Goal: Task Accomplishment & Management: Complete application form

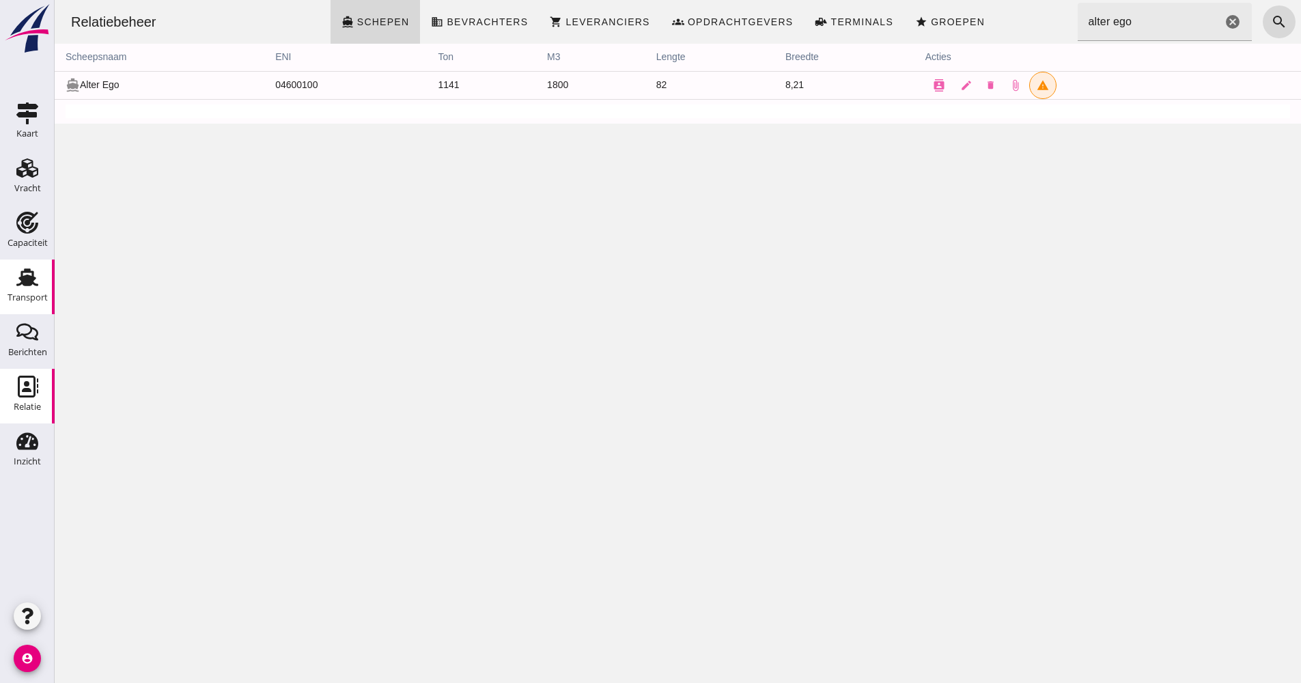
click at [51, 297] on div "Transport Transport" at bounding box center [27, 287] width 55 height 55
click at [21, 297] on div "Transport" at bounding box center [28, 297] width 40 height 9
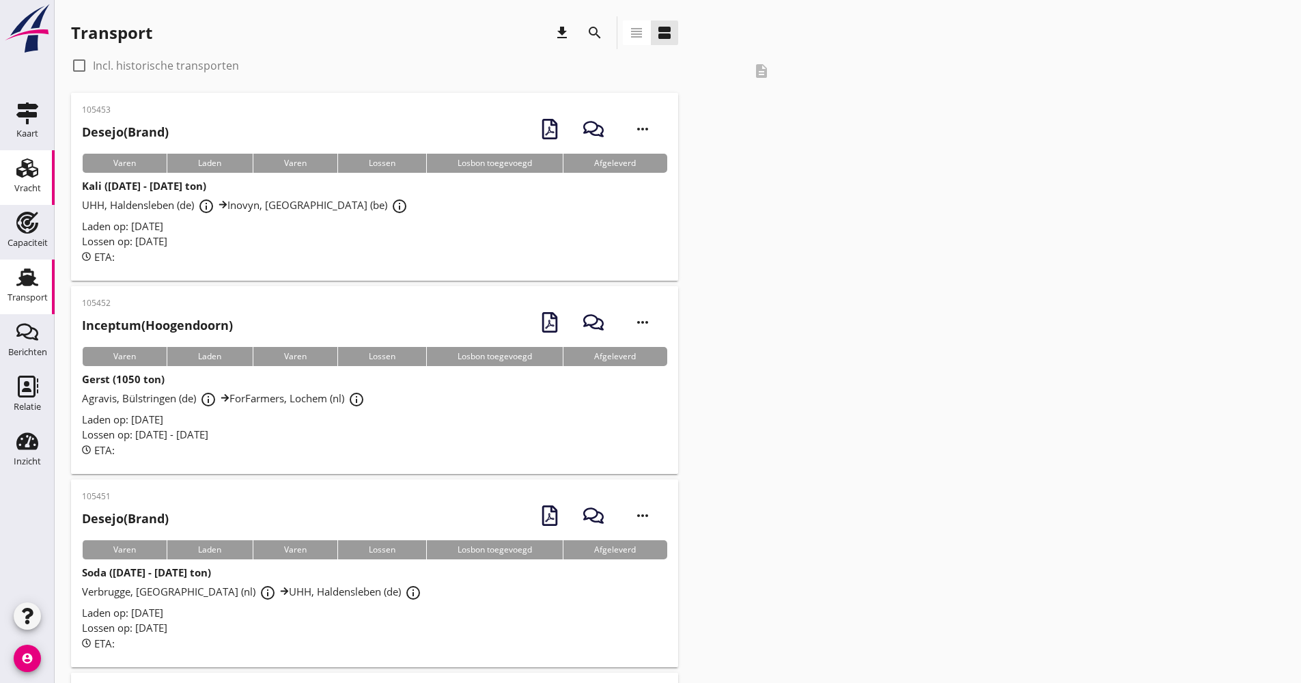
click at [49, 169] on link "Vracht Vracht" at bounding box center [27, 177] width 55 height 55
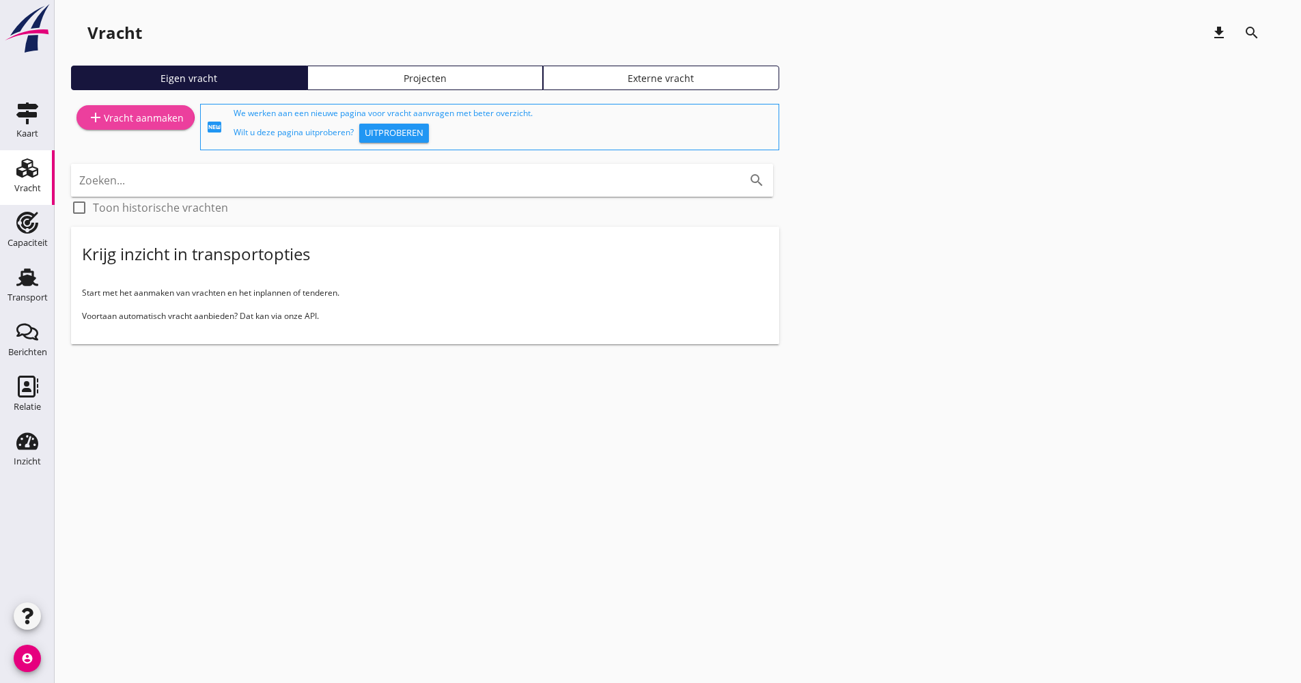
click at [115, 117] on div "add Vracht aanmaken" at bounding box center [135, 117] width 96 height 16
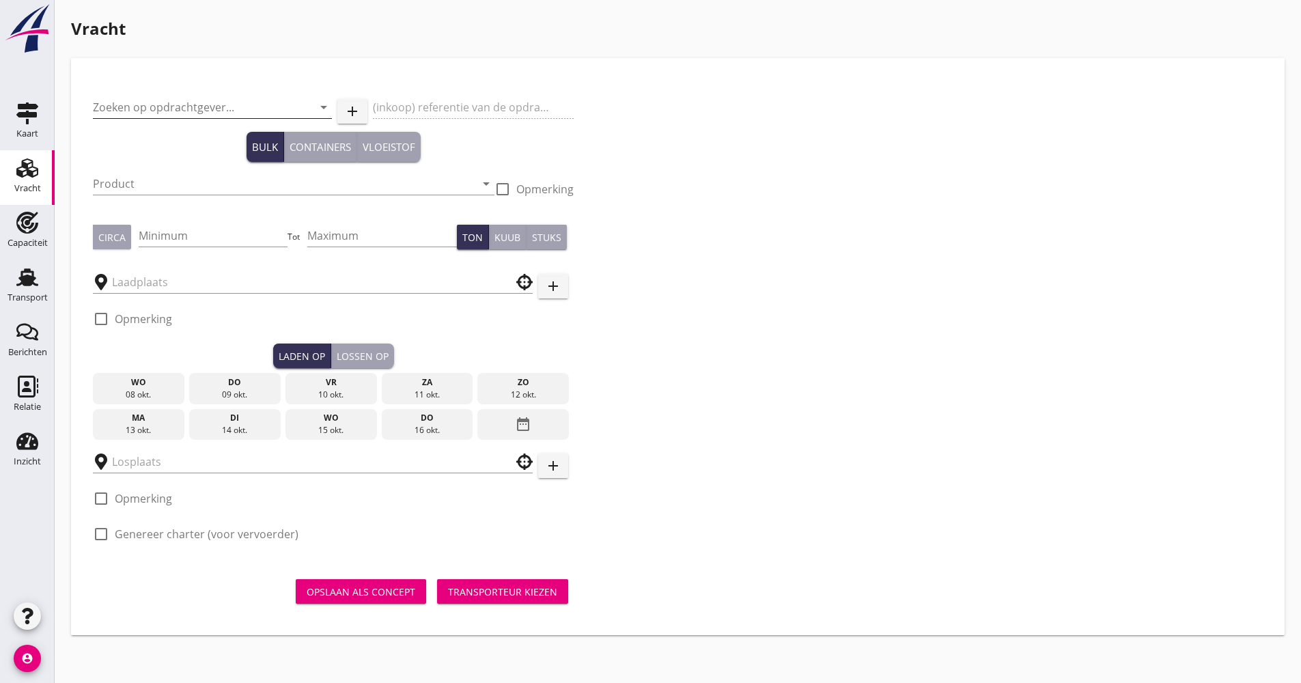
click at [170, 104] on input "Zoeken op opdrachtgever..." at bounding box center [193, 107] width 201 height 22
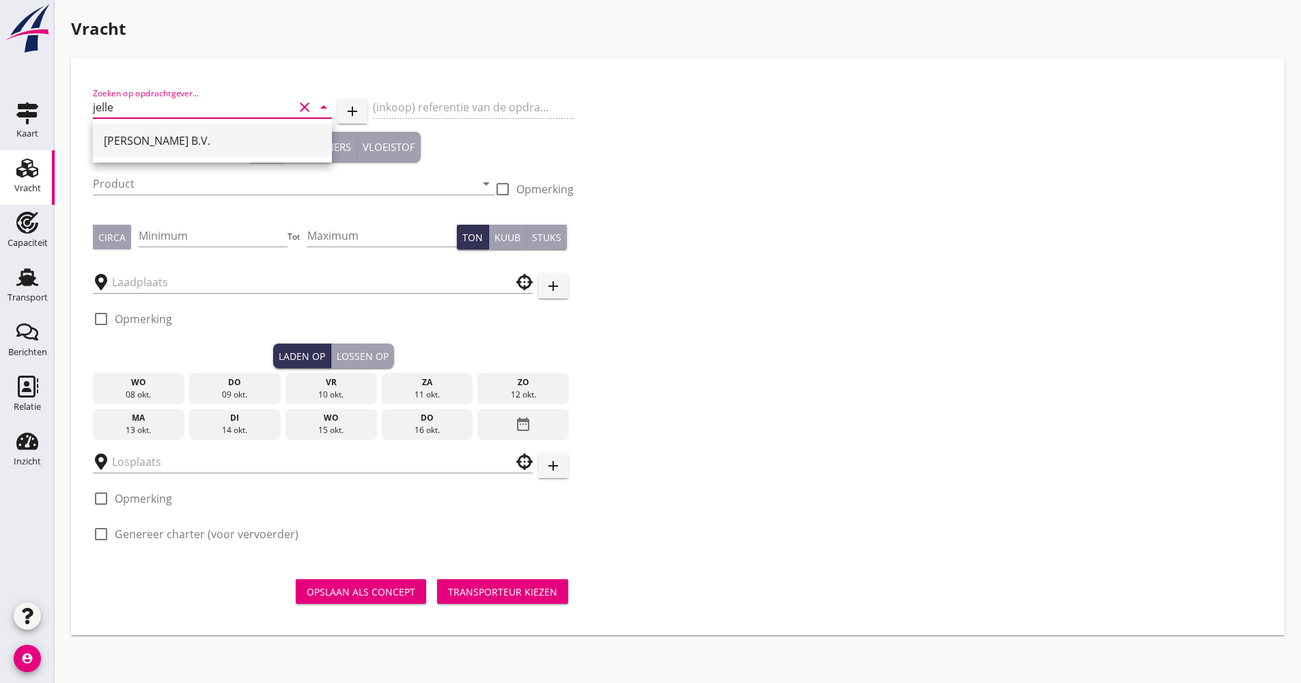
click at [184, 131] on div "[PERSON_NAME] B.V." at bounding box center [212, 140] width 217 height 33
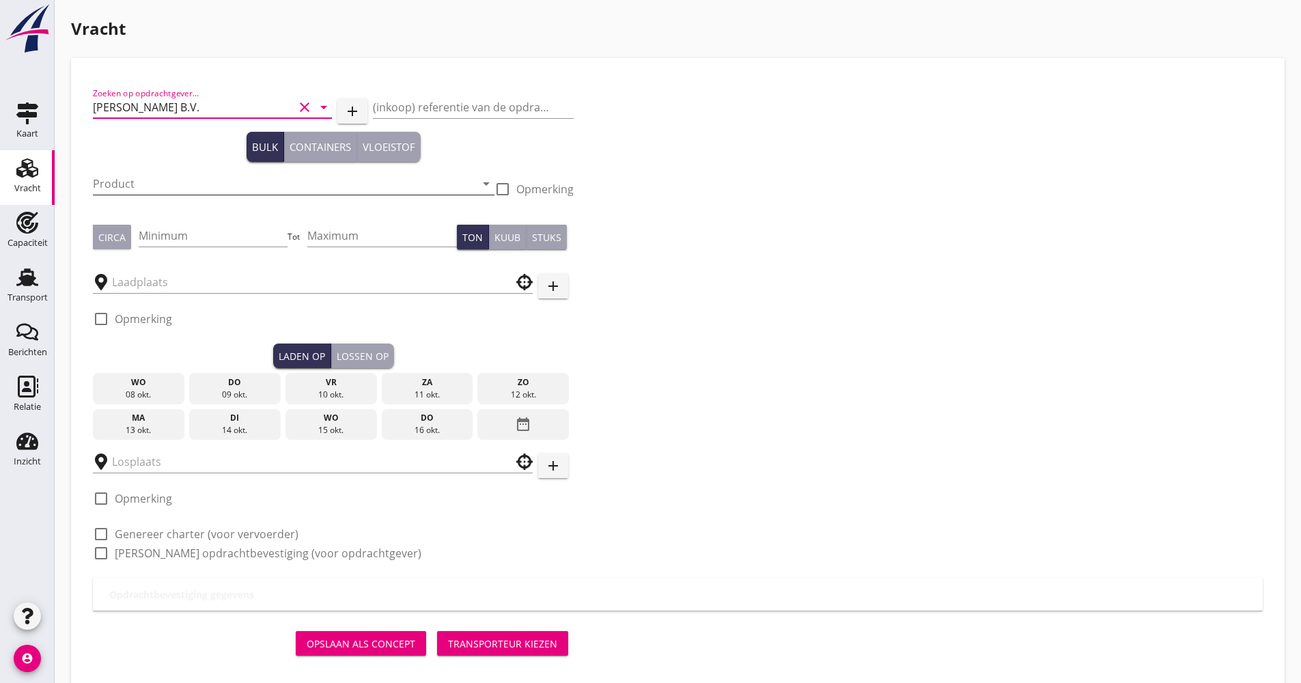
type input "[PERSON_NAME] B.V."
click at [154, 193] on input "Product" at bounding box center [284, 184] width 383 height 22
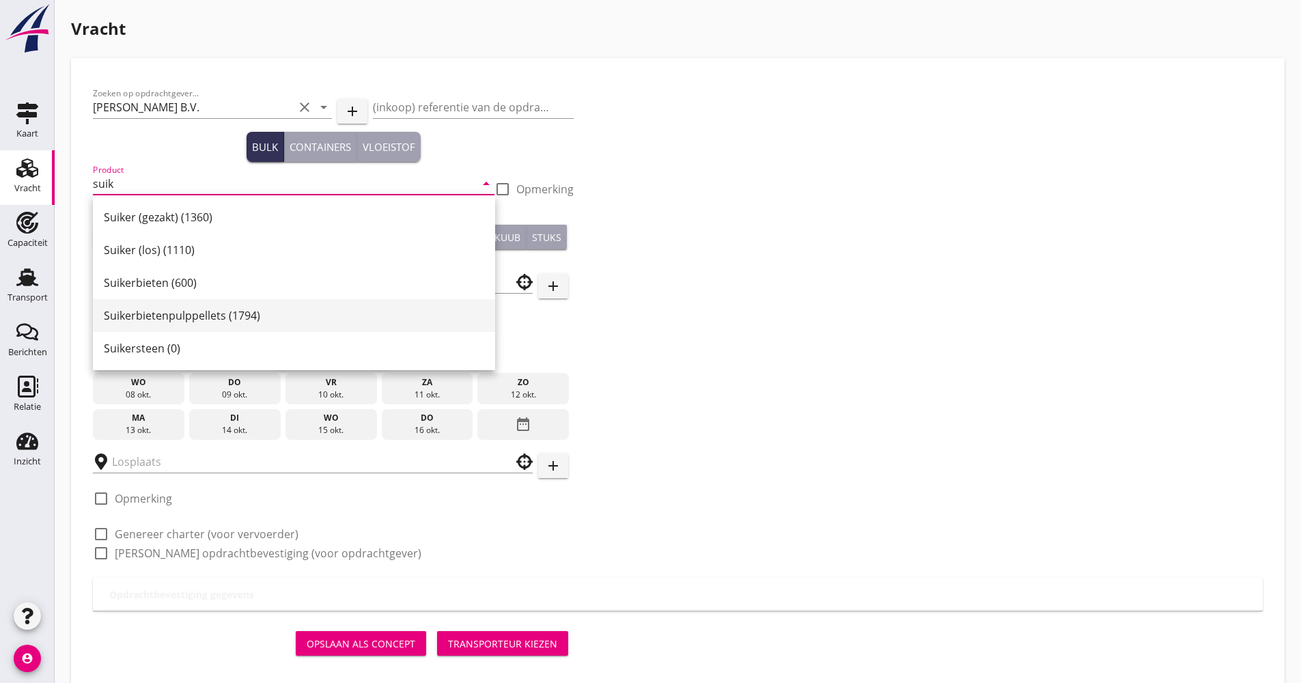
drag, startPoint x: 197, startPoint y: 320, endPoint x: 190, endPoint y: 302, distance: 19.7
click at [195, 320] on div "Suikerbietenpulppellets (1794)" at bounding box center [294, 315] width 380 height 16
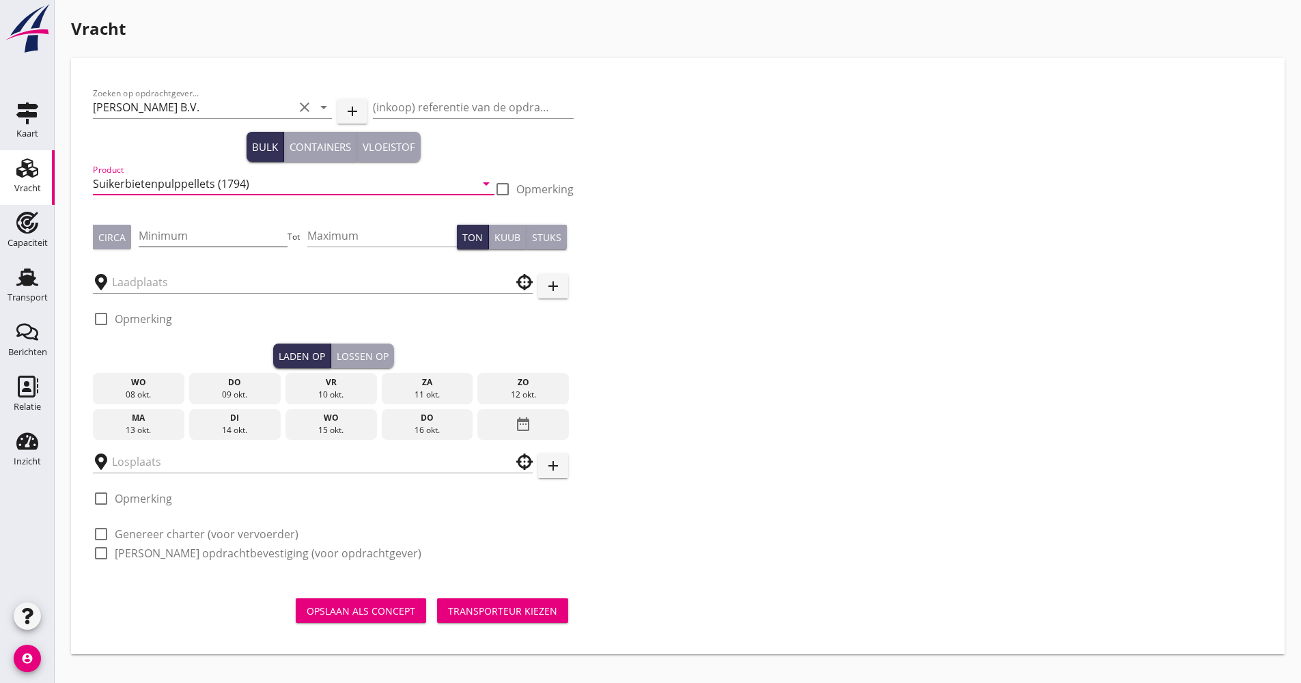
type input "Suikerbietenpulppellets (1794)"
click at [195, 229] on input "Minimum" at bounding box center [214, 236] width 150 height 22
type input "900"
click at [193, 275] on input "text" at bounding box center [303, 282] width 383 height 22
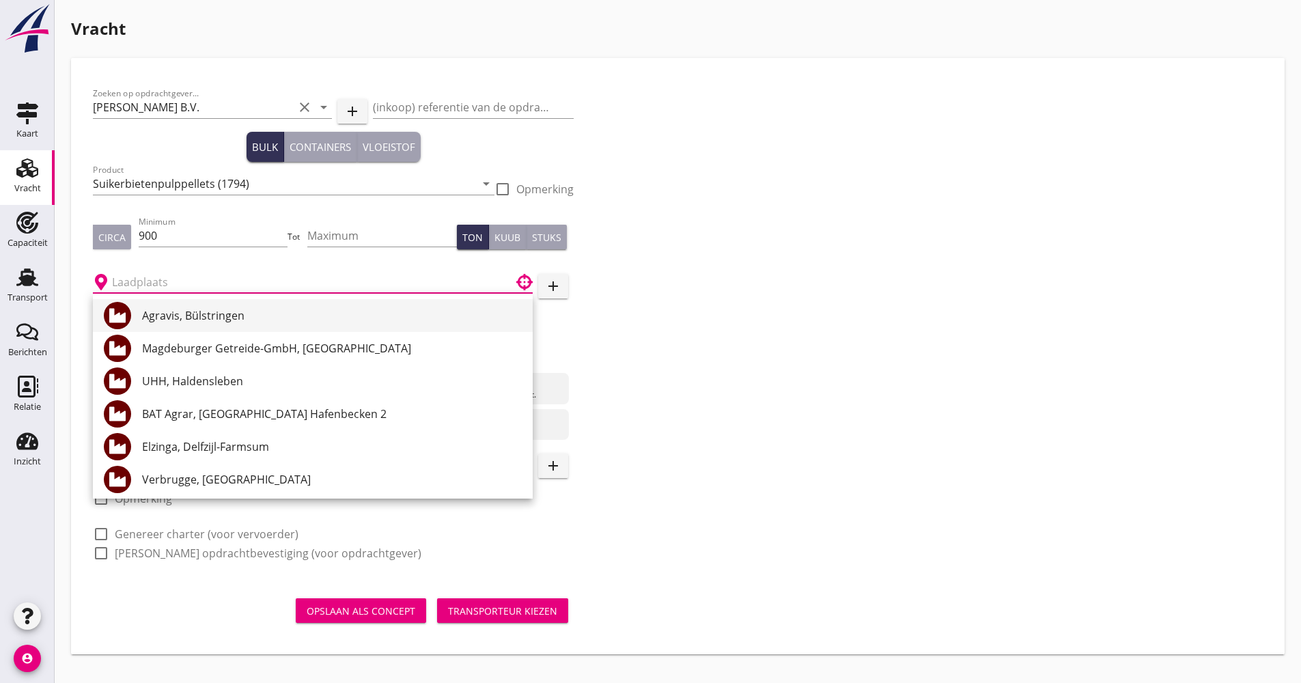
click at [205, 319] on div "Agravis, Bülstringen" at bounding box center [332, 315] width 380 height 16
type input "Agravis, Bülstringen"
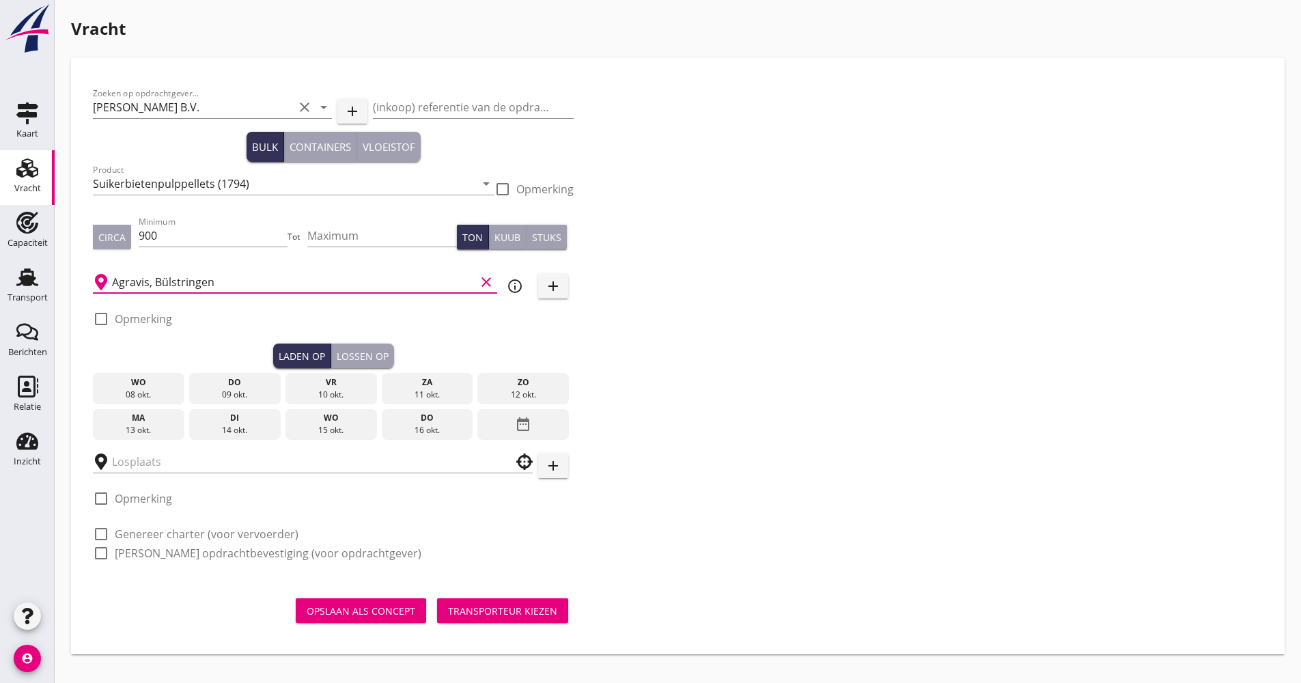
click at [388, 415] on div "do" at bounding box center [427, 418] width 85 height 12
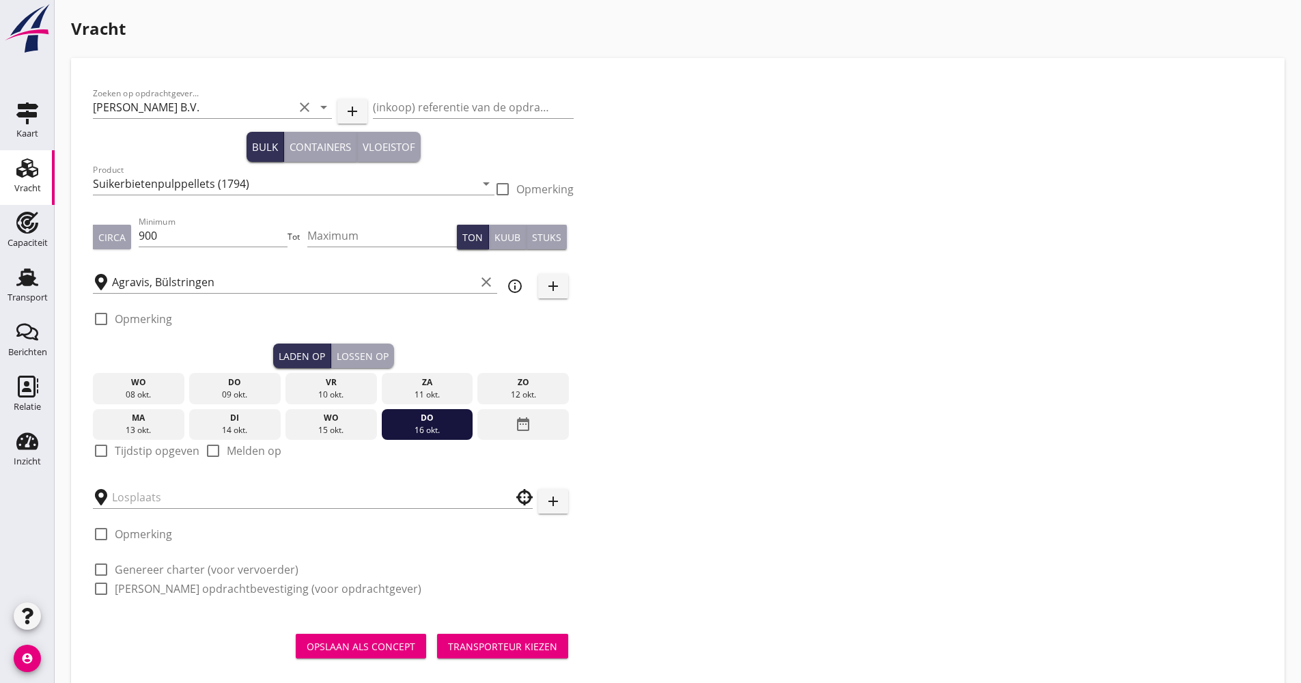
click at [140, 449] on label "Tijdstip opgeven" at bounding box center [157, 451] width 85 height 14
checkbox input "true"
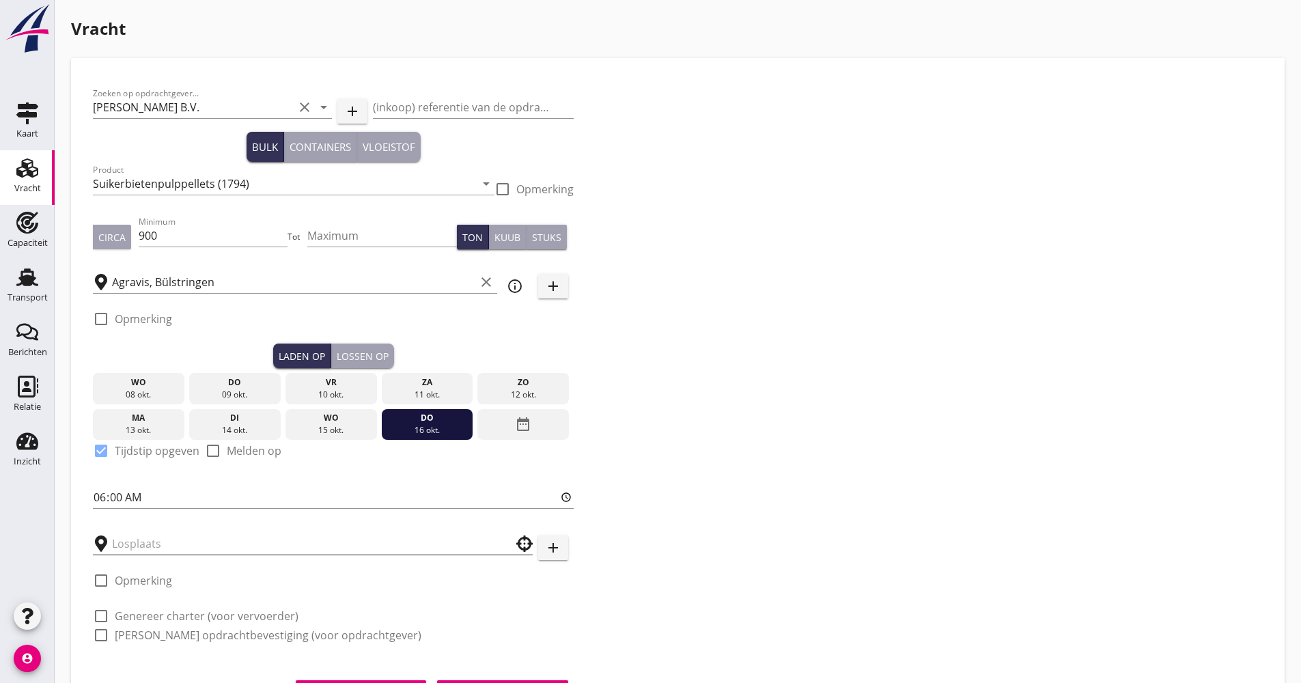
click at [154, 555] on input "text" at bounding box center [303, 544] width 383 height 22
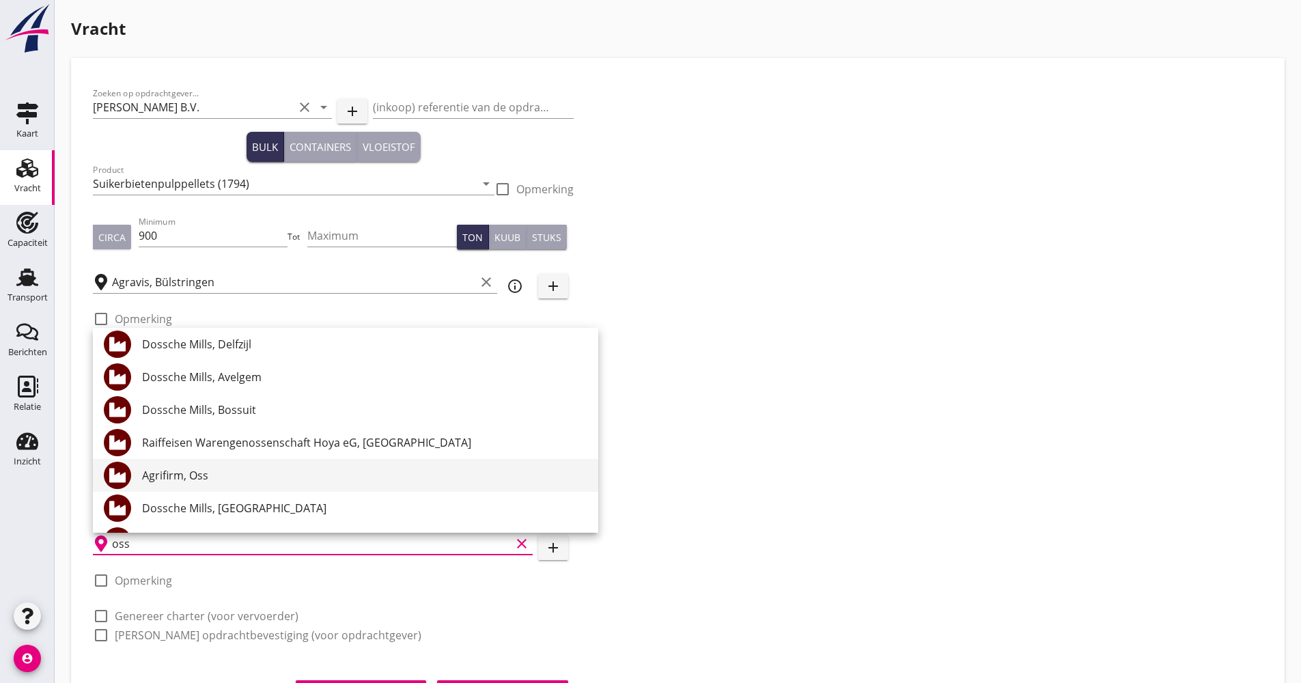
scroll to position [205, 0]
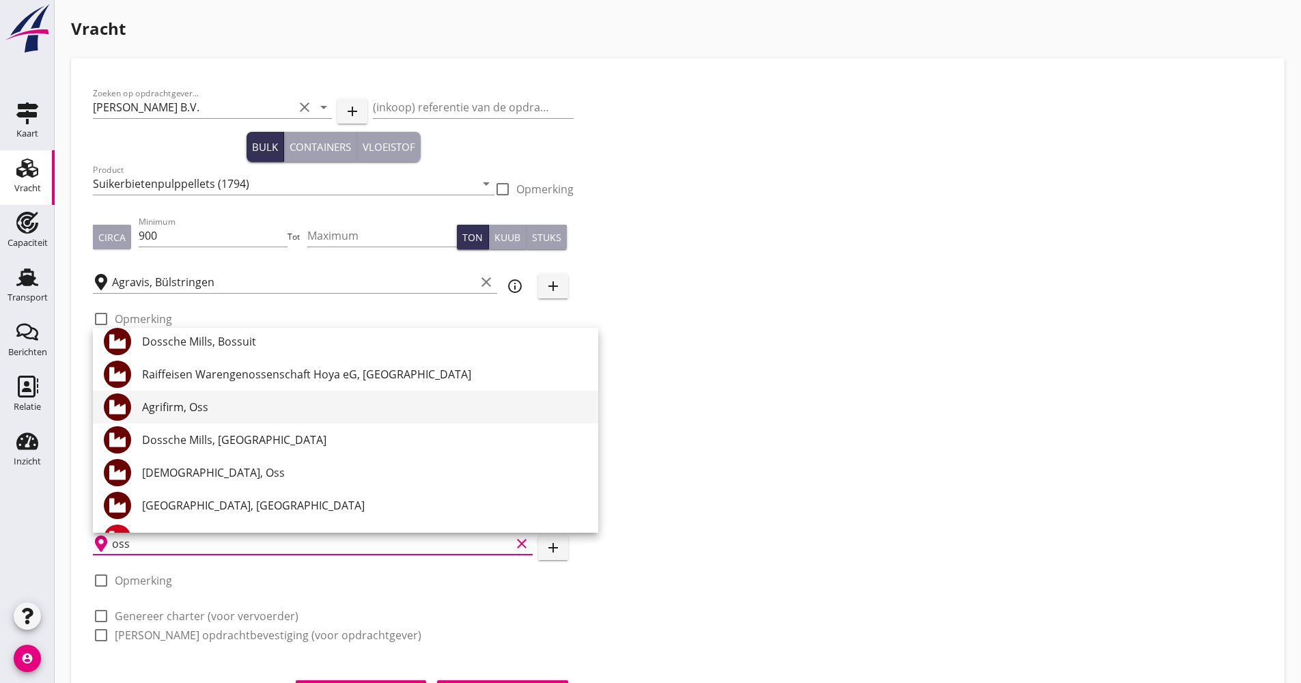
click at [202, 408] on div "Agrifirm, Oss" at bounding box center [364, 407] width 445 height 16
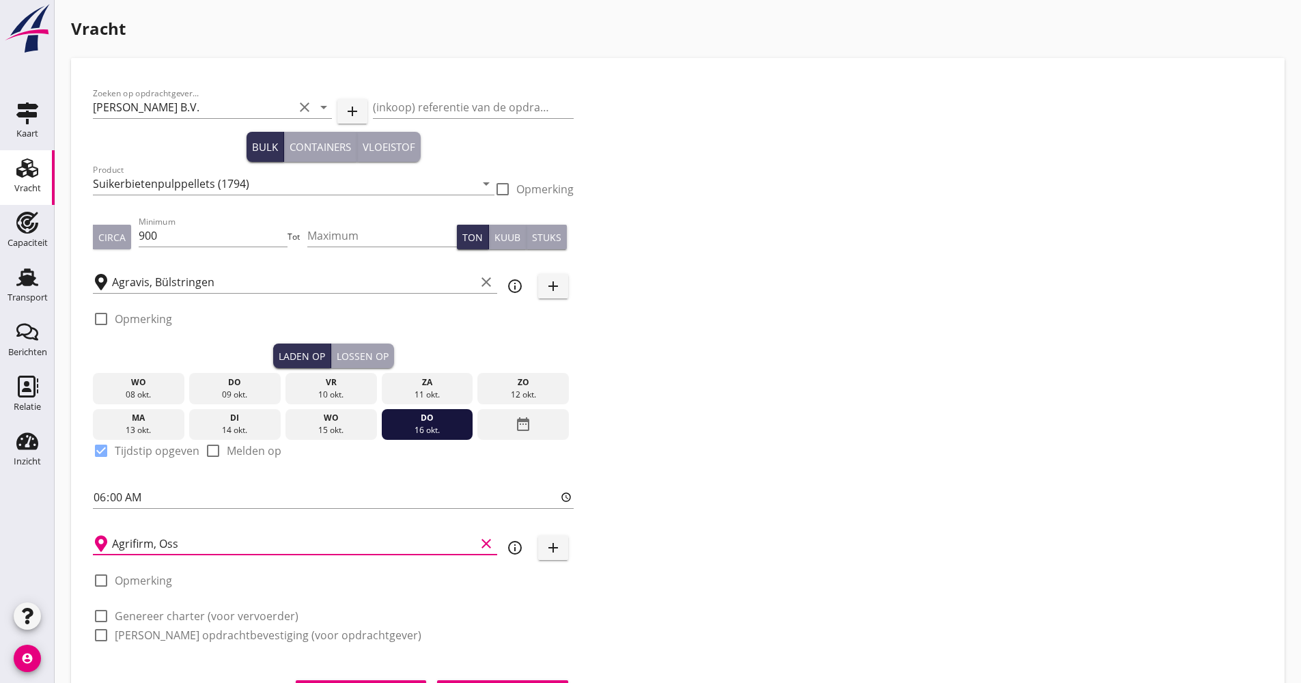
type input "Agrifirm, Oss"
click at [514, 551] on icon "info_outline" at bounding box center [515, 548] width 16 height 16
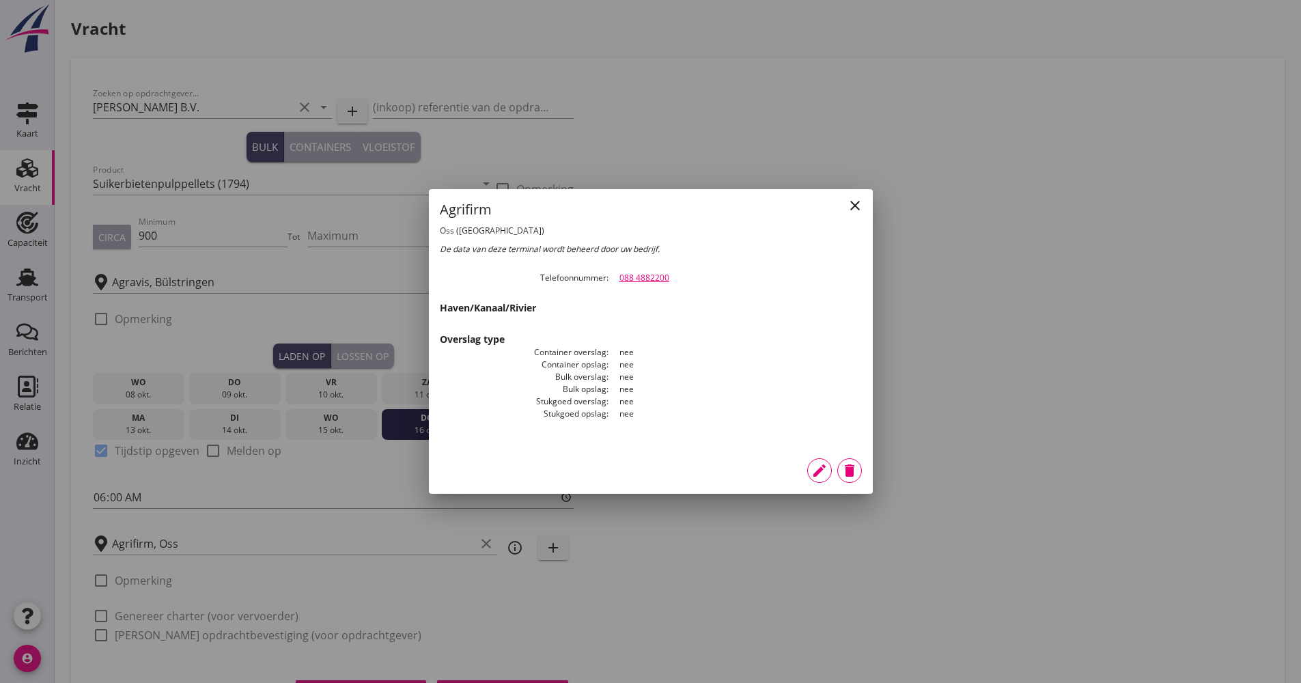
drag, startPoint x: 683, startPoint y: 276, endPoint x: 613, endPoint y: 272, distance: 69.8
click at [613, 272] on dd "088 4882200" at bounding box center [735, 278] width 253 height 12
copy link "088 4882200"
click at [861, 203] on icon "close" at bounding box center [855, 205] width 16 height 16
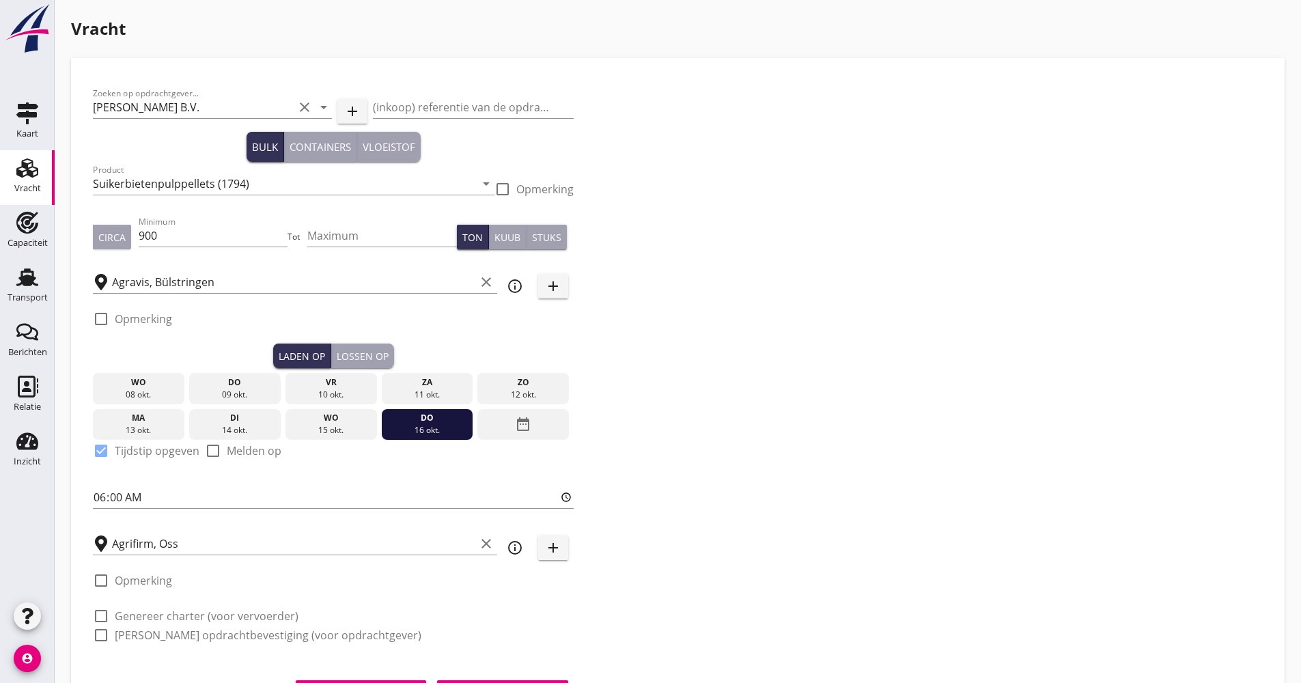
drag, startPoint x: 163, startPoint y: 610, endPoint x: 161, endPoint y: 624, distance: 13.7
click at [163, 611] on label "Genereer charter (voor vervoerder)" at bounding box center [207, 616] width 184 height 14
checkbox input "true"
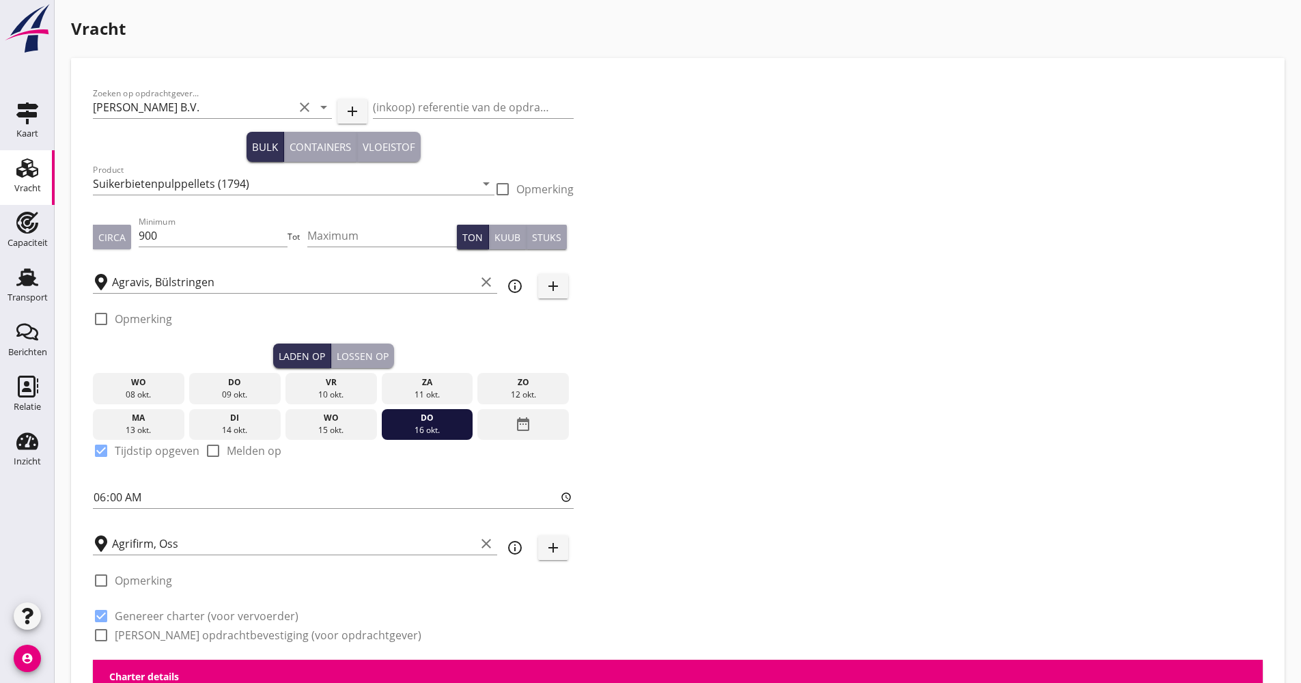
click at [161, 636] on label "[PERSON_NAME] opdrachtbevestiging (voor opdrachtgever)" at bounding box center [268, 635] width 307 height 14
checkbox input "true"
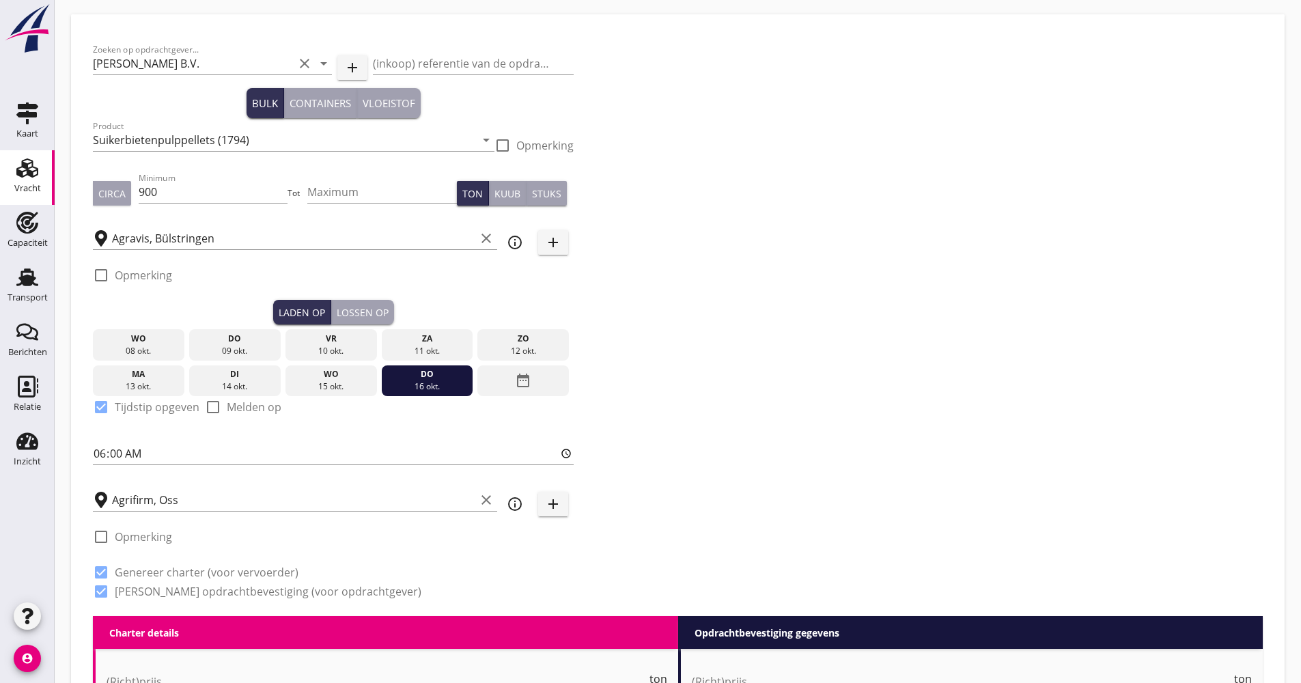
scroll to position [68, 0]
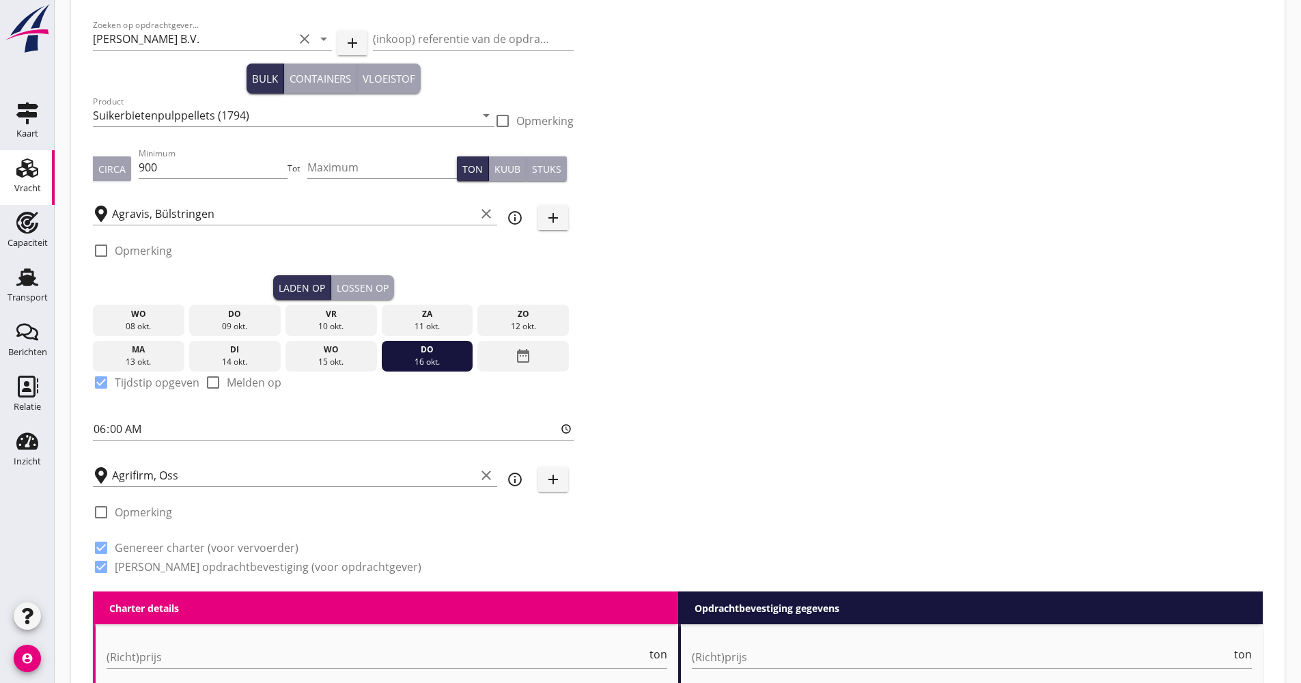
click at [359, 297] on button "Lossen op" at bounding box center [362, 287] width 63 height 25
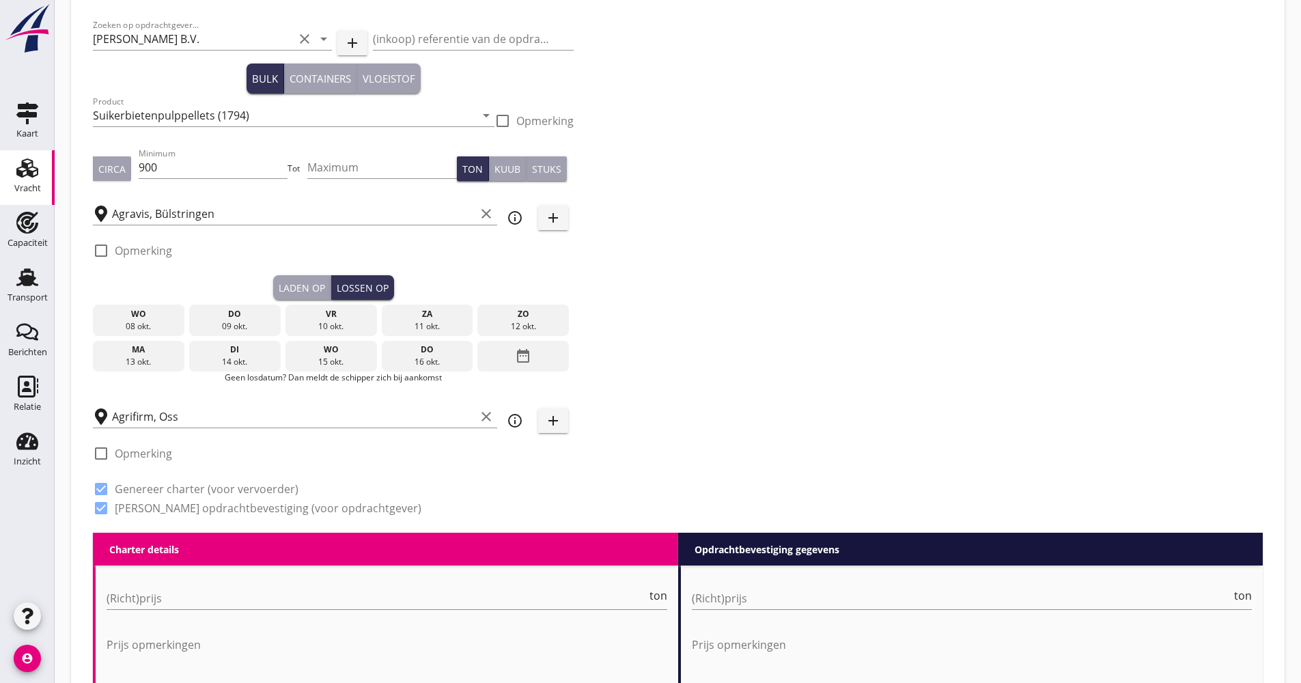
click at [528, 356] on icon "date_range" at bounding box center [523, 356] width 16 height 25
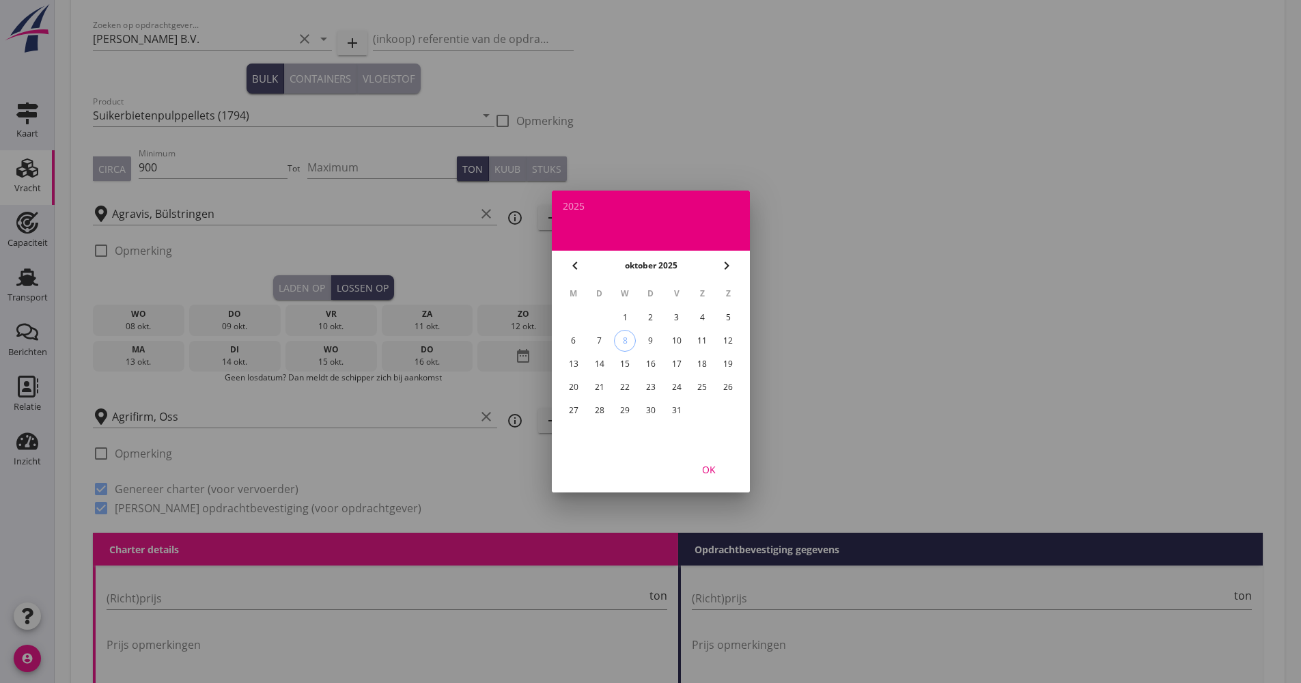
click at [633, 381] on div "22" at bounding box center [625, 387] width 22 height 22
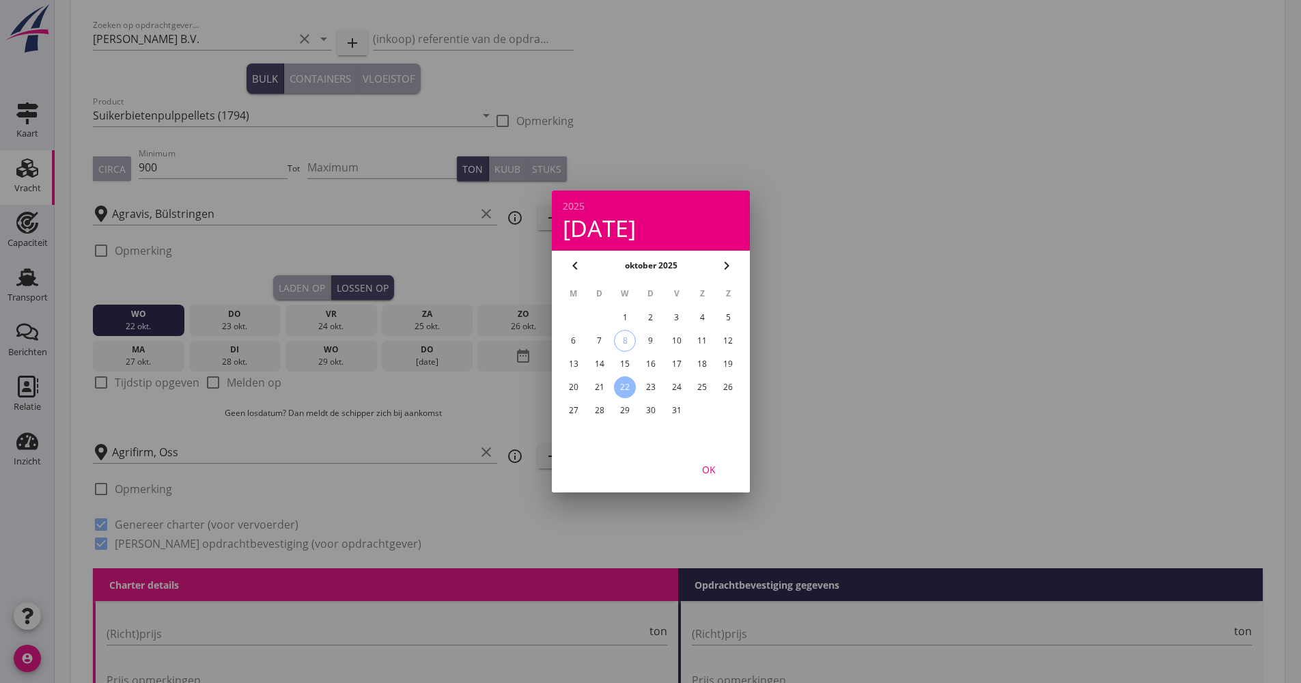
click at [712, 465] on div "OK" at bounding box center [709, 469] width 38 height 14
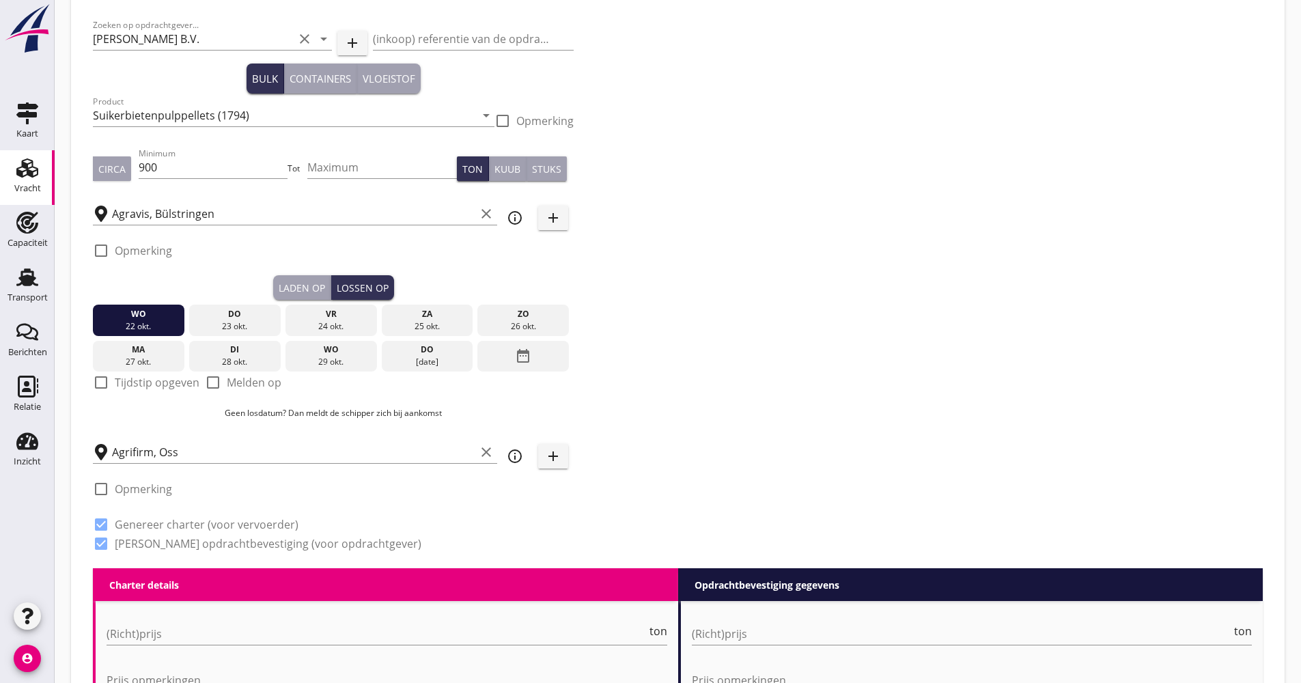
click at [241, 381] on label "Melden op" at bounding box center [254, 383] width 55 height 14
checkbox input "true"
drag, startPoint x: 150, startPoint y: 316, endPoint x: 235, endPoint y: 322, distance: 85.6
click at [235, 322] on div "[DATE] [DATE] [DATE] [DATE] [DATE] [DATE] [DATE] [DATE] [DATE] date_range" at bounding box center [333, 336] width 481 height 72
click at [235, 322] on div "23 okt." at bounding box center [235, 326] width 85 height 12
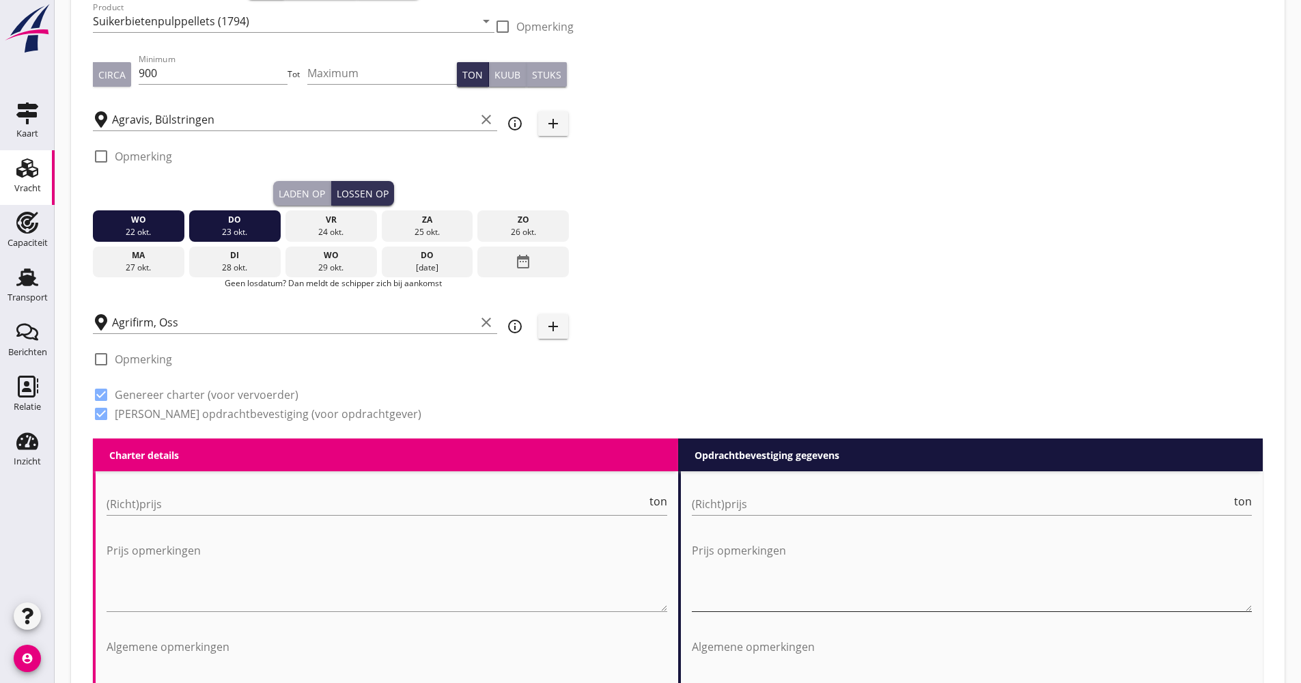
scroll to position [410, 0]
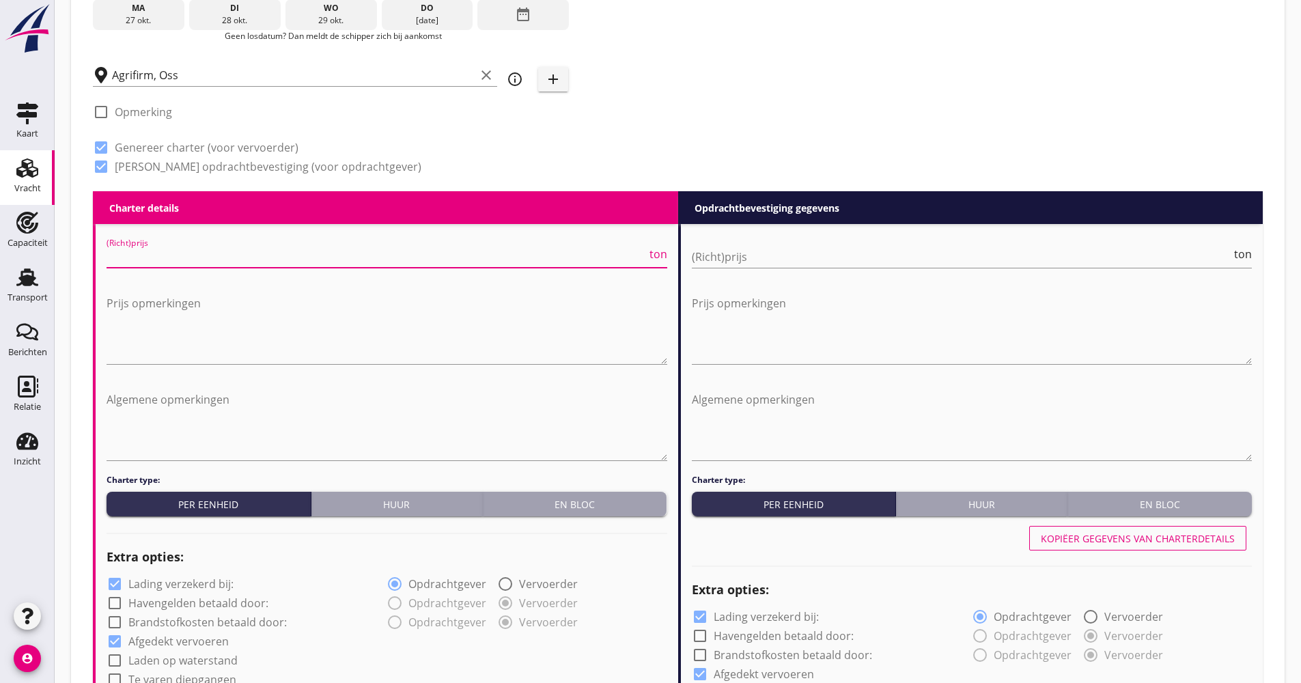
click at [260, 258] on input "(Richt)prijs" at bounding box center [377, 257] width 540 height 22
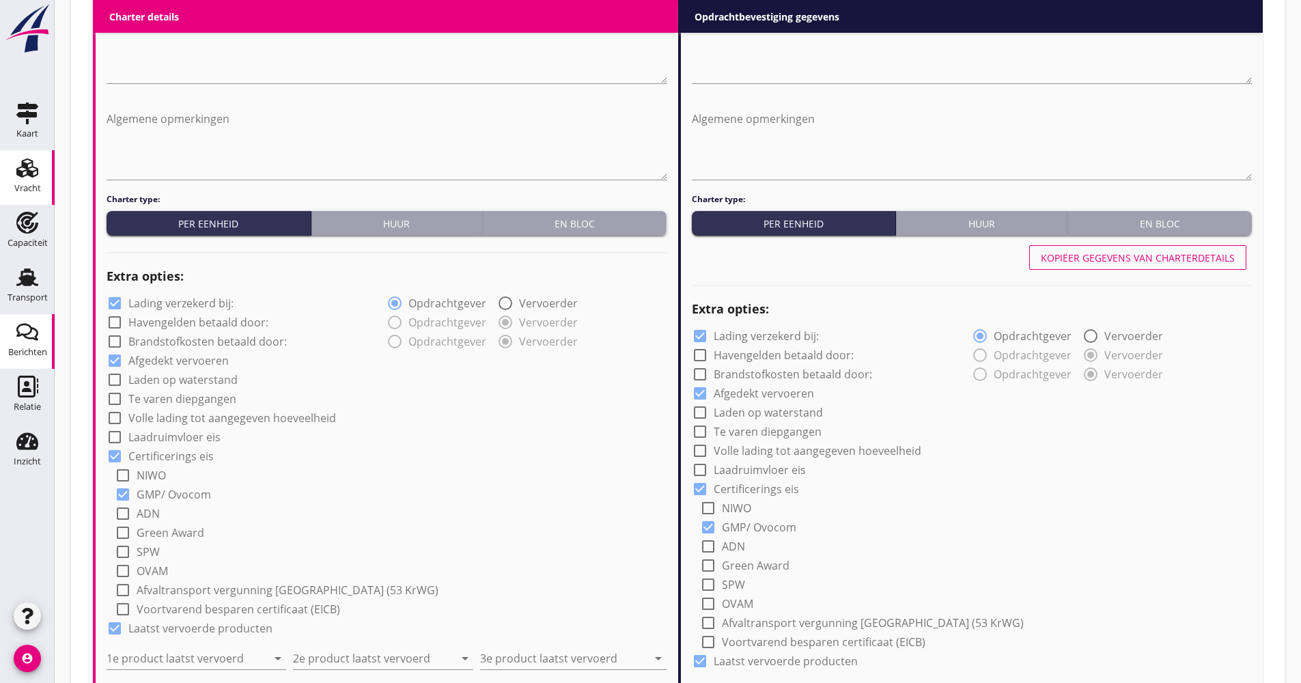
scroll to position [820, 0]
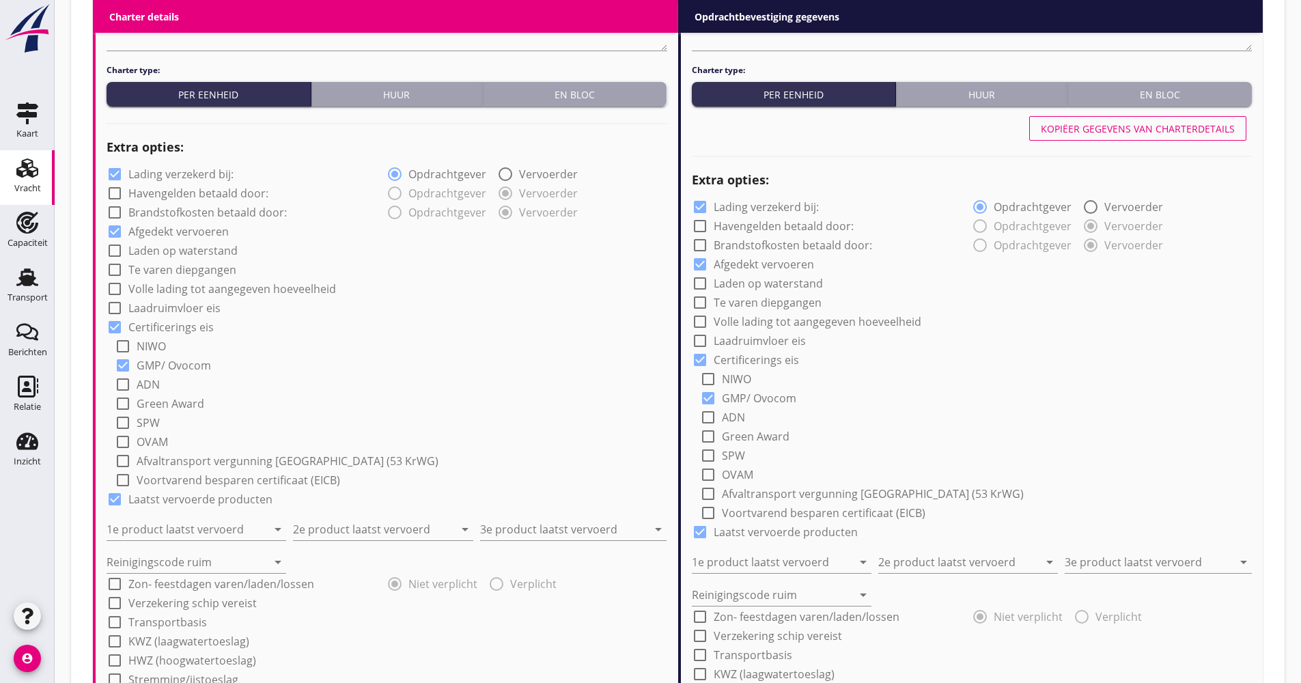
type input "17.50"
click at [146, 184] on div "check_box_outline_blank Havengelden betaald door:" at bounding box center [247, 191] width 280 height 19
click at [146, 178] on label "Lading verzekerd bij:" at bounding box center [180, 174] width 105 height 14
checkbox input "false"
click at [167, 288] on label "Volle lading tot aangegeven hoeveelheid" at bounding box center [232, 289] width 208 height 14
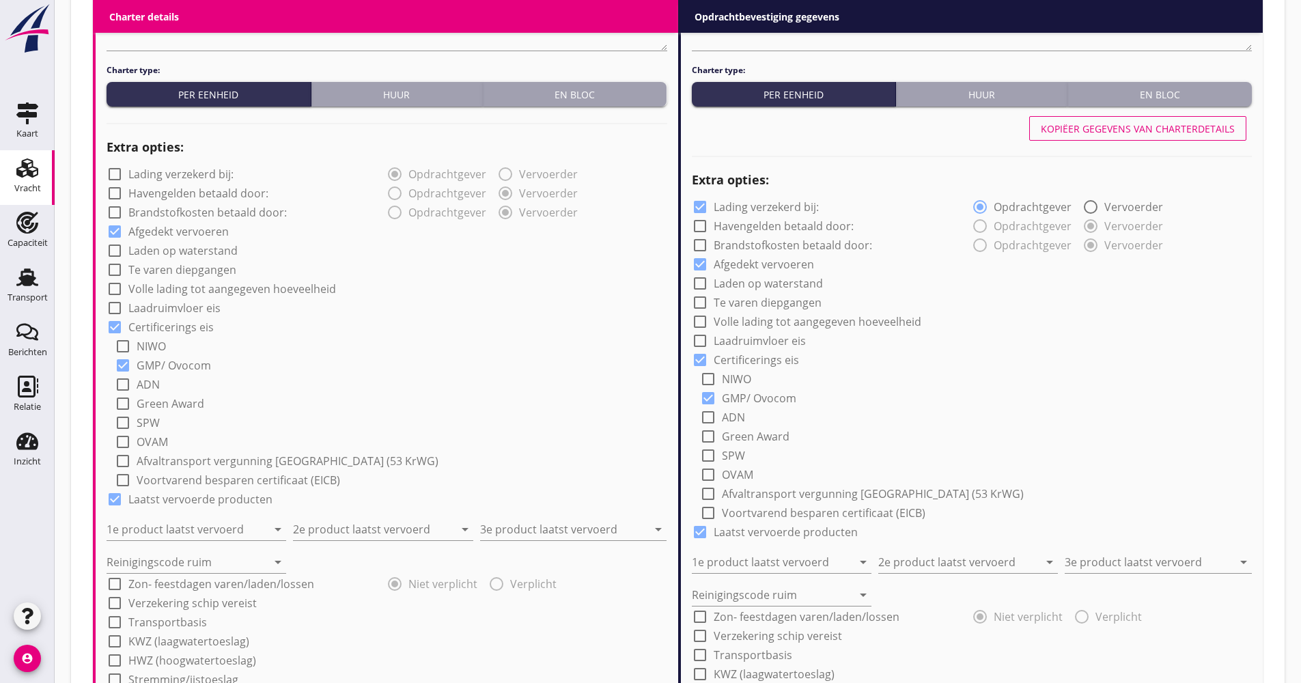
checkbox input "true"
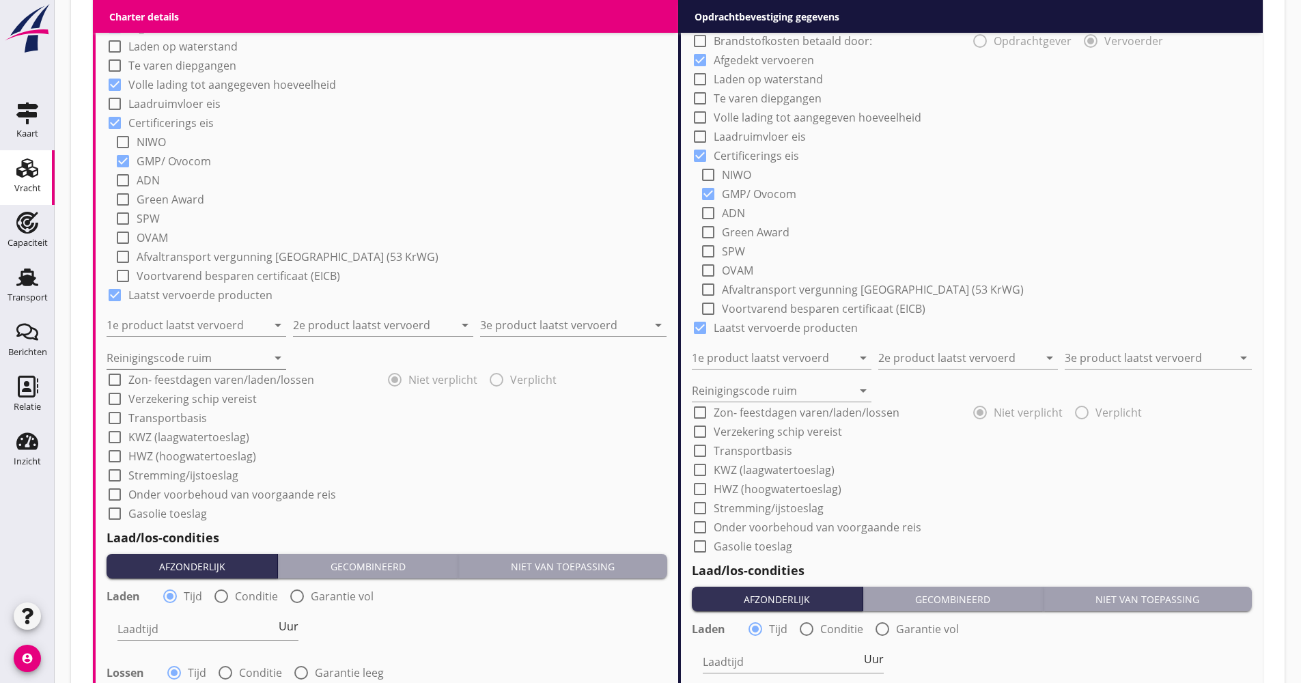
scroll to position [1025, 0]
click at [174, 327] on input "1e product laatst vervoerd" at bounding box center [187, 325] width 161 height 22
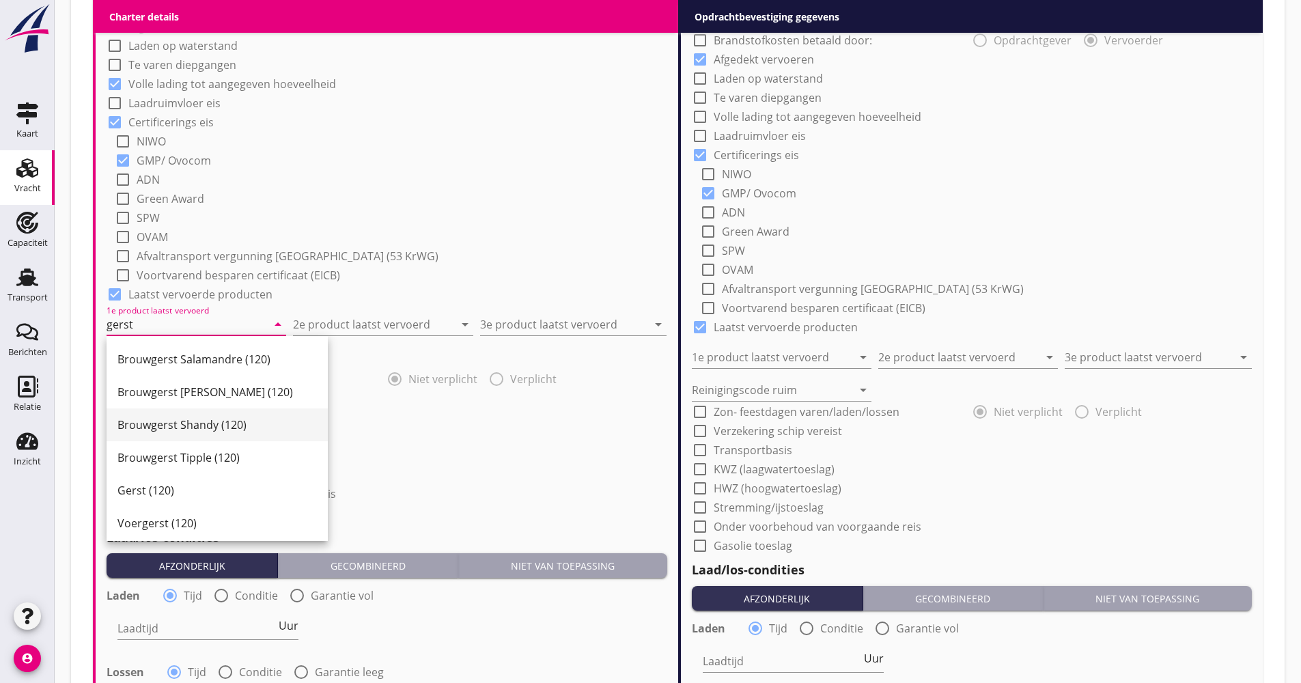
scroll to position [429, 0]
click at [173, 486] on div "Gerst (120)" at bounding box center [216, 486] width 199 height 16
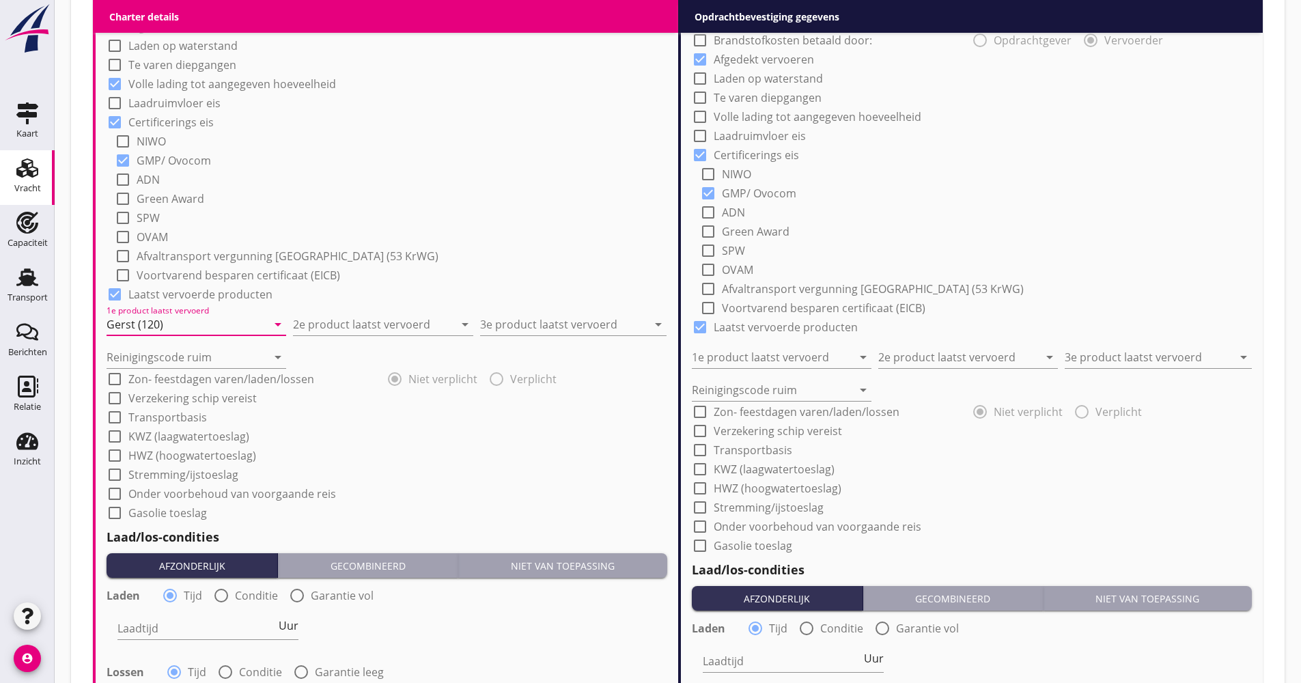
type input "Gerst (120)"
click at [342, 338] on div "Reinigingscode ruim arrow_drop_down" at bounding box center [387, 351] width 561 height 33
click at [345, 329] on input "2e product laatst vervoerd" at bounding box center [373, 325] width 161 height 22
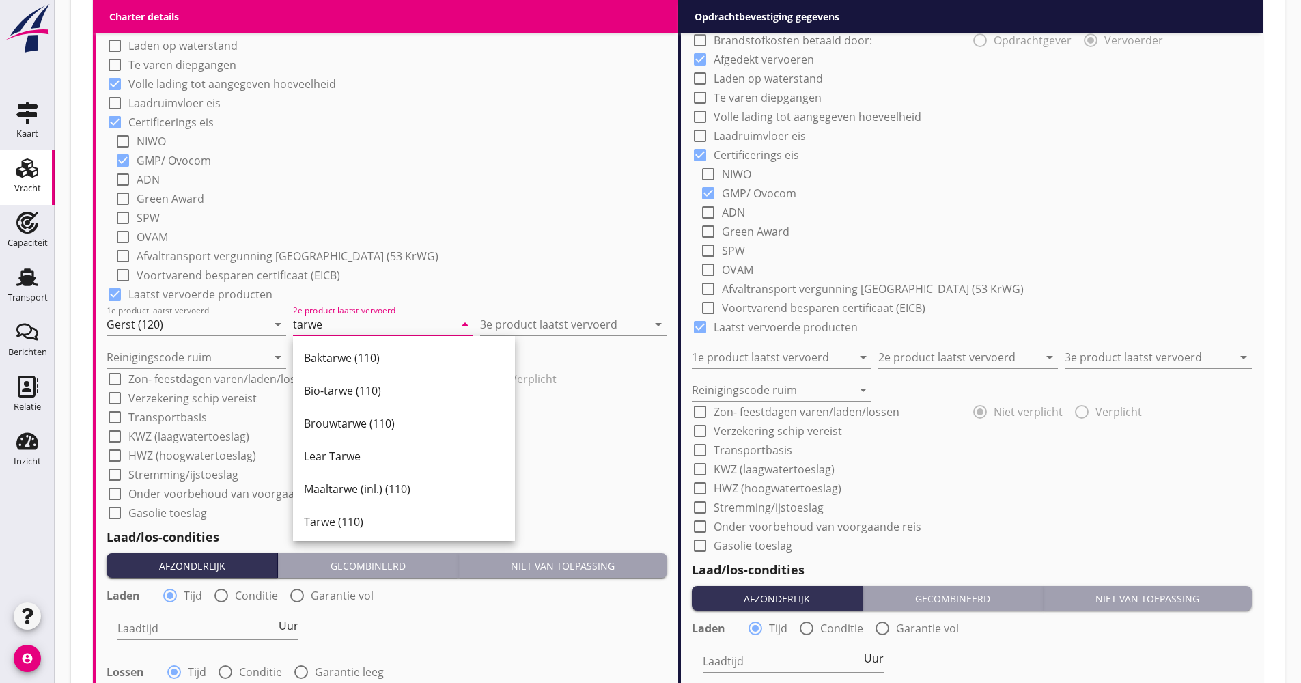
click at [361, 520] on div "Tarwe (110)" at bounding box center [404, 522] width 200 height 16
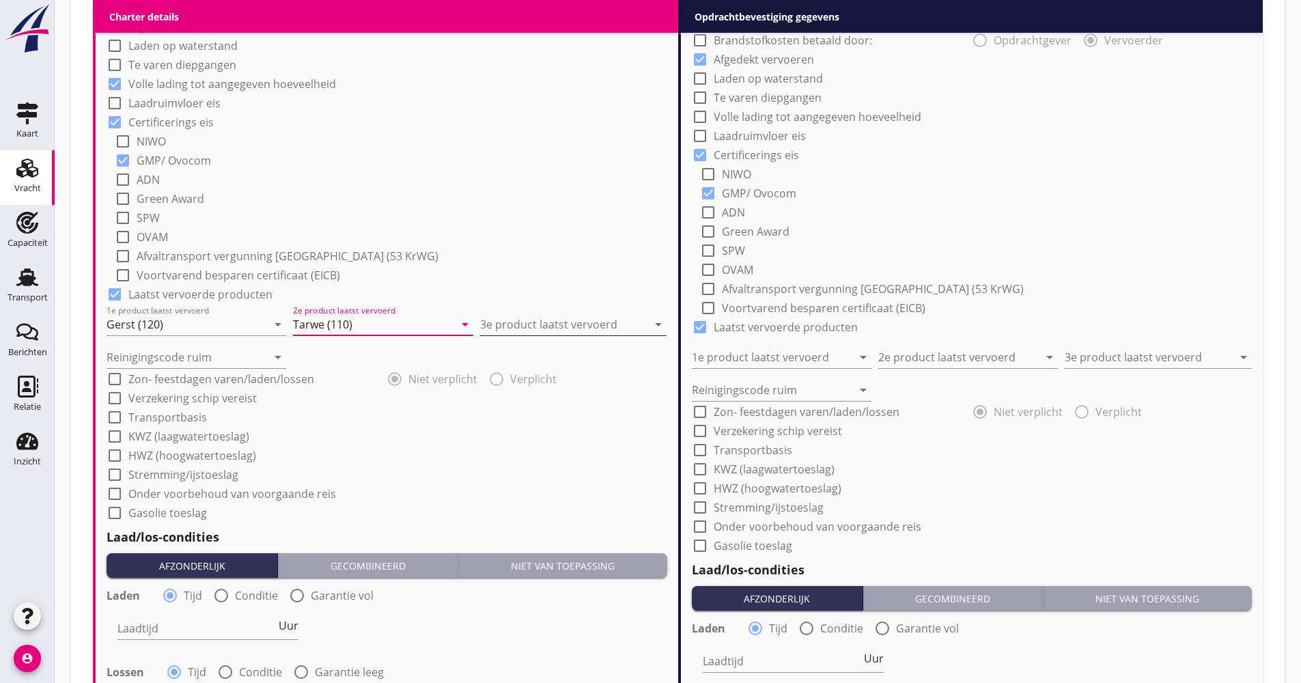
type input "Tarwe (110)"
click at [536, 323] on input "3e product laatst vervoerd" at bounding box center [563, 325] width 167 height 22
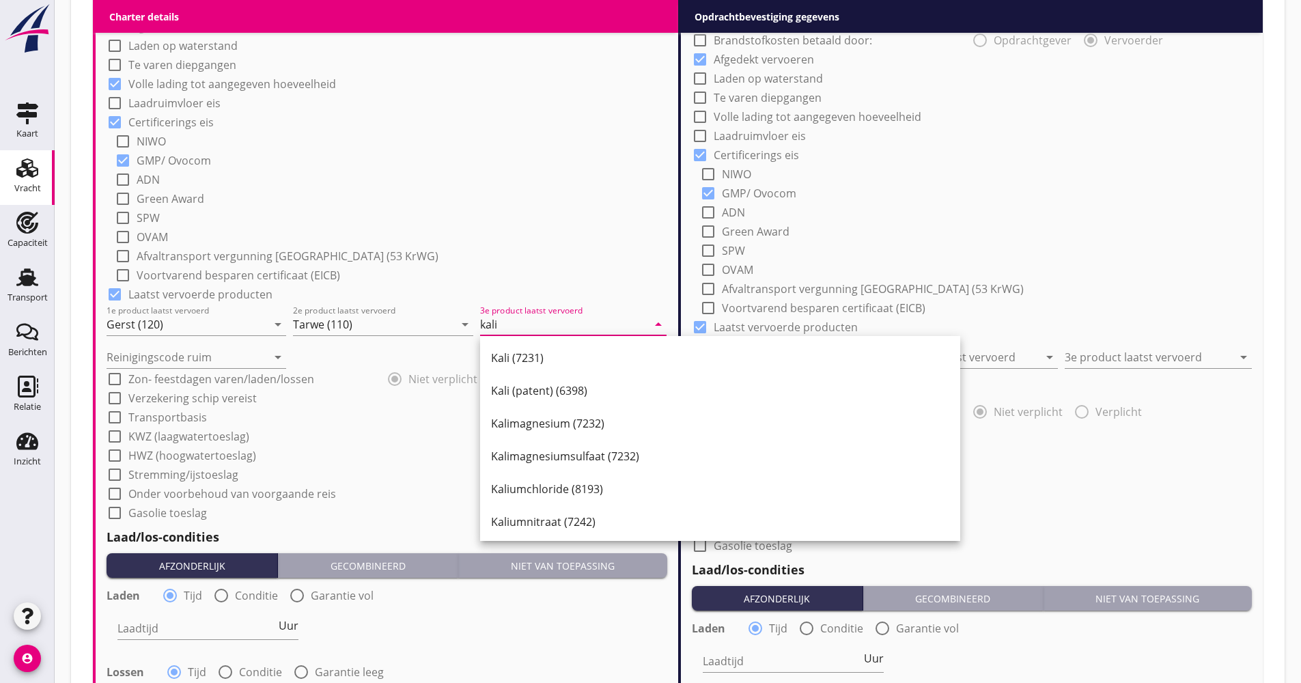
drag, startPoint x: 525, startPoint y: 361, endPoint x: 457, endPoint y: 341, distance: 70.5
click at [526, 357] on div "Kali (7231)" at bounding box center [720, 358] width 458 height 16
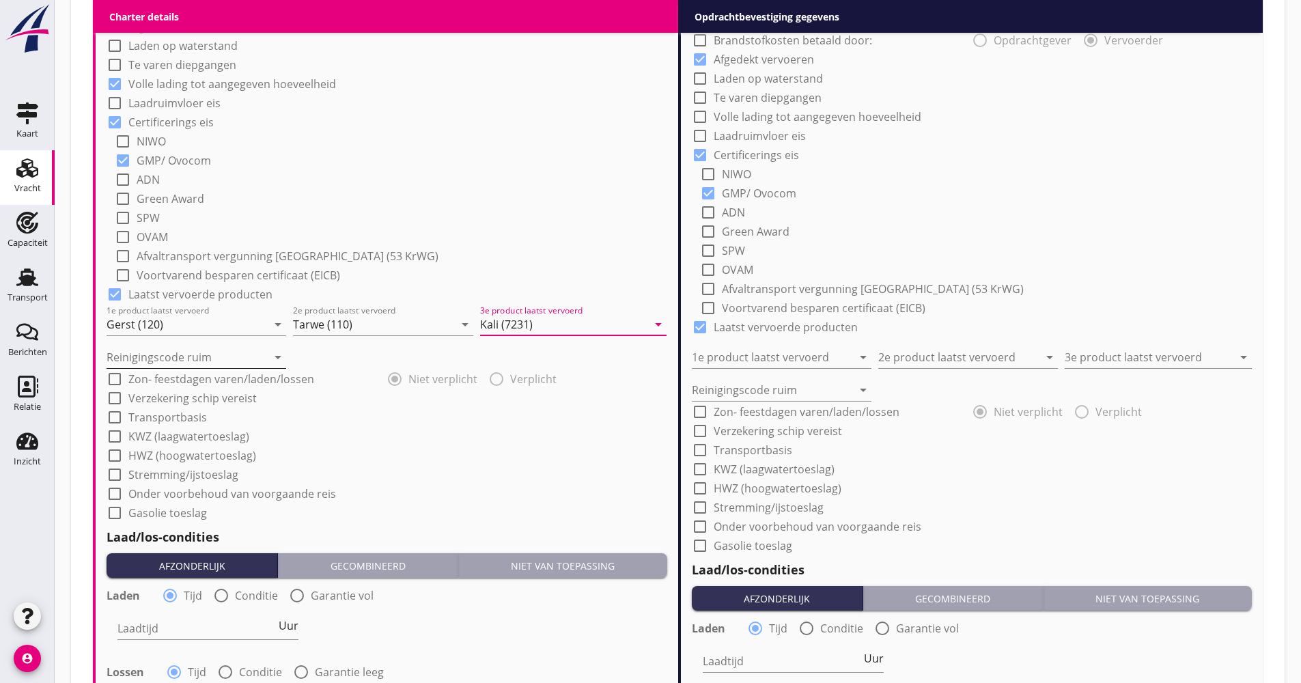
type input "Kali (7231)"
click at [229, 354] on input "Reinigingscode ruim" at bounding box center [187, 357] width 161 height 22
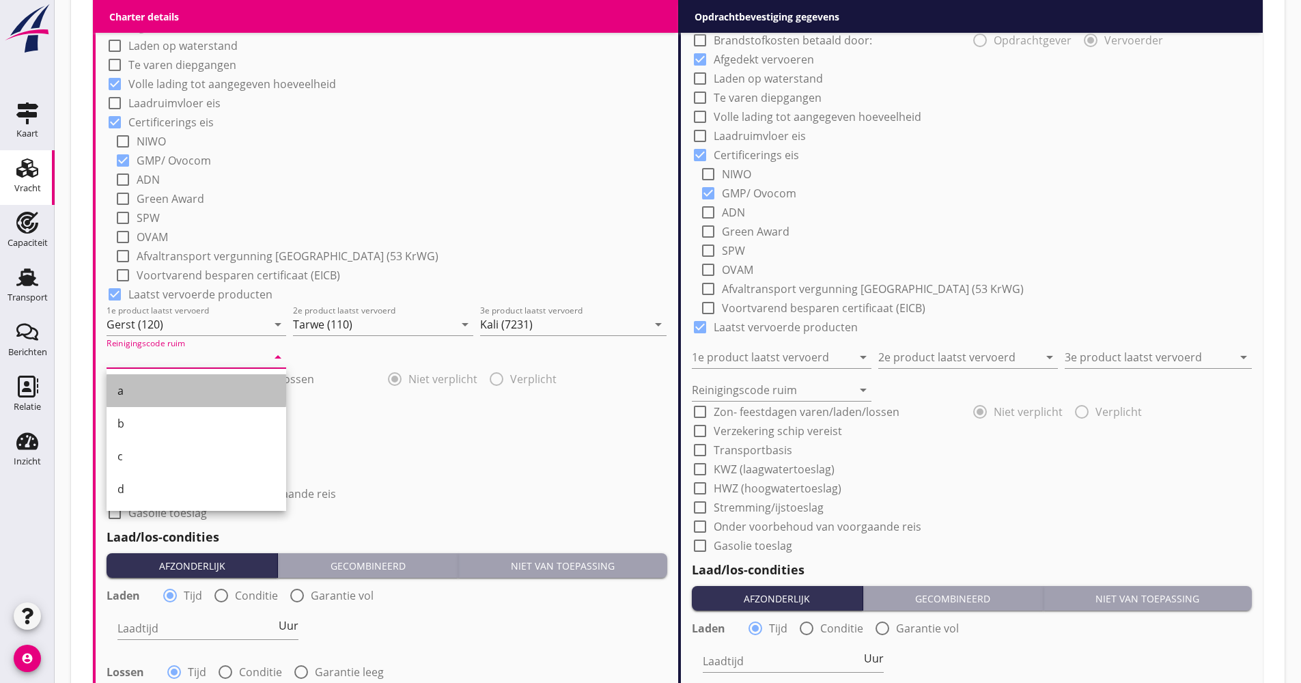
click at [187, 385] on div "a" at bounding box center [196, 391] width 158 height 16
type input "a"
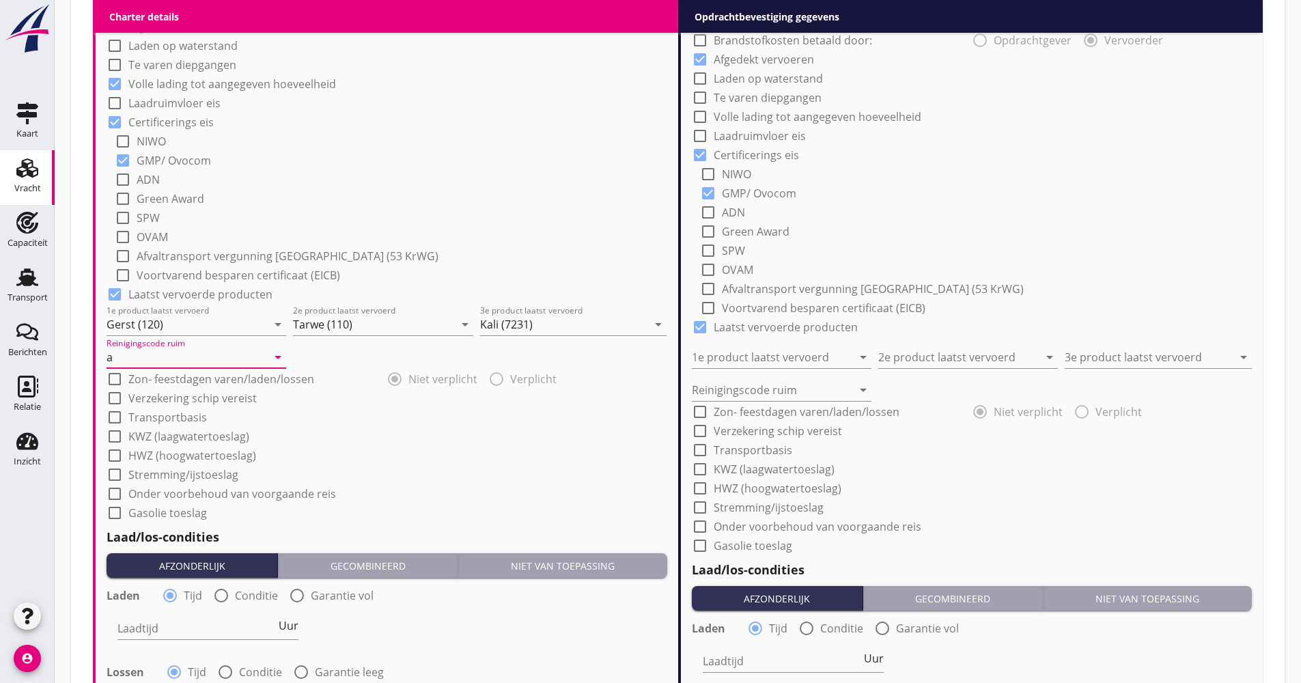
click at [179, 395] on label "Verzekering schip vereist" at bounding box center [192, 398] width 128 height 14
checkbox input "true"
click at [172, 415] on label "Transportbasis" at bounding box center [167, 418] width 79 height 14
checkbox input "true"
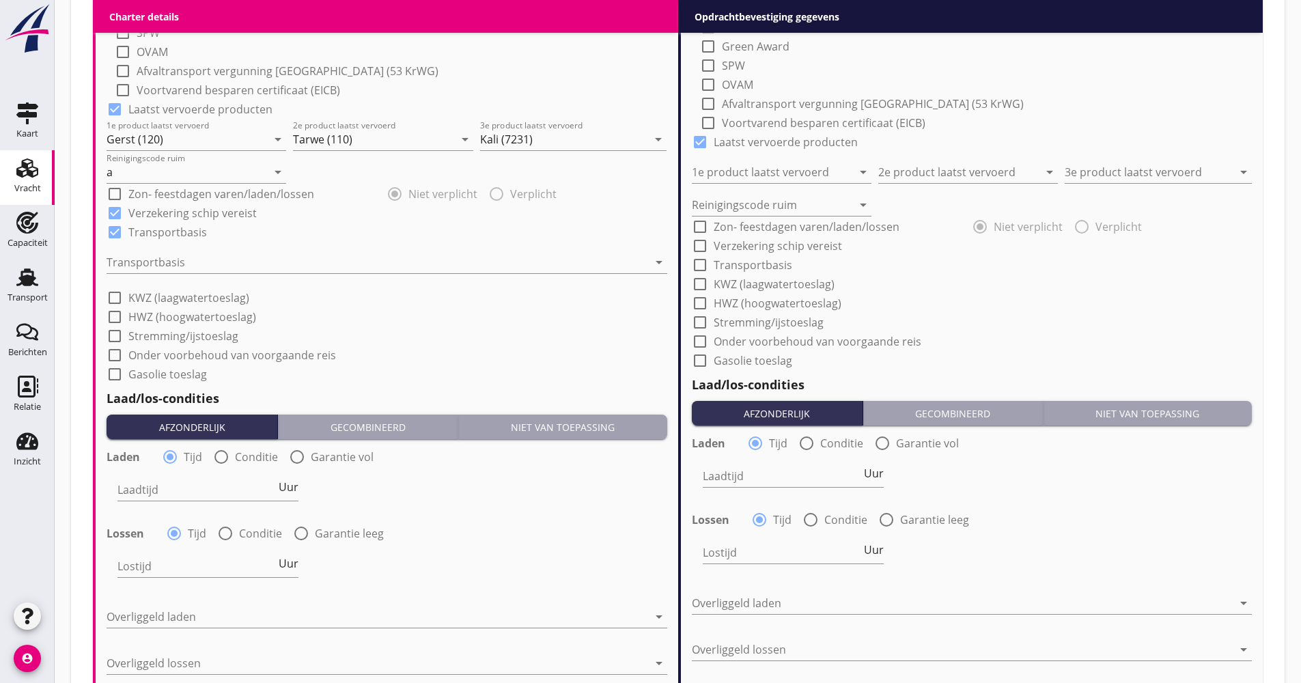
scroll to position [1230, 0]
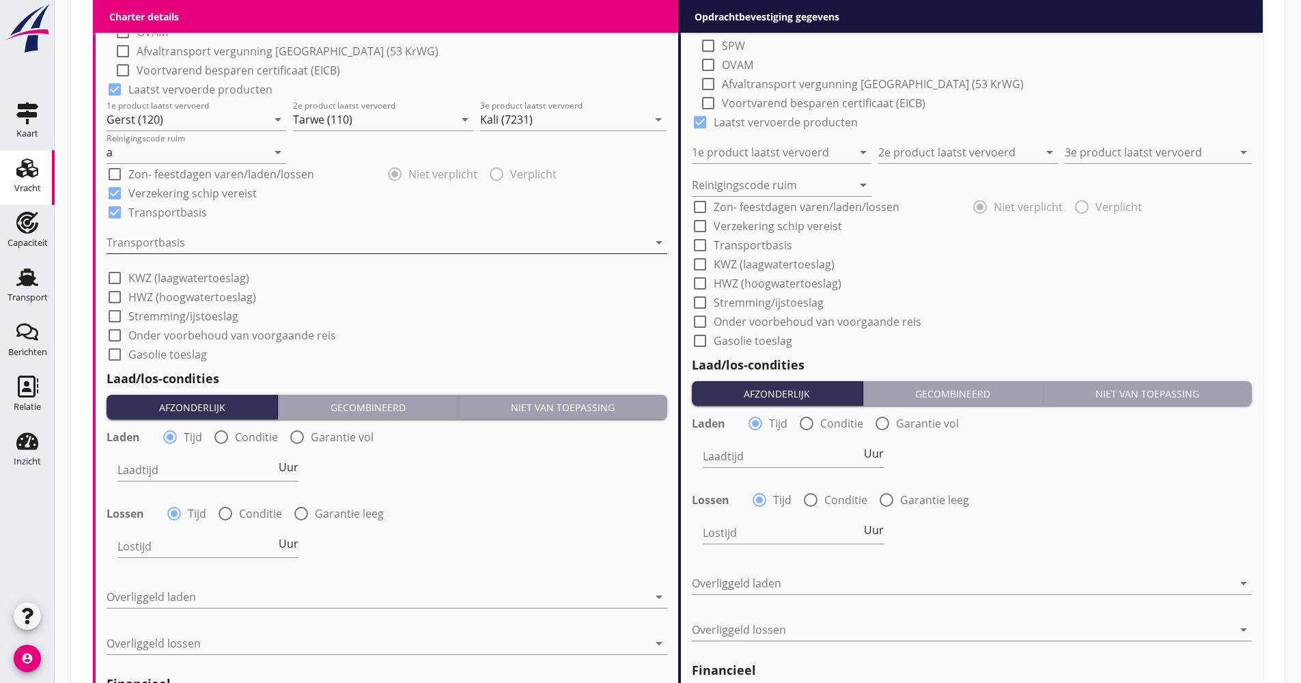
click at [150, 240] on div at bounding box center [378, 243] width 542 height 22
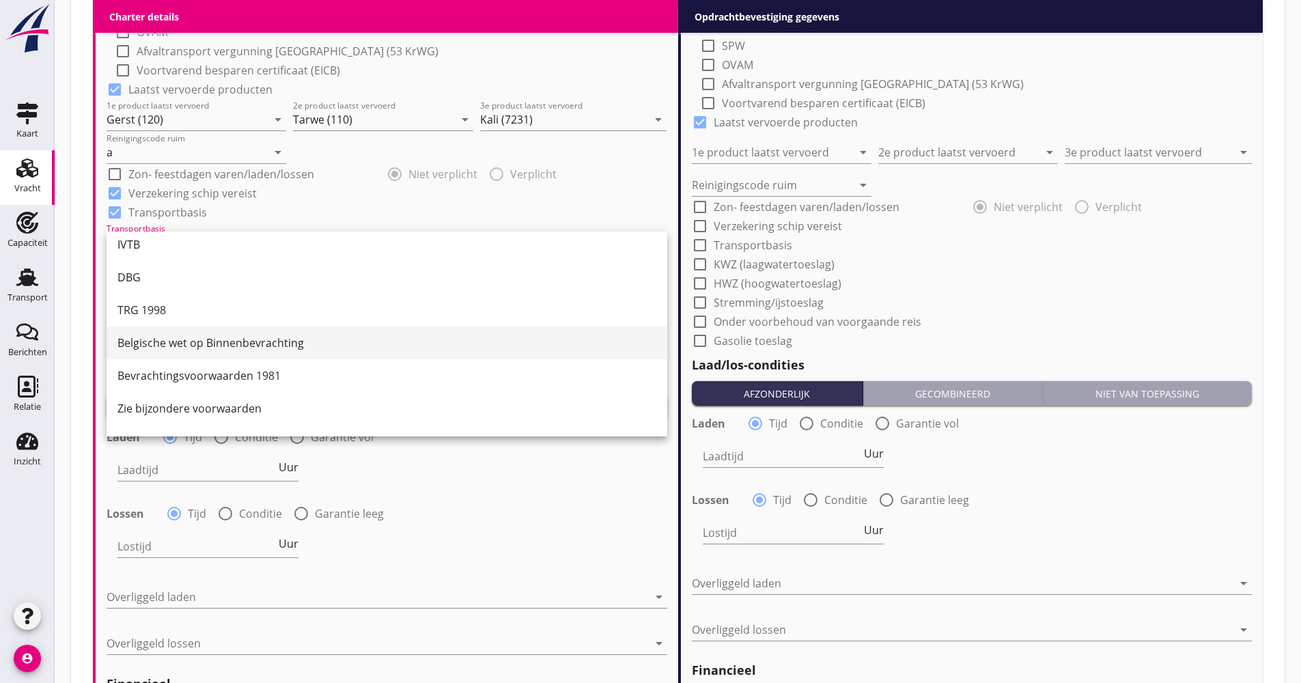
scroll to position [36, 0]
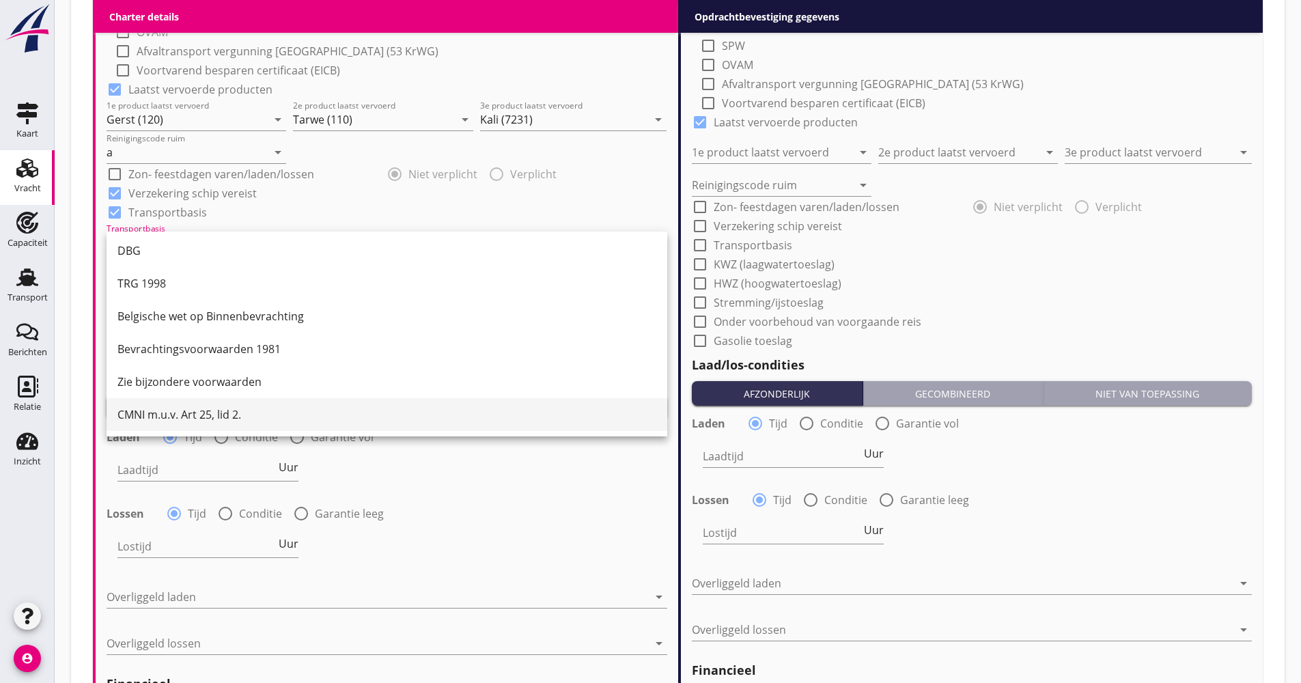
click at [171, 411] on div "CMNI m.u.v. Art 25, lid 2." at bounding box center [386, 414] width 539 height 16
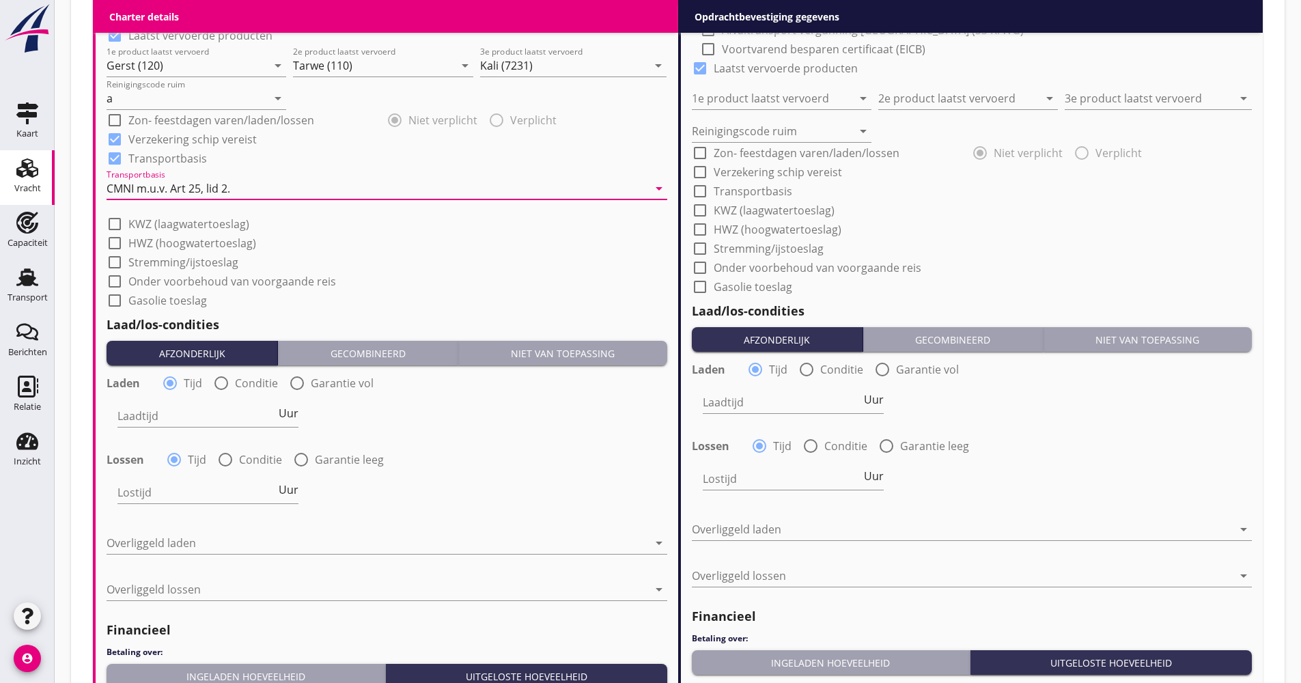
scroll to position [1366, 0]
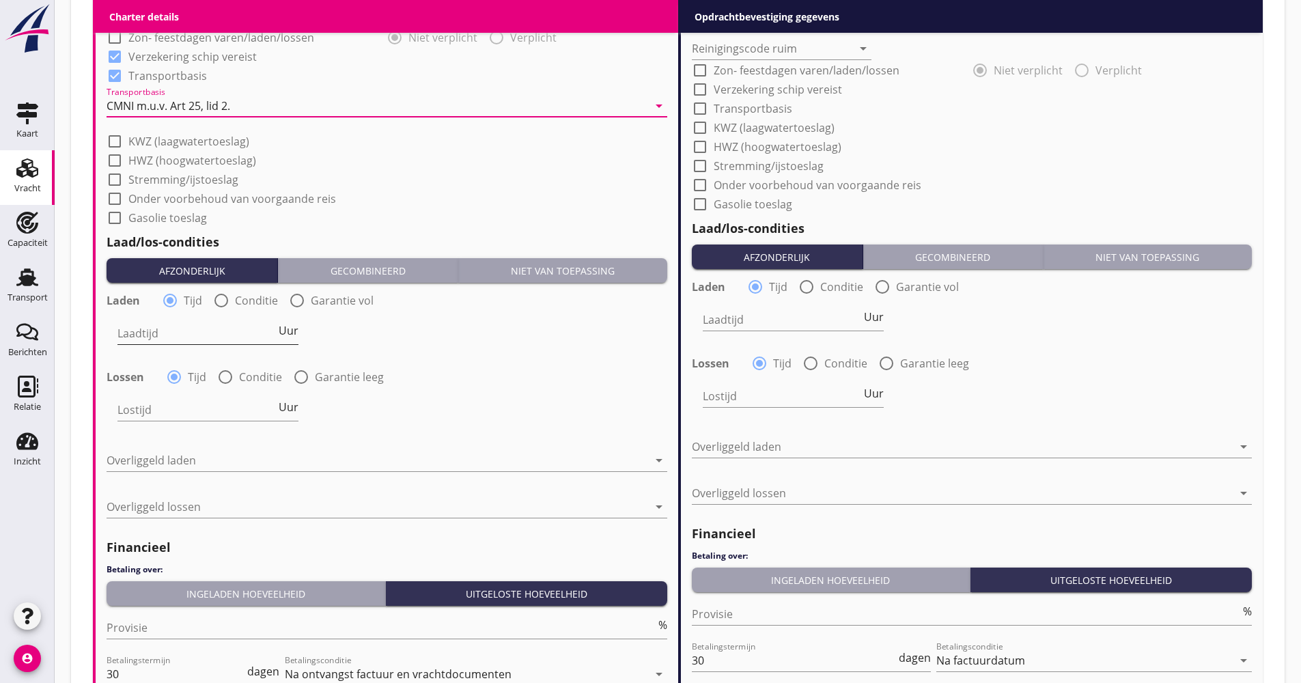
click at [296, 327] on span "Uur" at bounding box center [289, 330] width 20 height 11
type input "2"
click at [228, 378] on div at bounding box center [225, 376] width 23 height 23
radio input "false"
radio input "true"
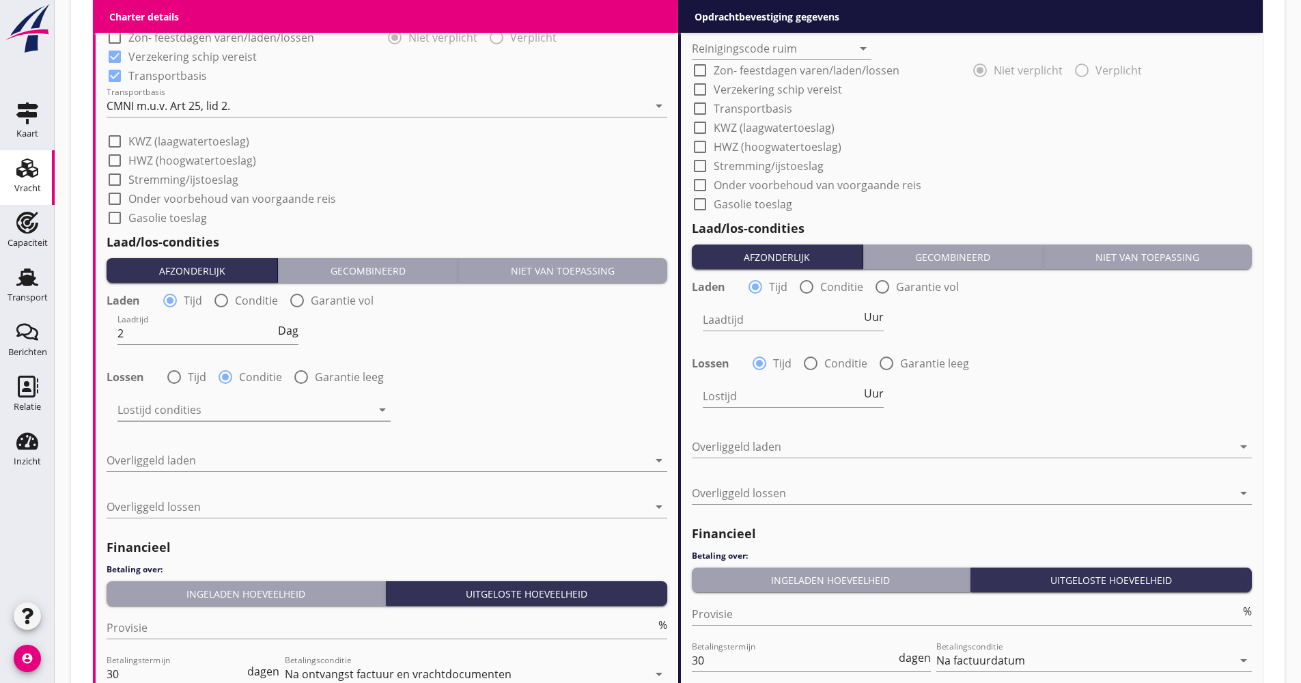
click at [212, 404] on div at bounding box center [244, 410] width 254 height 22
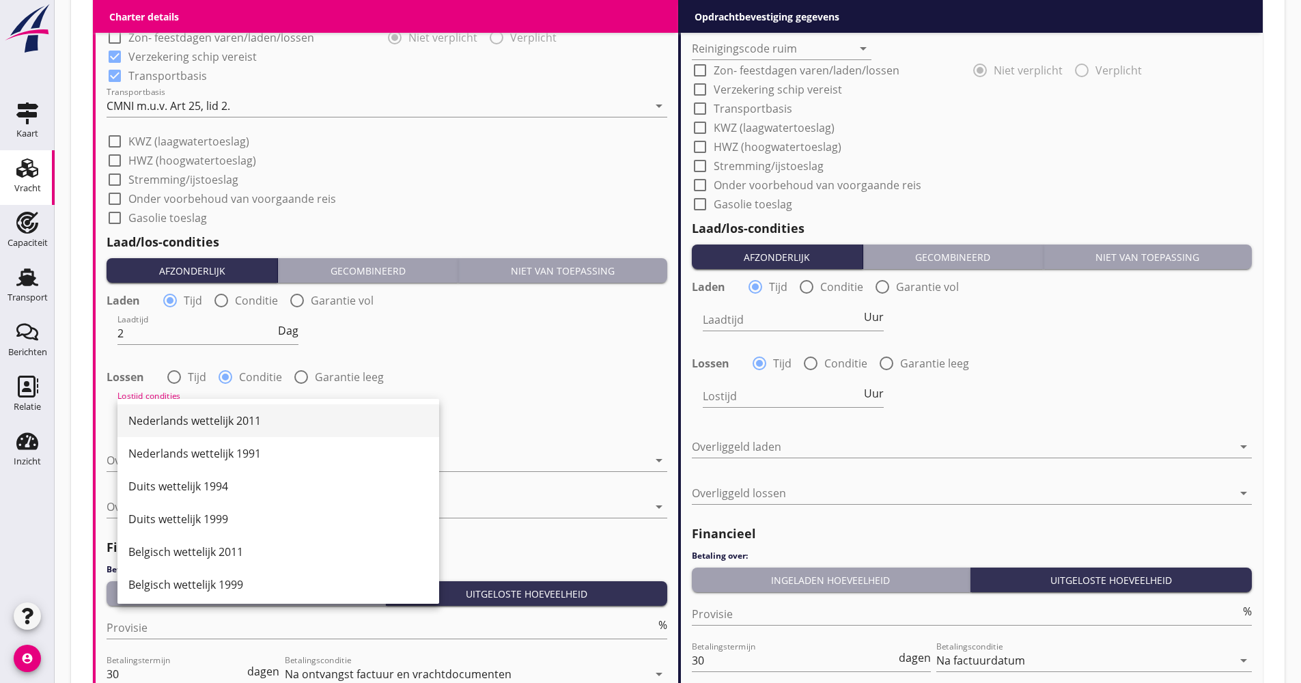
click at [180, 417] on div "Nederlands wettelijk 2011" at bounding box center [278, 421] width 300 height 16
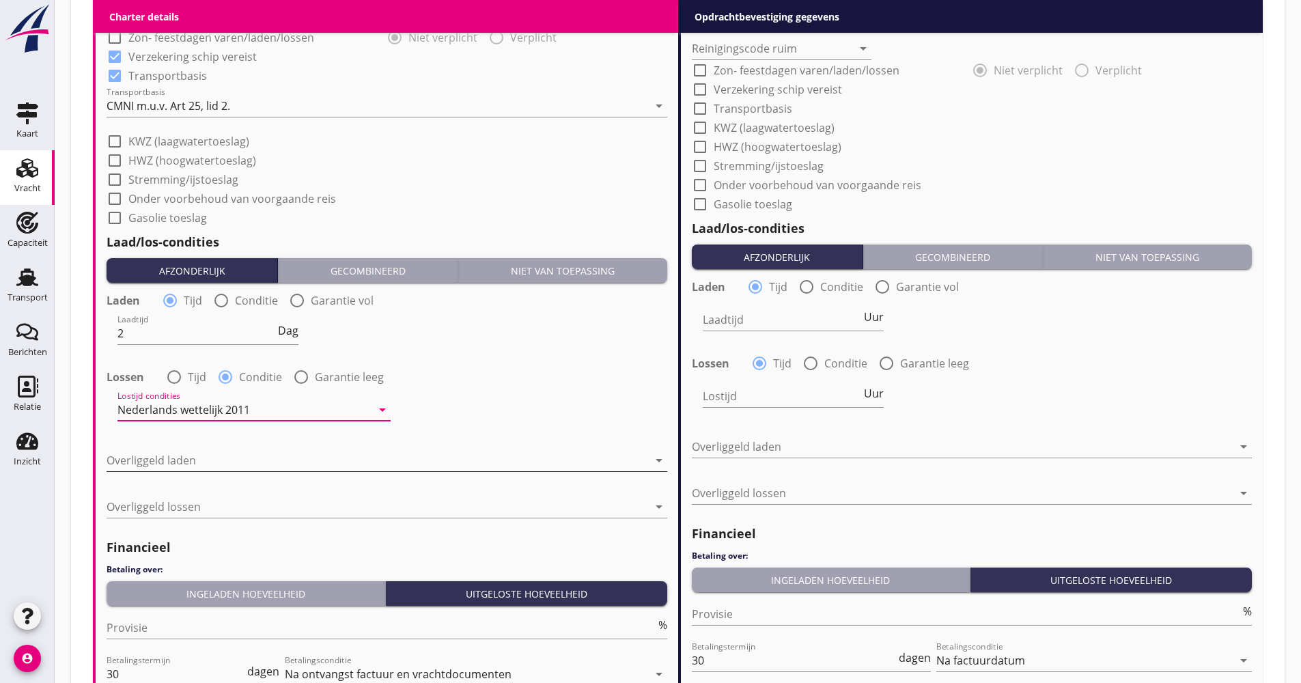
click at [175, 457] on div at bounding box center [378, 460] width 542 height 22
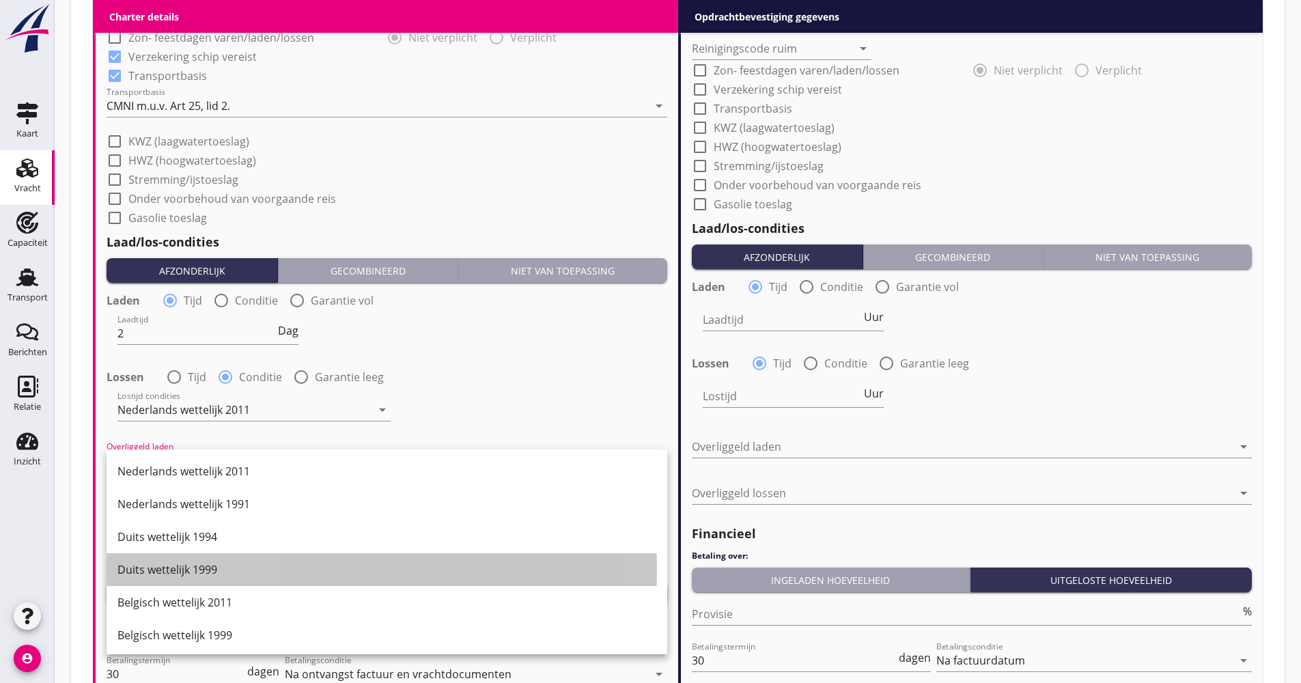
click at [182, 561] on div "Duits wettelijk 1999" at bounding box center [386, 569] width 539 height 33
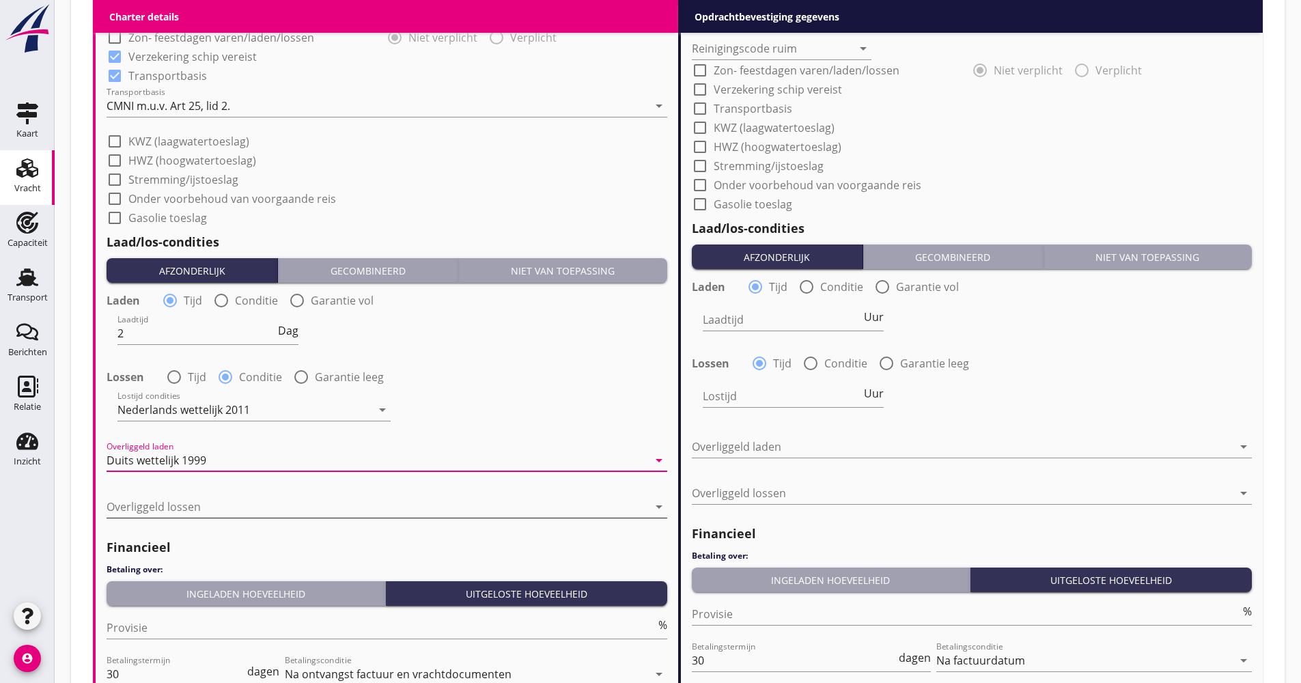
click at [180, 510] on div at bounding box center [378, 507] width 542 height 22
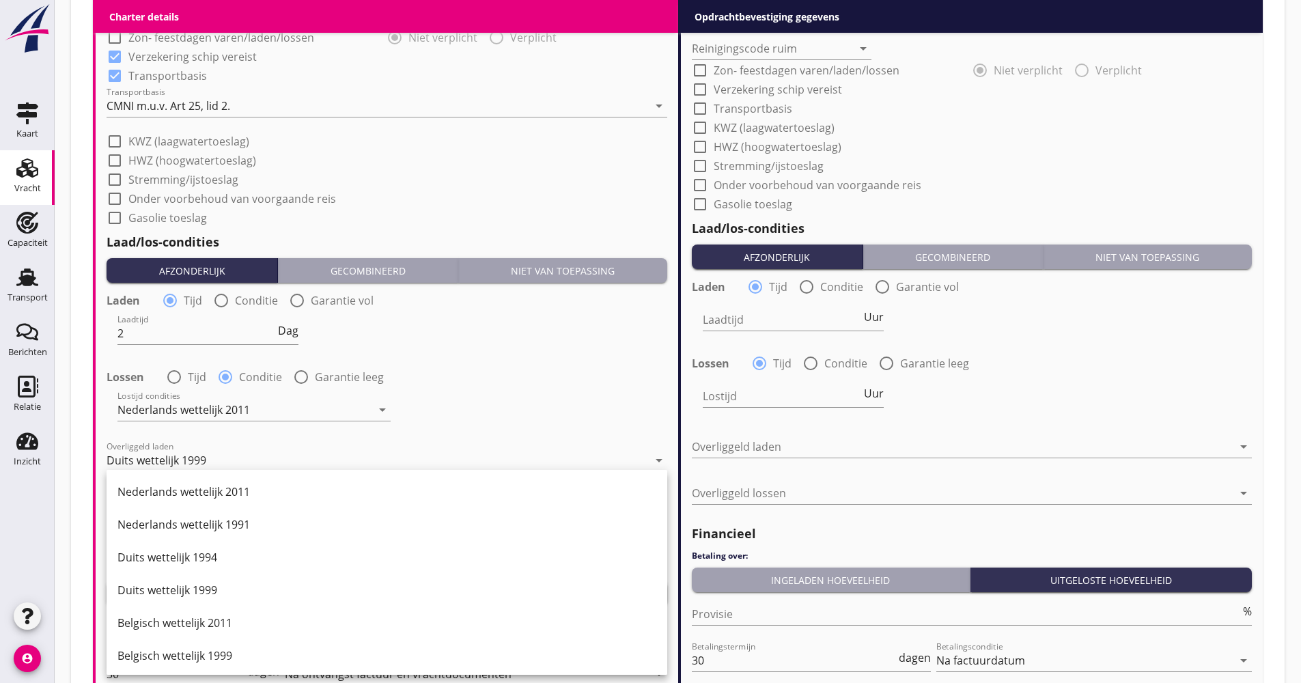
click at [184, 497] on div "Nederlands wettelijk 2011" at bounding box center [386, 492] width 539 height 16
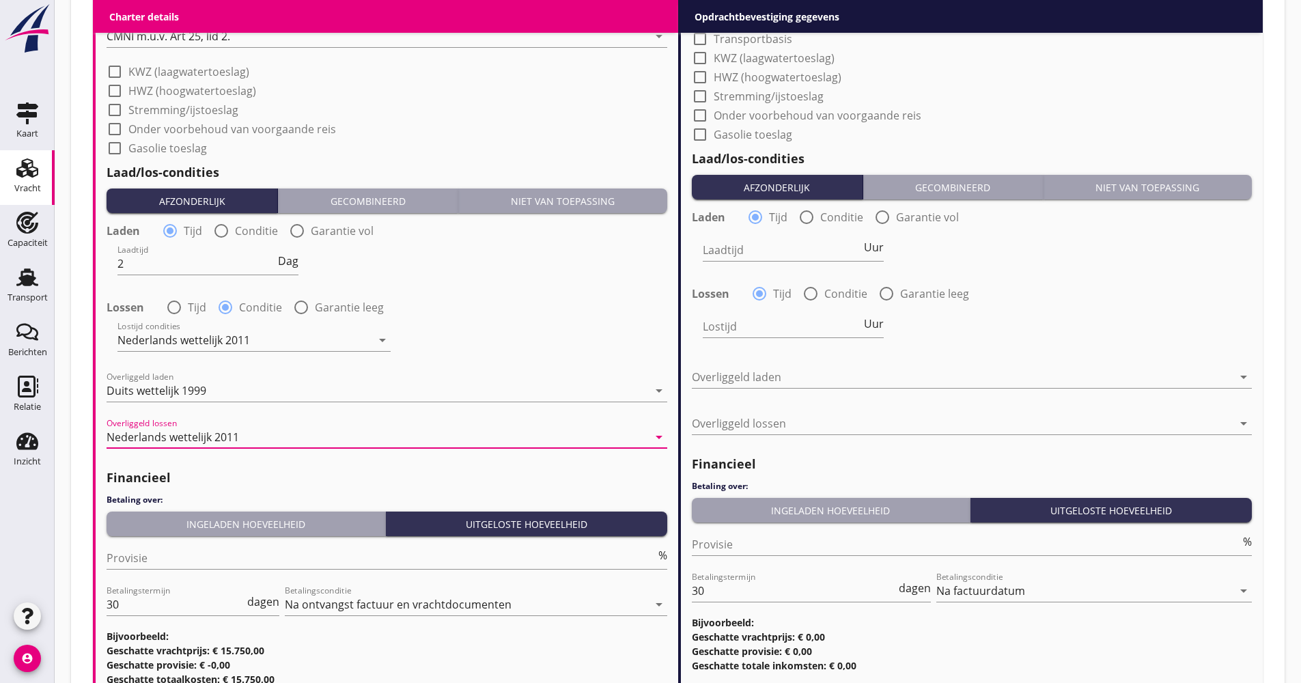
scroll to position [1544, 0]
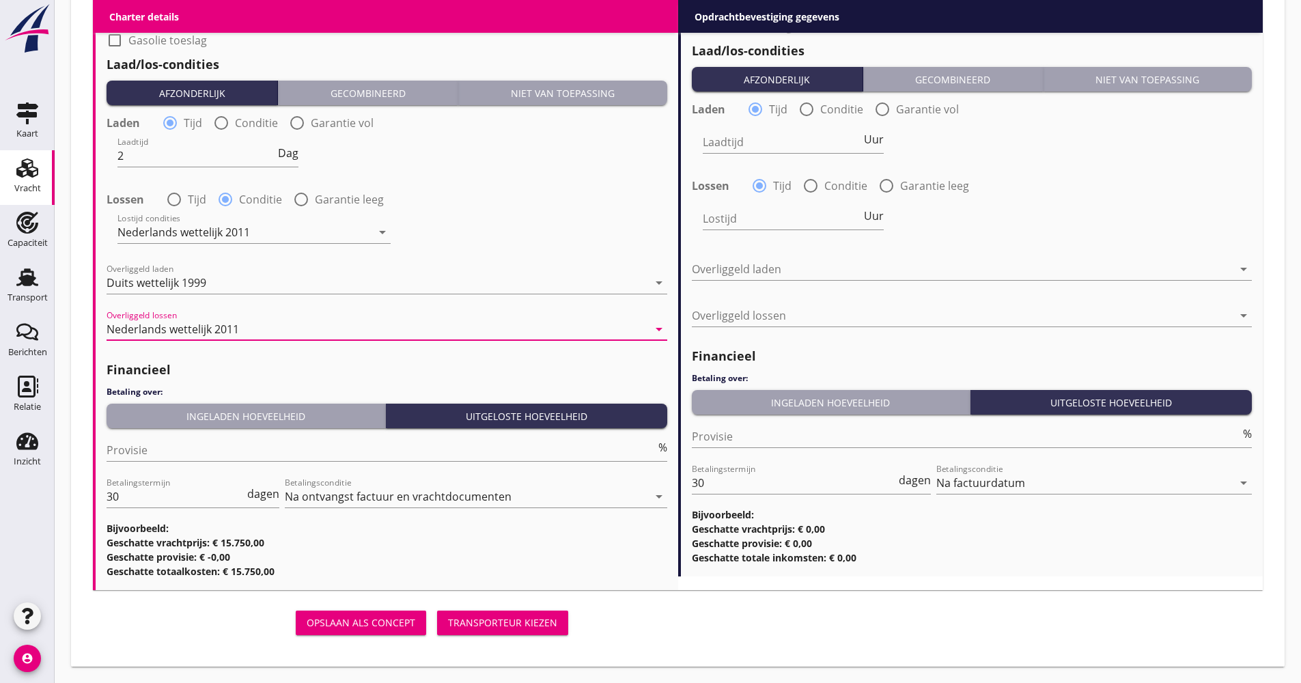
click at [209, 416] on div "Ingeladen hoeveelheid" at bounding box center [246, 416] width 268 height 14
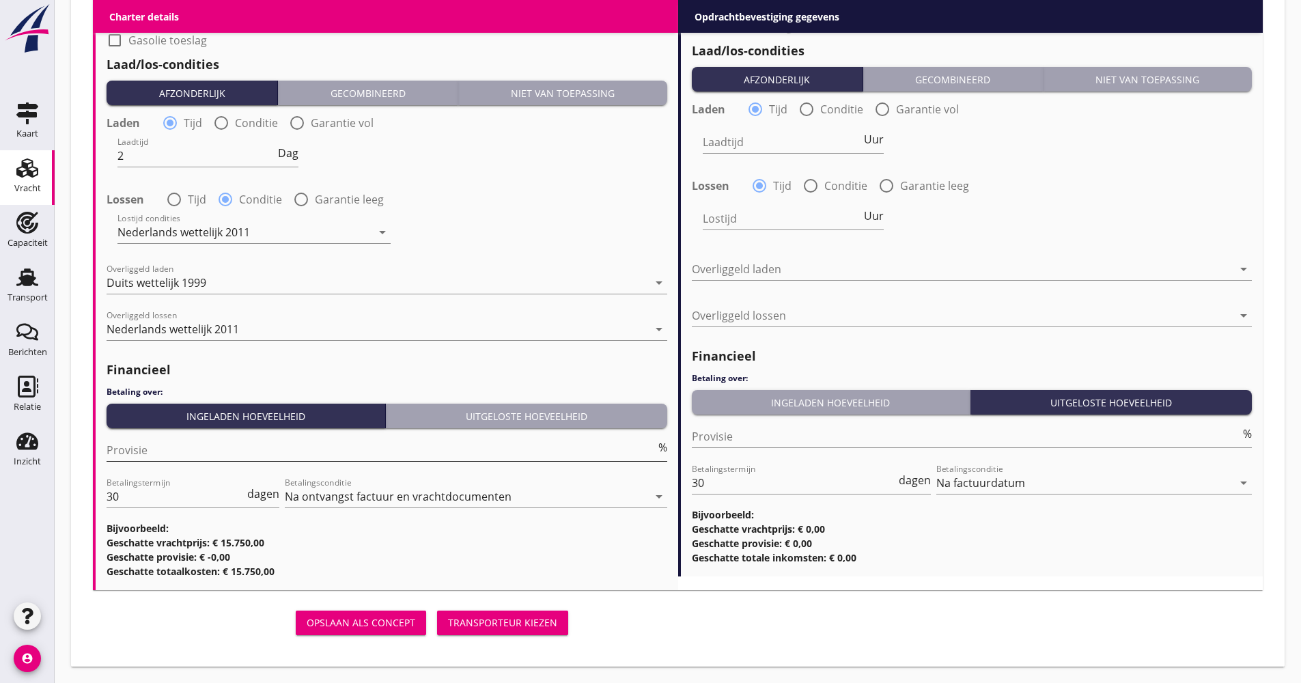
click at [193, 443] on input "Provisie" at bounding box center [381, 450] width 549 height 22
type input "5.00"
drag, startPoint x: 134, startPoint y: 510, endPoint x: 104, endPoint y: 500, distance: 31.8
drag, startPoint x: 100, startPoint y: 495, endPoint x: 623, endPoint y: 531, distance: 523.9
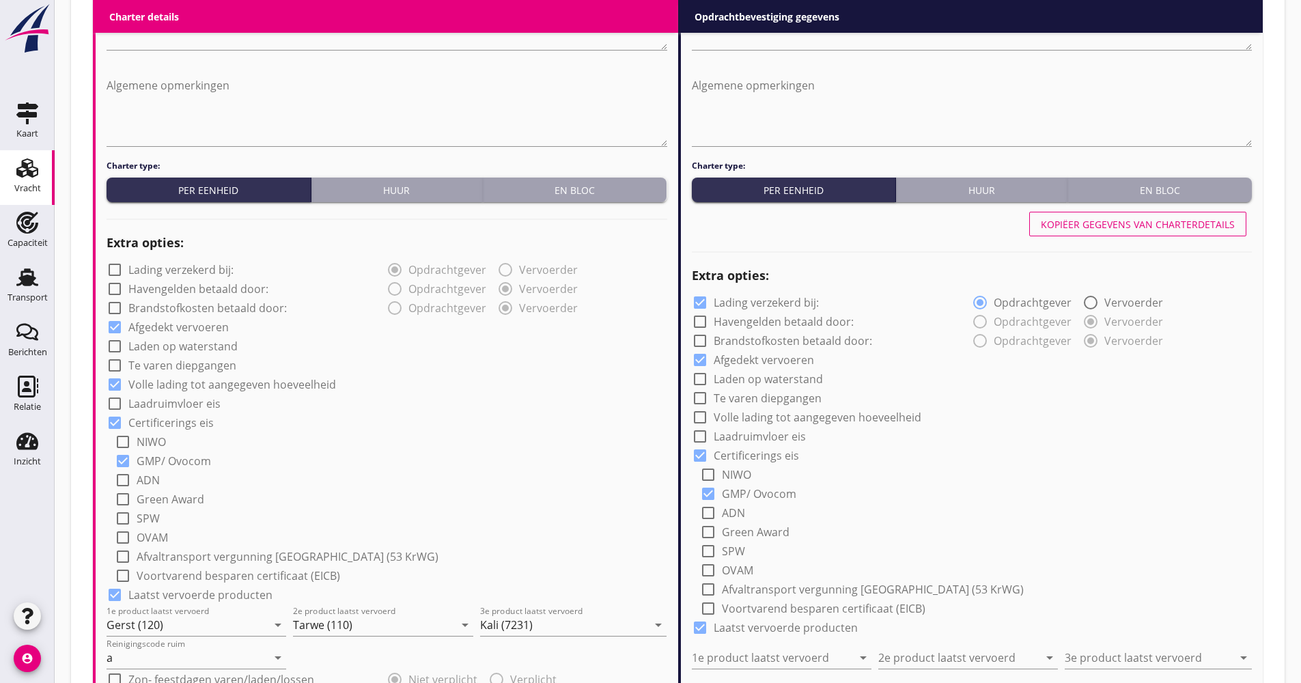
click at [1146, 230] on div "Kopiëer gegevens van charterdetails" at bounding box center [1138, 224] width 194 height 14
checkbox input "false"
checkbox input "true"
type input "Gerst (120)"
type input "Tarwe (110)"
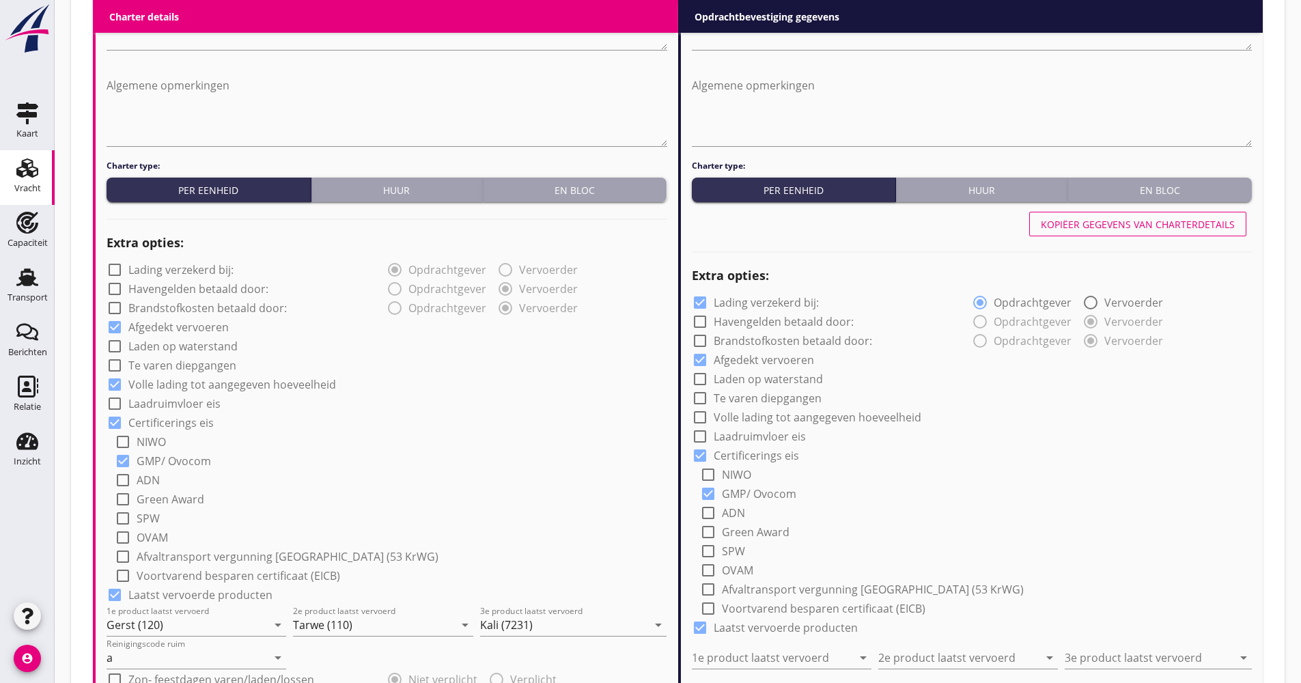
type input "Kali (7231)"
type input "a"
checkbox input "true"
type input "2"
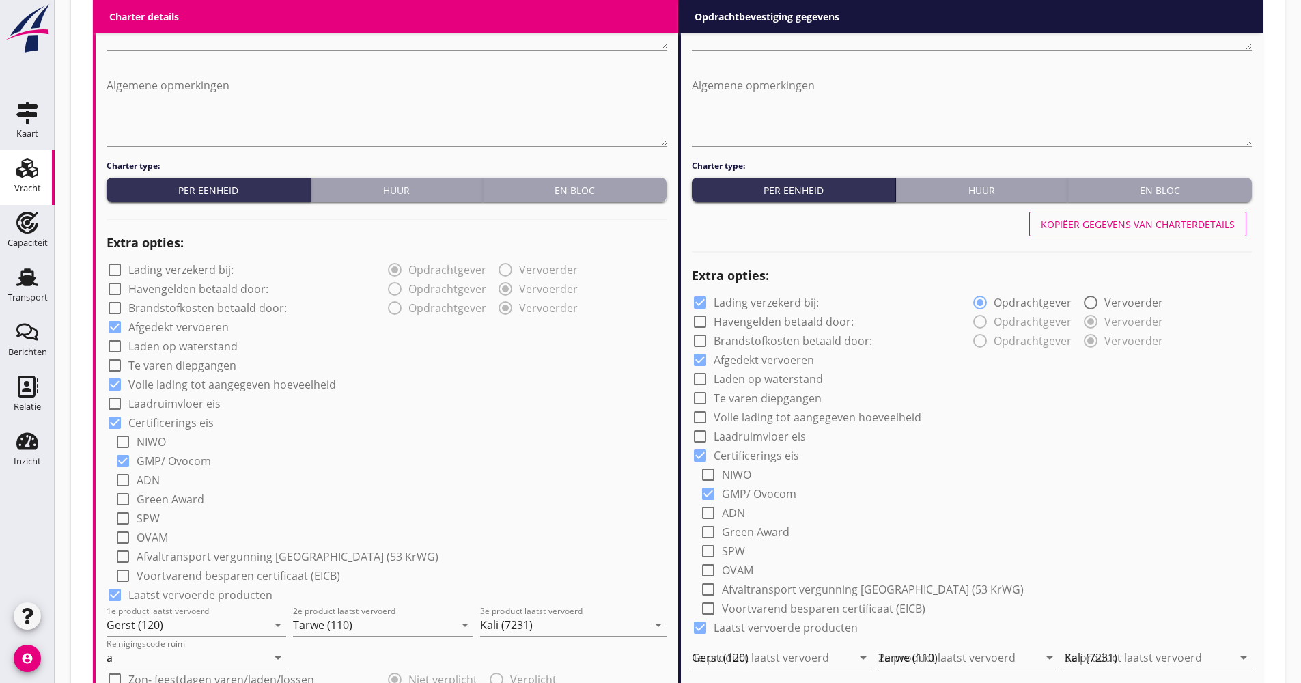
radio input "false"
radio input "true"
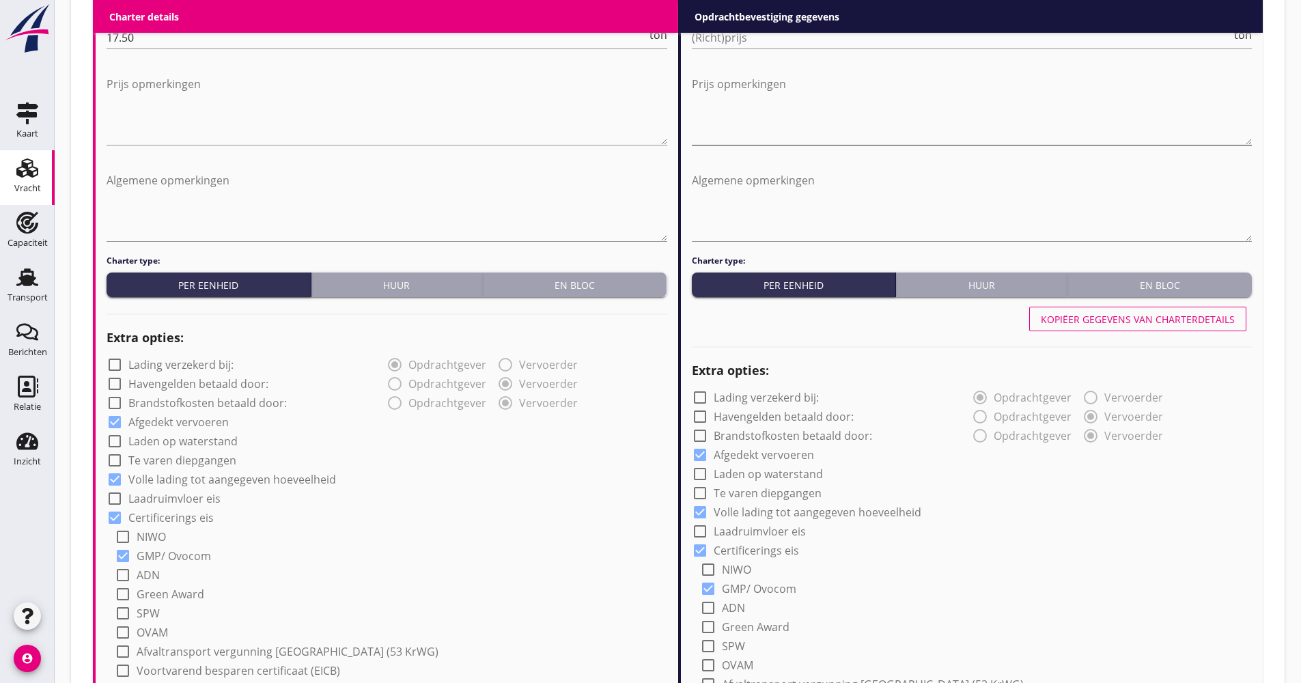
scroll to position [519, 0]
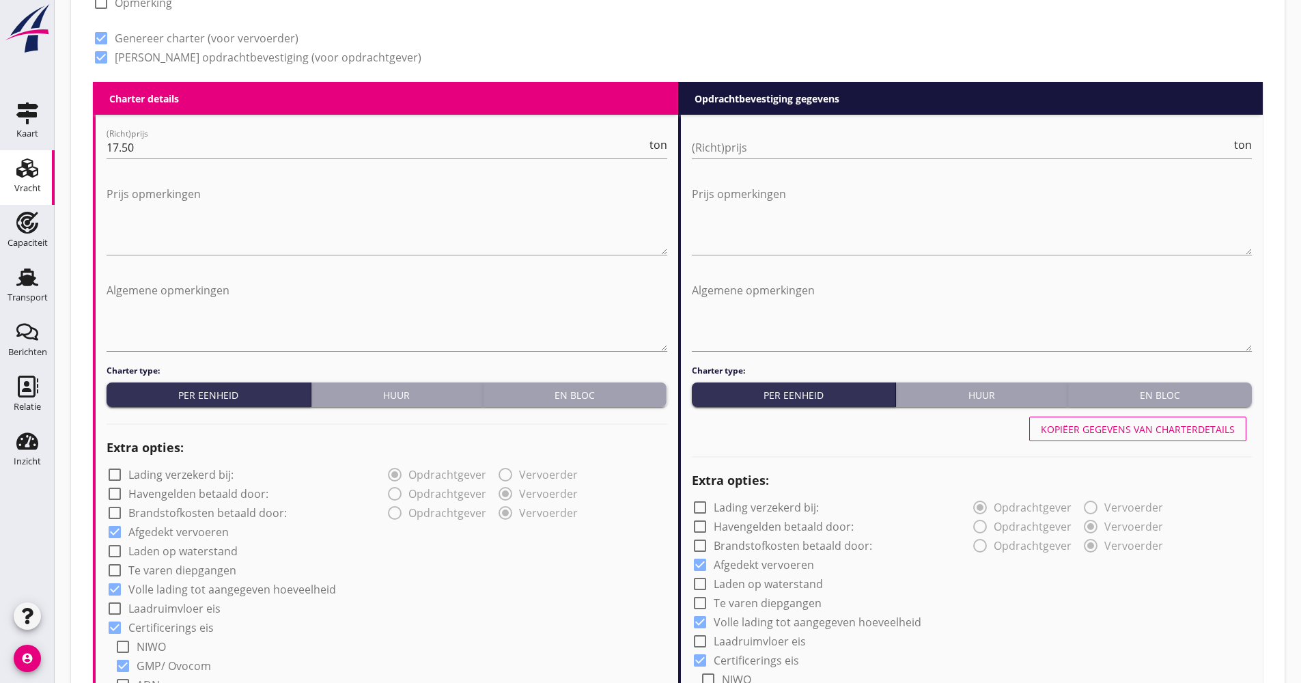
click at [739, 135] on div "(Richt)prijs ton" at bounding box center [972, 150] width 561 height 44
click at [738, 139] on input "(Richt)prijs" at bounding box center [962, 148] width 540 height 22
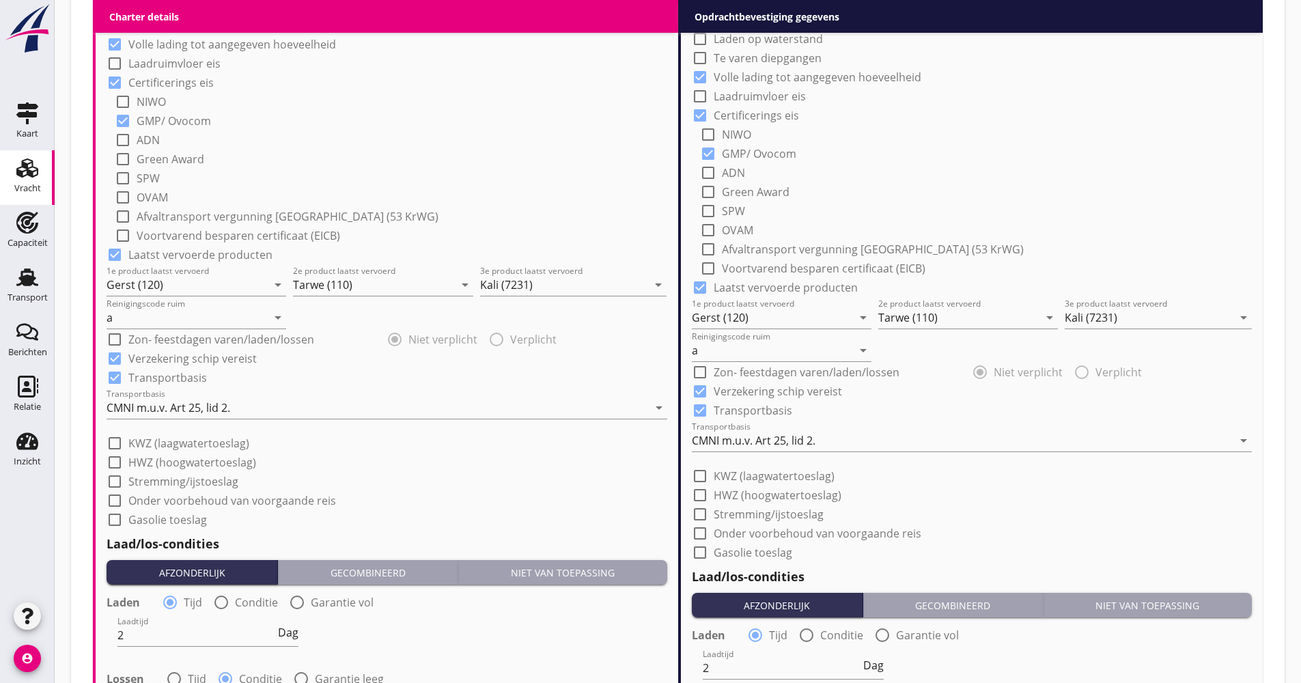
scroll to position [1066, 0]
type input "19.00"
click at [732, 441] on div "CMNI m.u.v. Art 25, lid 2." at bounding box center [754, 439] width 124 height 12
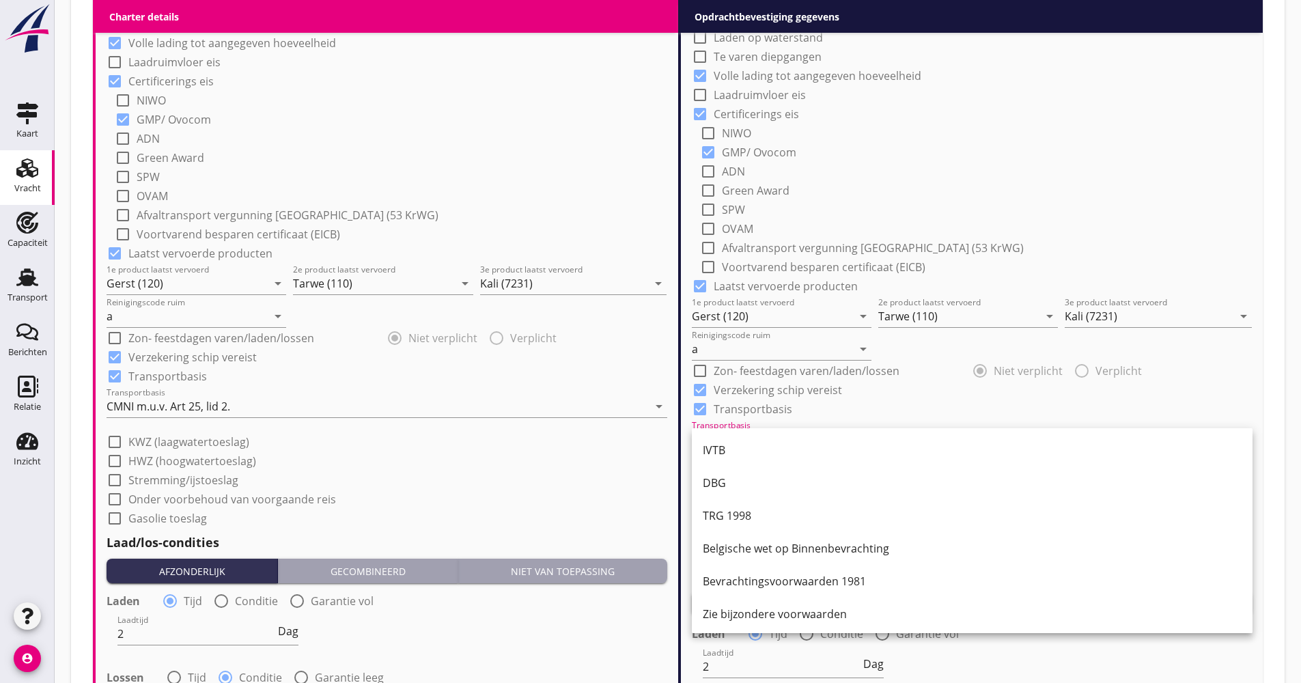
click at [728, 443] on div "IVTB" at bounding box center [972, 450] width 539 height 16
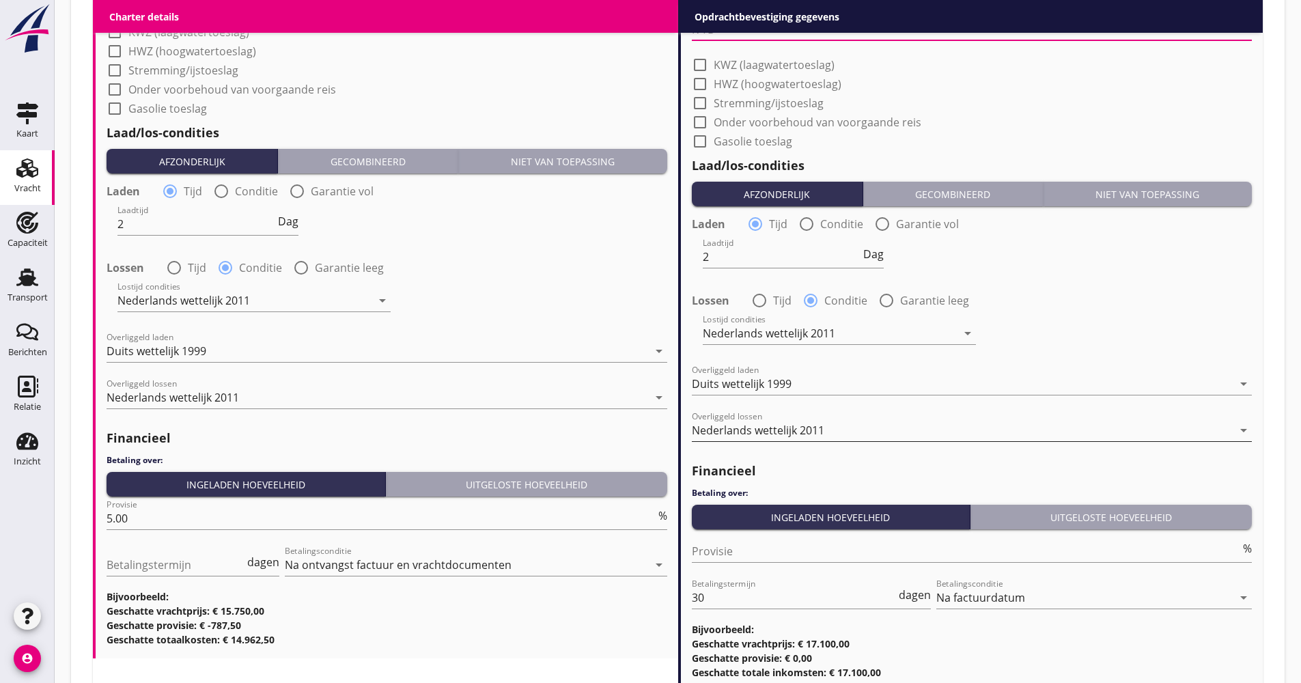
scroll to position [1577, 0]
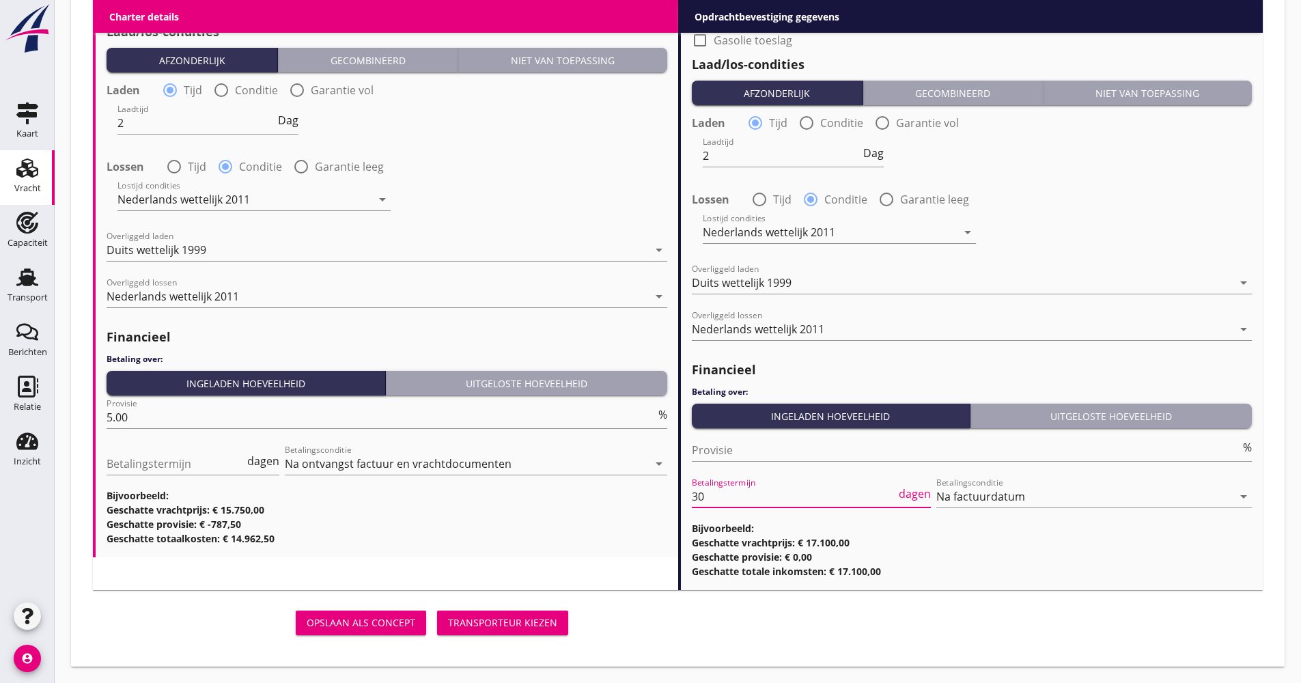
drag, startPoint x: 729, startPoint y: 487, endPoint x: 665, endPoint y: 492, distance: 64.4
type input "21"
click at [700, 641] on div "Opslaan als concept Transporteur kiezen" at bounding box center [677, 623] width 1181 height 44
click at [532, 627] on div "Transporteur kiezen" at bounding box center [502, 622] width 109 height 14
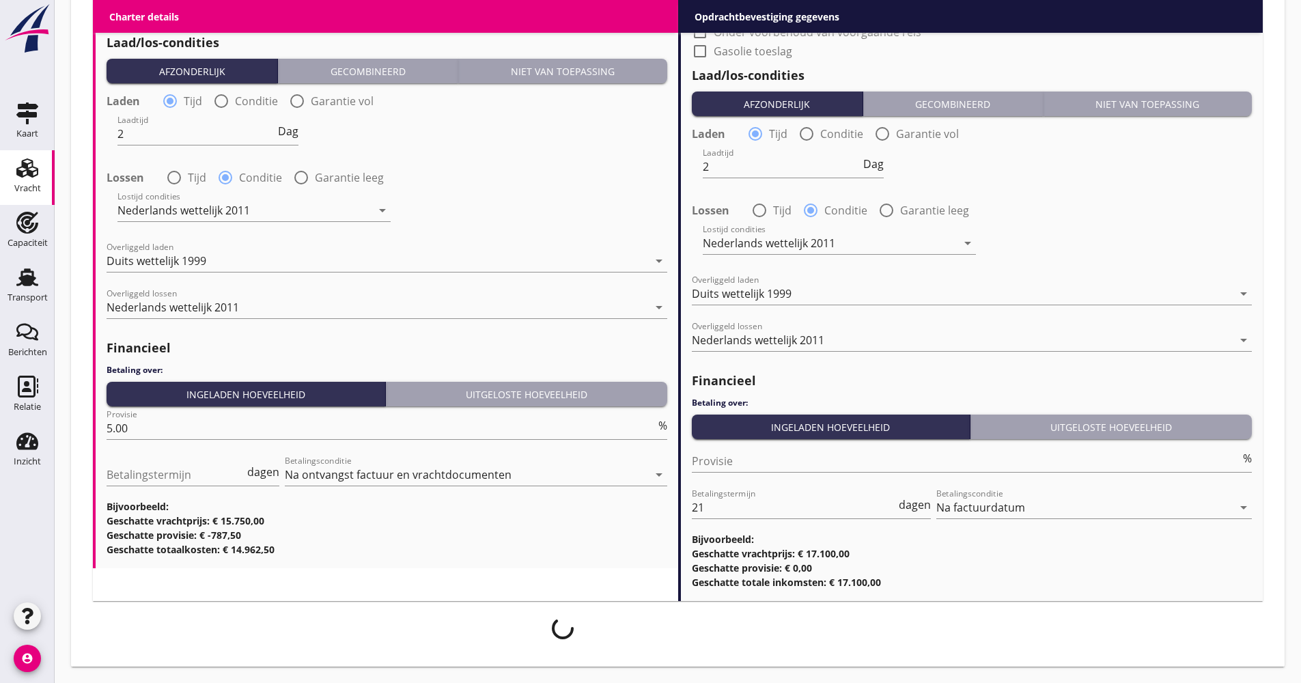
scroll to position [1566, 0]
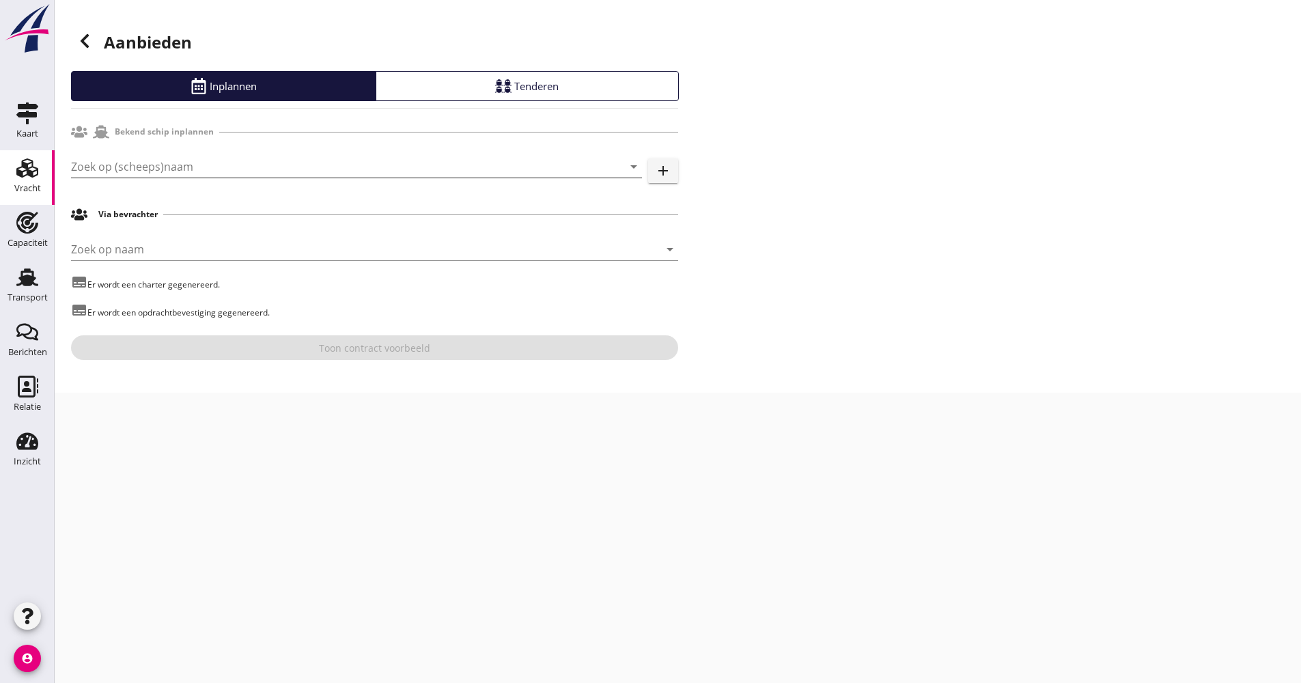
click at [249, 171] on input "Zoek op (scheeps)naam" at bounding box center [337, 167] width 533 height 22
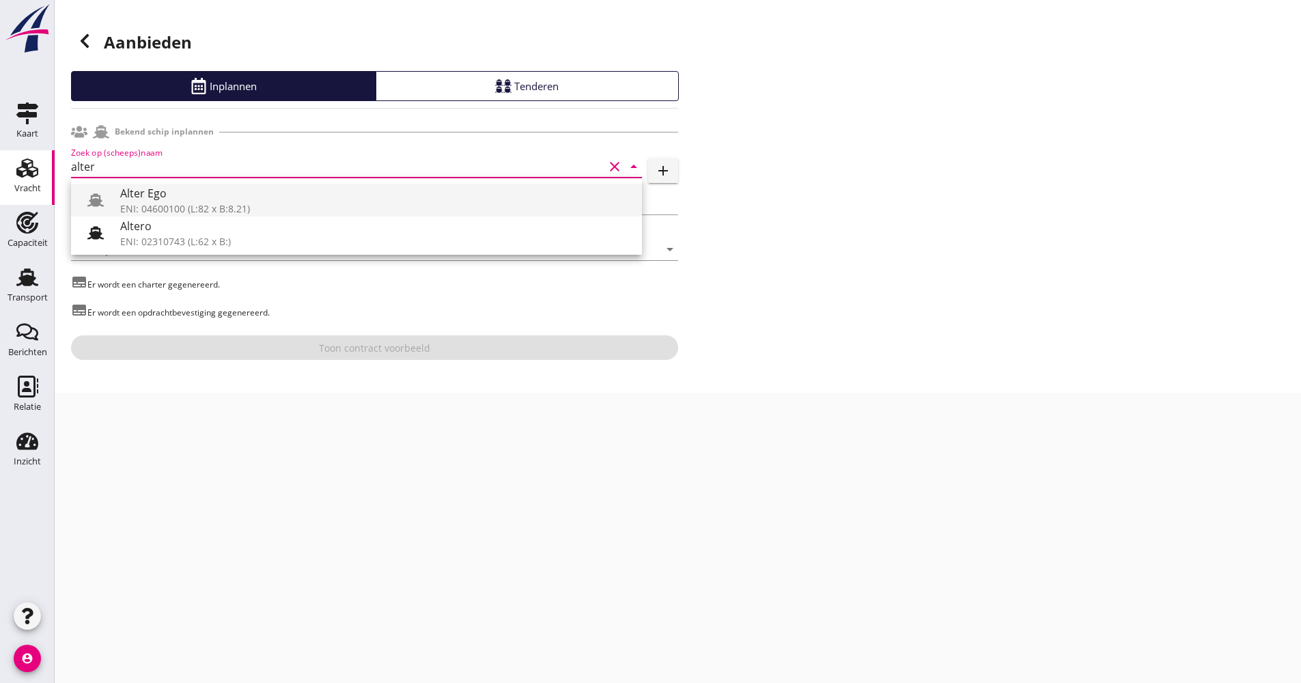
click at [199, 211] on div "ENI: 04600100 (L:82 x B:8.21)" at bounding box center [375, 209] width 511 height 14
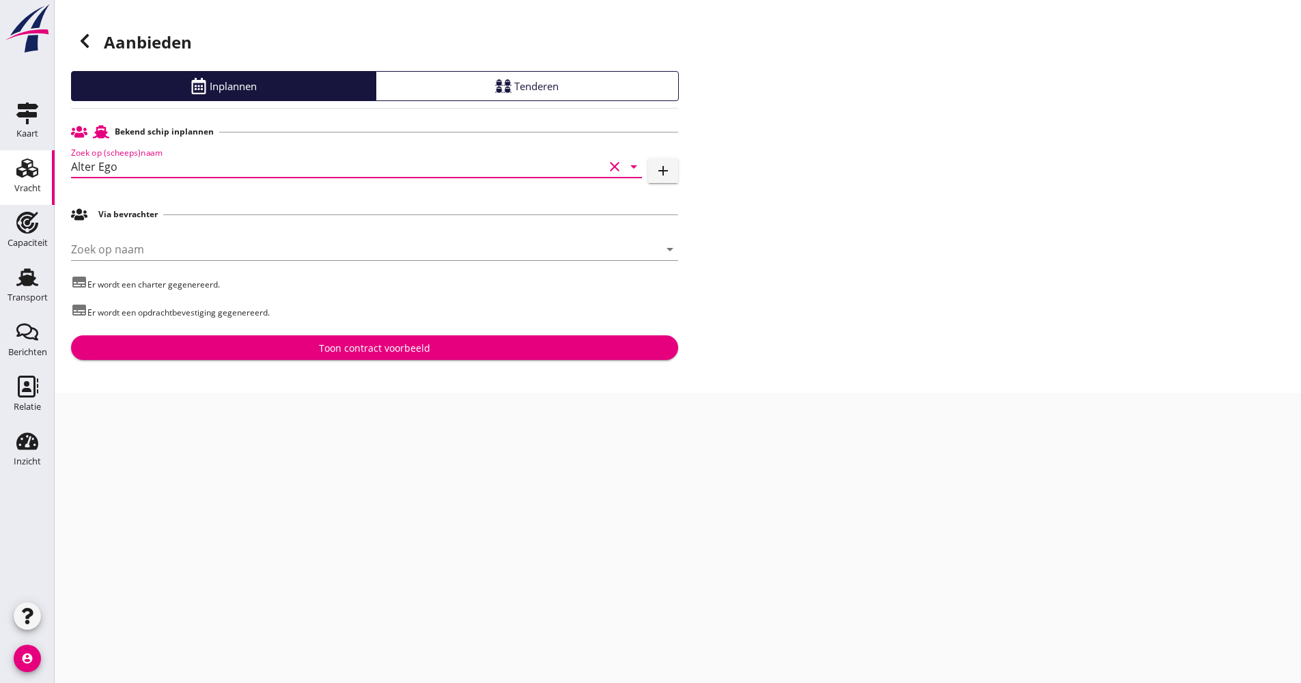
type input "Alter Ego"
click at [229, 337] on button "Toon contract voorbeeld" at bounding box center [374, 347] width 607 height 25
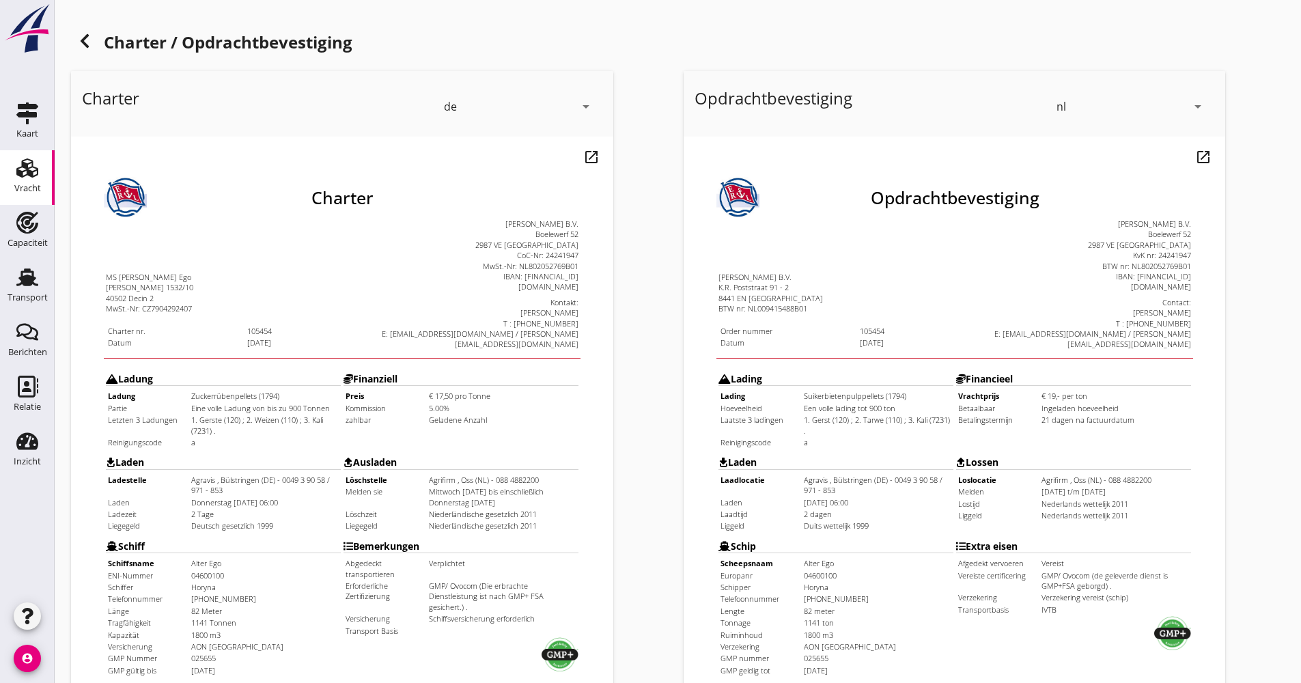
click at [97, 49] on h1 "Charter / Opdrachtbevestiging" at bounding box center [678, 43] width 1214 height 33
click at [86, 45] on use at bounding box center [85, 41] width 8 height 14
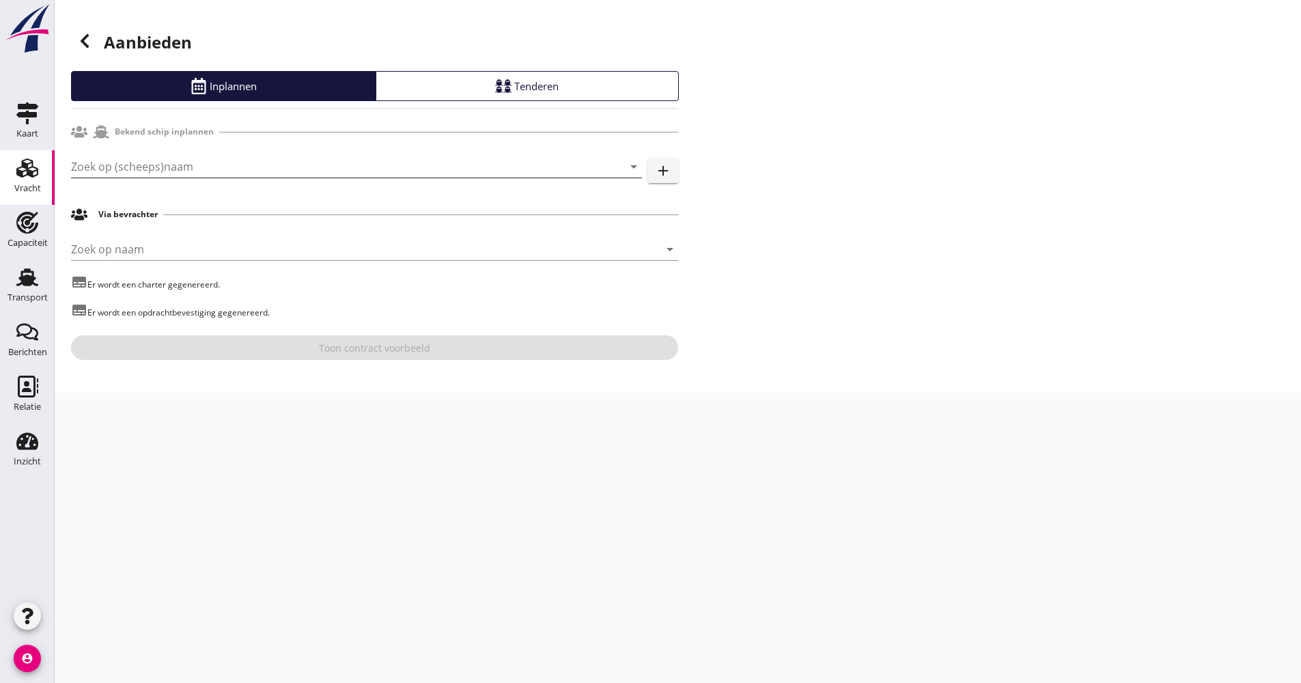
click at [148, 169] on input "Zoek op (scheeps)naam" at bounding box center [337, 167] width 533 height 22
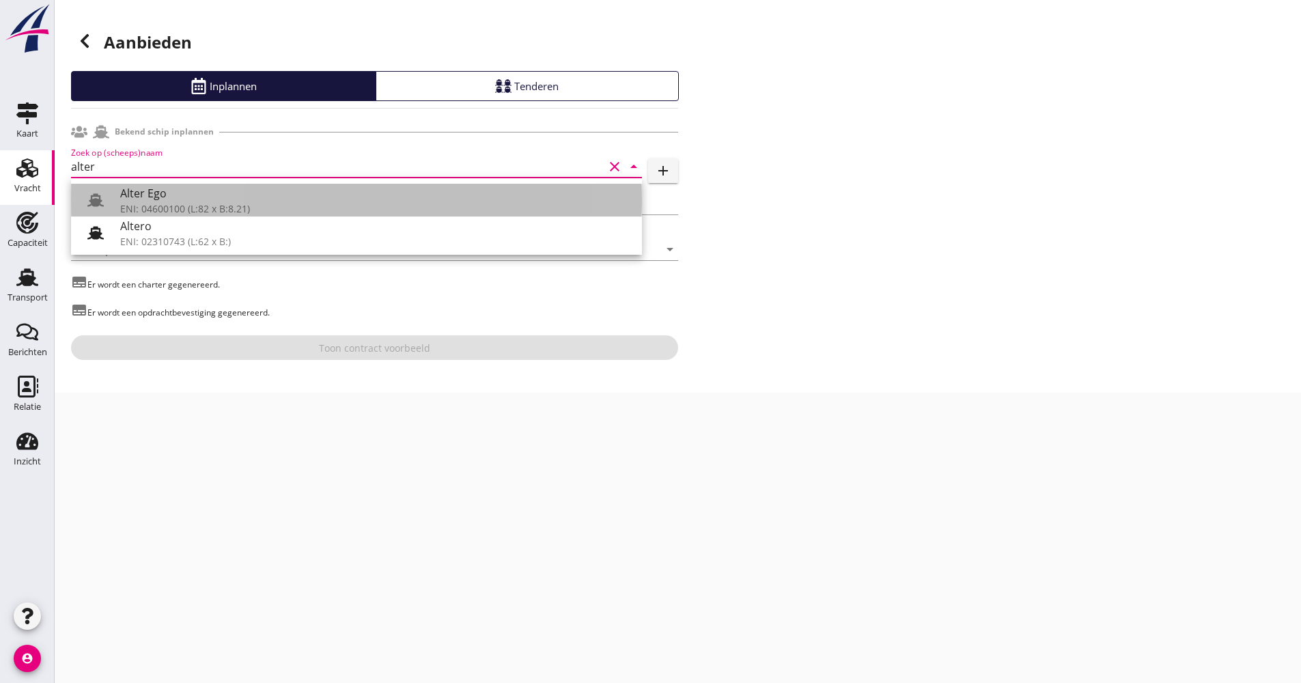
click at [139, 200] on div "Alter Ego" at bounding box center [375, 193] width 511 height 16
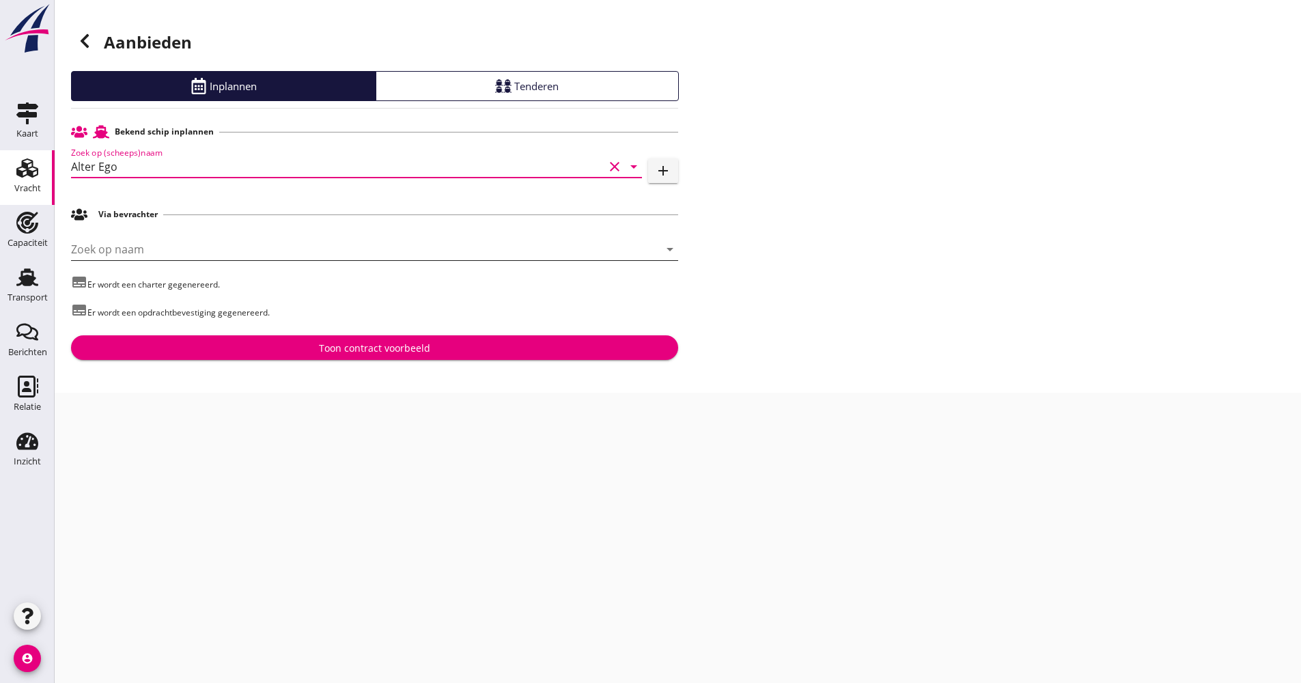
type input "Alter Ego"
click at [221, 245] on input "Zoek op naam" at bounding box center [355, 249] width 569 height 22
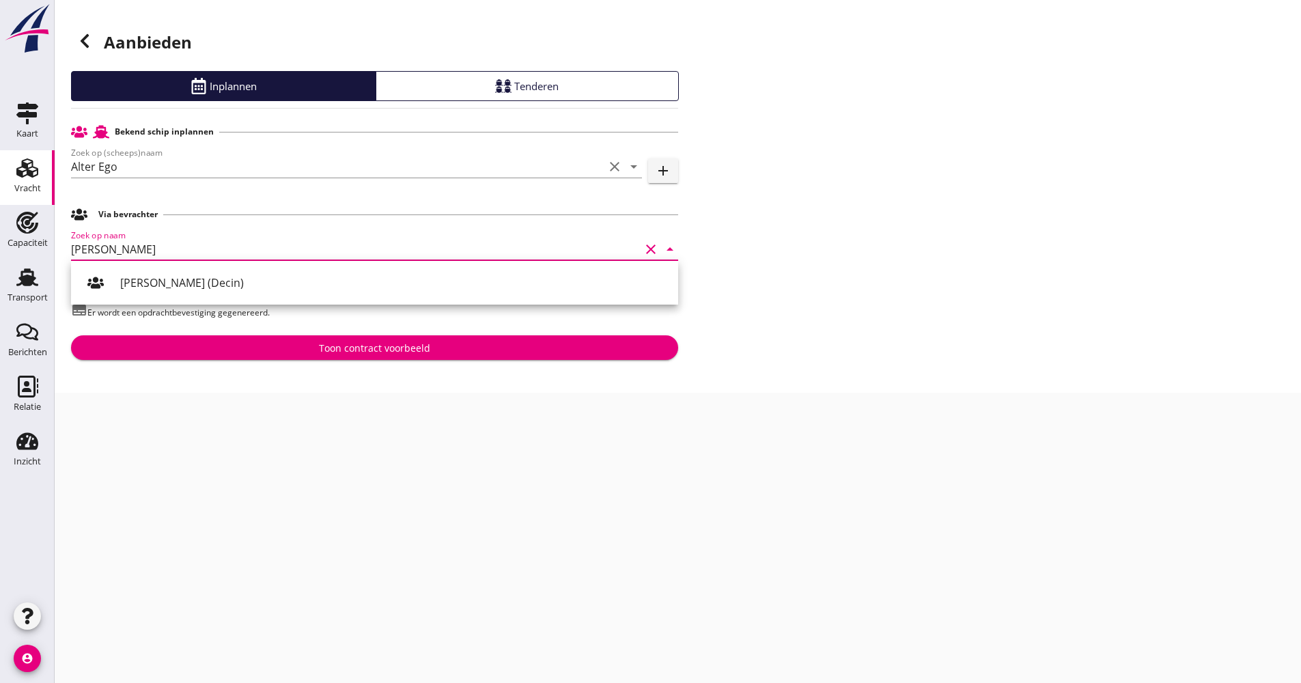
click at [197, 271] on div "[PERSON_NAME] (Decin)" at bounding box center [393, 282] width 547 height 33
type input "[PERSON_NAME] (Decin)"
click at [265, 351] on div "Toon contract voorbeeld" at bounding box center [374, 348] width 585 height 14
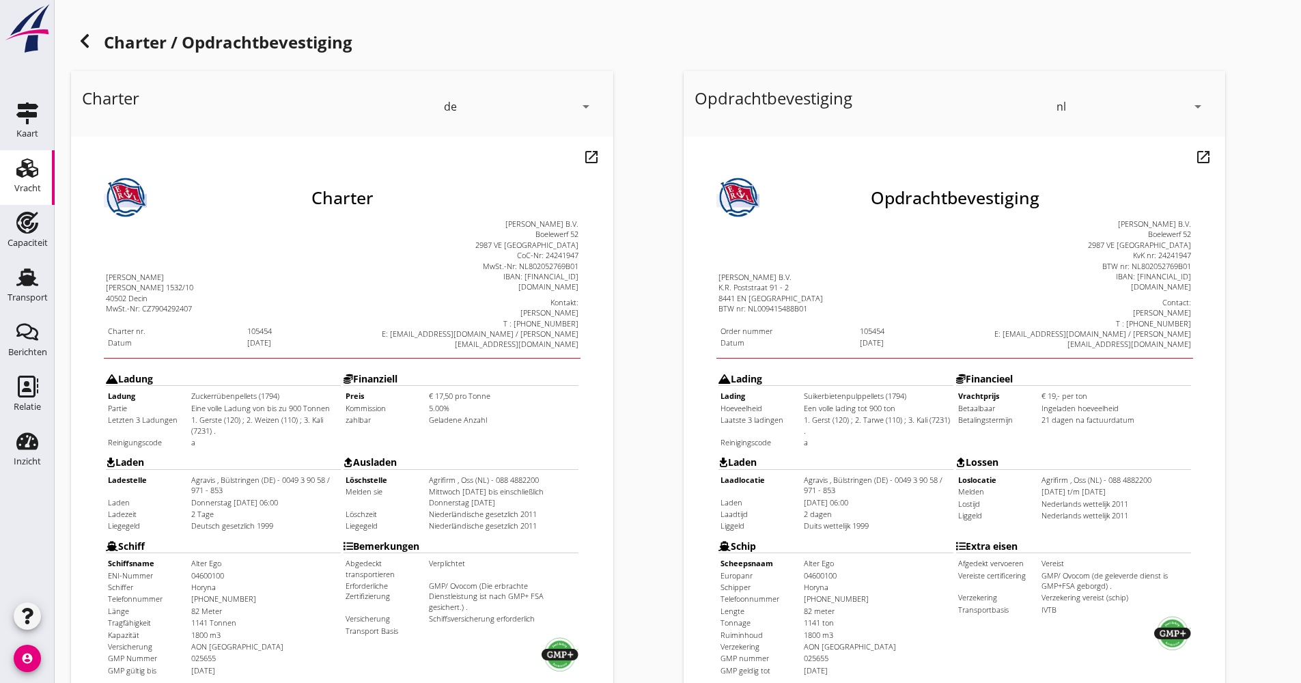
scroll to position [329, 0]
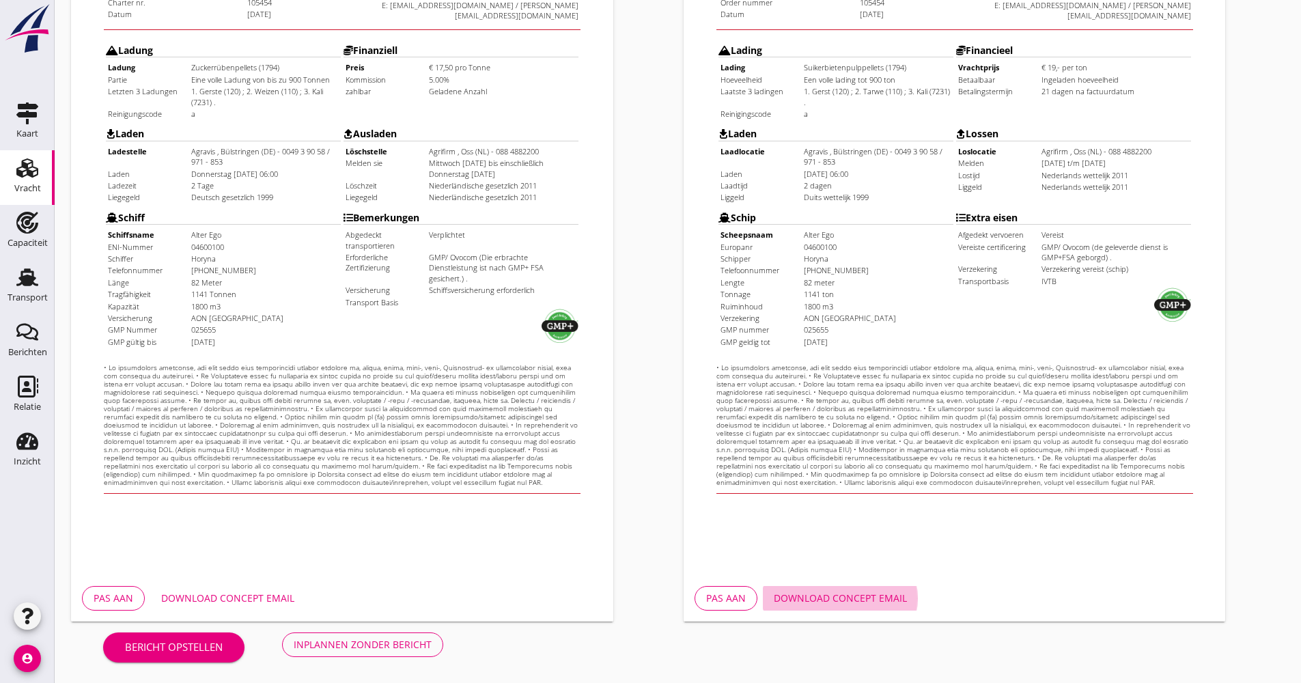
click at [857, 603] on div "Download concept email" at bounding box center [840, 598] width 133 height 14
drag, startPoint x: 302, startPoint y: 464, endPoint x: 293, endPoint y: 482, distance: 20.5
click at [302, 465] on body "Charter [PERSON_NAME] [PERSON_NAME] 1532/10 40502 Decin MwSt.-Nr: CZ7904292407 …" at bounding box center [315, 147] width 477 height 667
click at [267, 592] on div "Download concept email" at bounding box center [227, 598] width 133 height 14
click at [22, 613] on icon "button" at bounding box center [27, 616] width 16 height 16
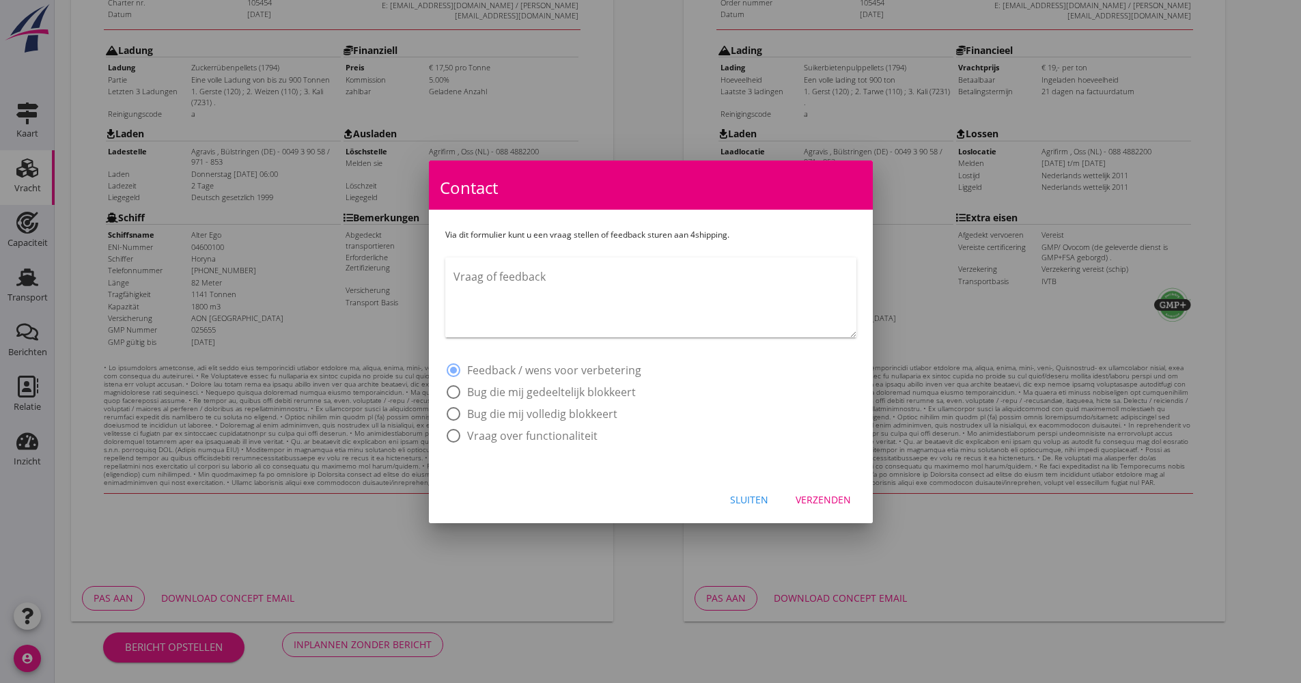
click at [591, 277] on textarea "Vraag of feedback" at bounding box center [655, 302] width 403 height 72
type textarea "G"
paste textarea "Zuckerrübenschnitzelpellets"
click at [583, 287] on textarea "Goedemorgen, zouden jullie de Duitse vertaling van Suikerbietenpulpellets erin …" at bounding box center [655, 302] width 403 height 72
click at [581, 285] on textarea "Goedemorgen, zouden jullie de Duitse vertaling van Suikerbietenpulpellets erin …" at bounding box center [655, 302] width 403 height 72
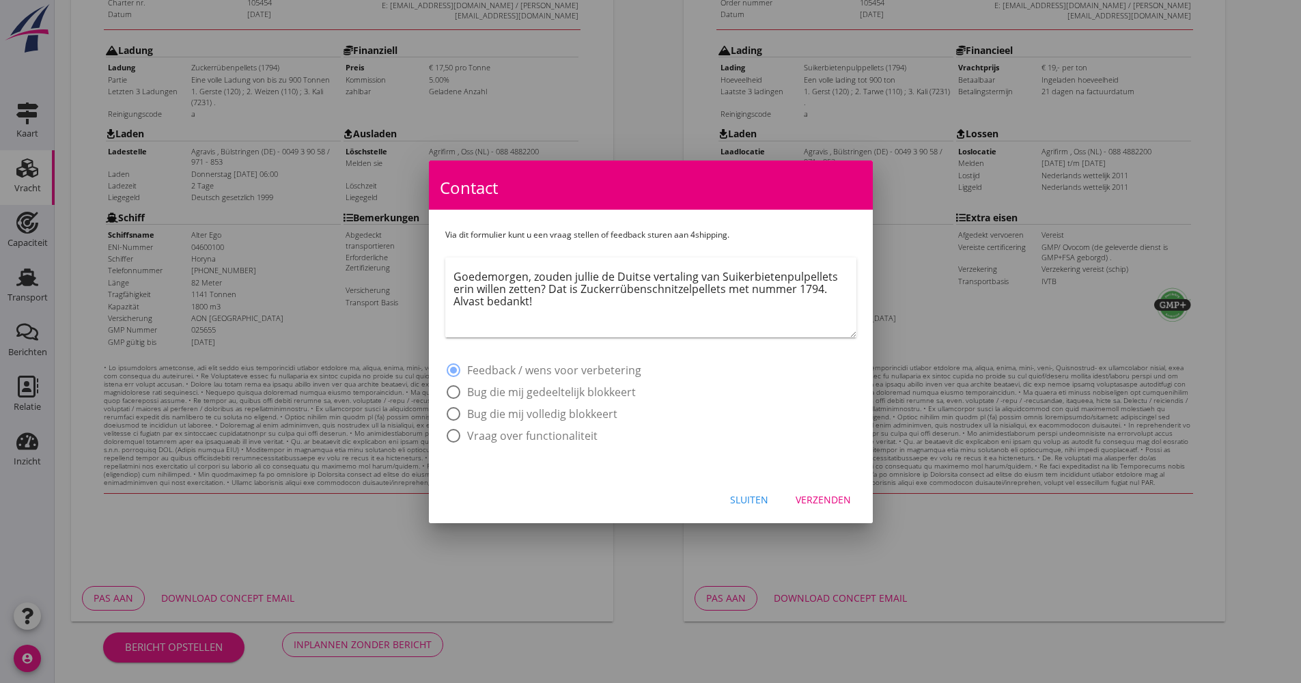
type textarea "Goedemorgen, zouden jullie de Duitse vertaling van Suikerbietenpulpellets erin …"
click at [829, 501] on div "Verzenden" at bounding box center [823, 500] width 55 height 14
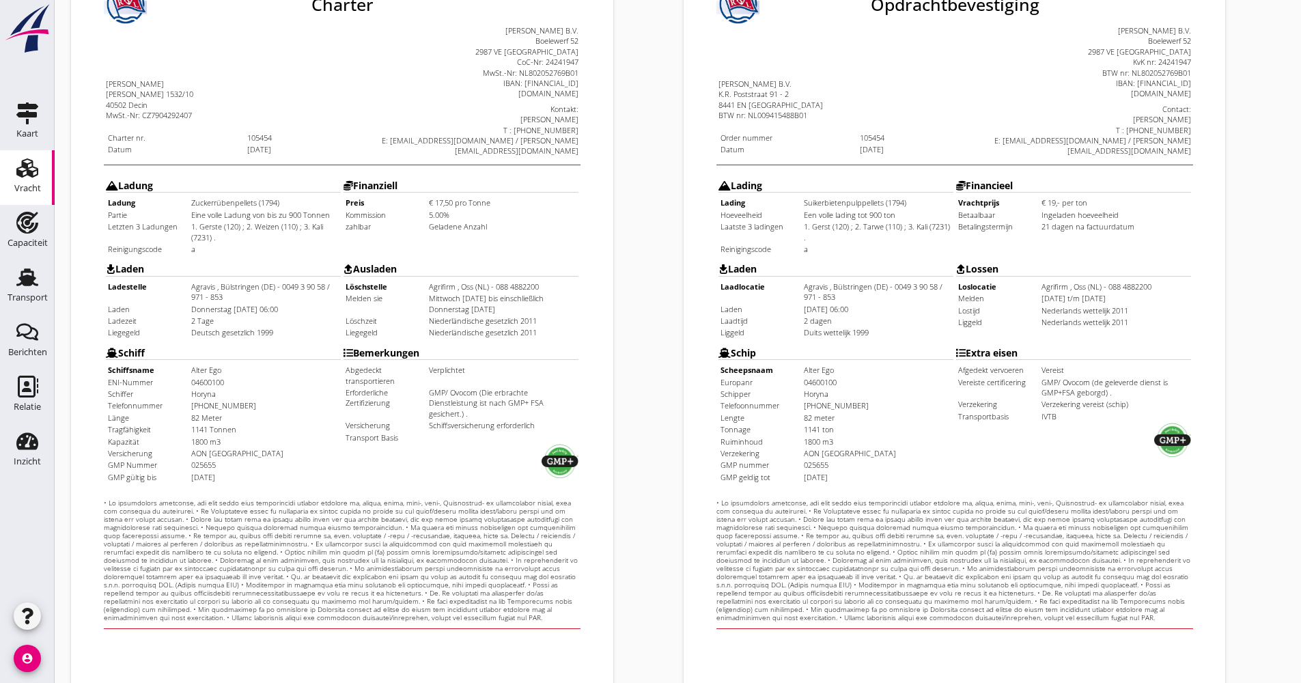
scroll to position [192, 0]
drag, startPoint x: 261, startPoint y: 158, endPoint x: 167, endPoint y: 167, distance: 94.0
click at [167, 167] on tbody "Ladung Zuckerrübenpellets (1794) Partie Eine volle Ladung von bis zu 900 Tonnen…" at bounding box center [196, 193] width 232 height 57
drag, startPoint x: 167, startPoint y: 167, endPoint x: 200, endPoint y: 163, distance: 33.0
click at [198, 165] on td "Zuckerrübenpellets (1794)" at bounding box center [237, 170] width 149 height 10
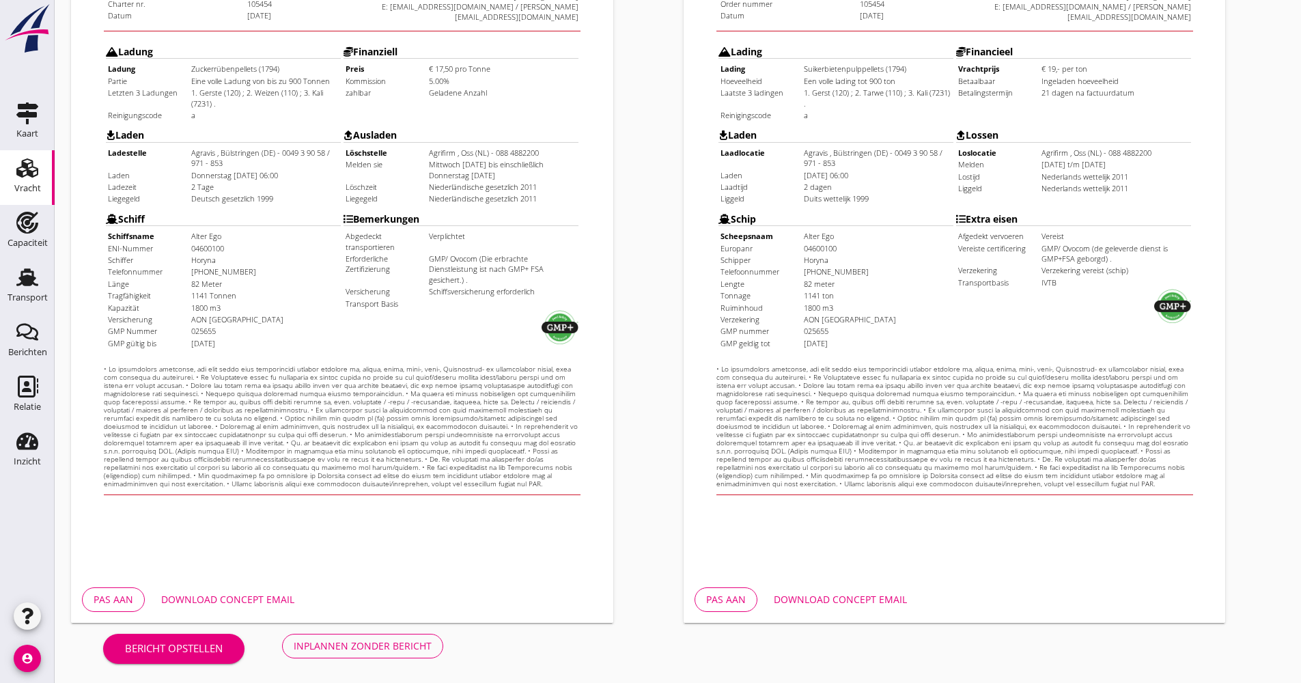
scroll to position [329, 0]
click at [254, 592] on div "Download concept email" at bounding box center [227, 598] width 133 height 14
drag, startPoint x: 259, startPoint y: 18, endPoint x: 148, endPoint y: 25, distance: 110.8
click at [148, 28] on tr "Ladung Zuckerrübenpellets (1794)" at bounding box center [196, 33] width 232 height 10
drag, startPoint x: 148, startPoint y: 25, endPoint x: 190, endPoint y: 29, distance: 41.9
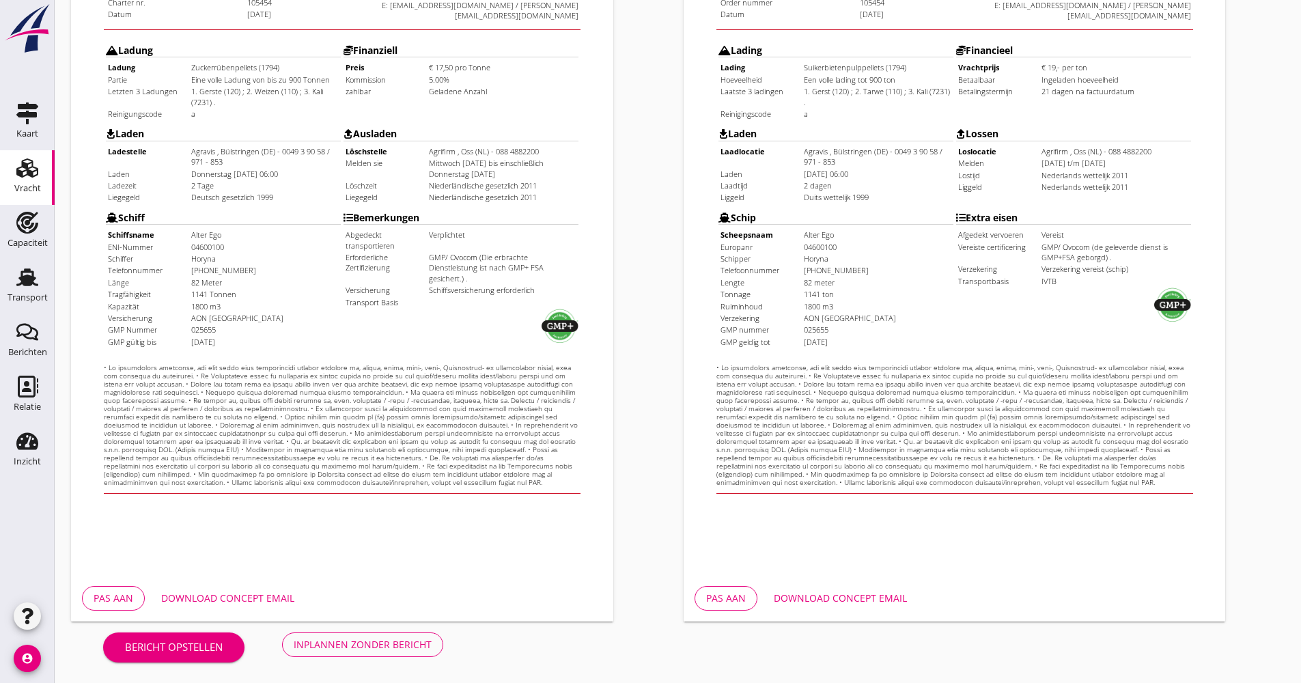
drag, startPoint x: 190, startPoint y: 29, endPoint x: 252, endPoint y: 13, distance: 64.1
click at [249, 13] on td "Ladung Ladung Zuckerrübenpellets (1794) Partie Eine volle Ladung von bis zu 900…" at bounding box center [196, 45] width 236 height 82
drag, startPoint x: 271, startPoint y: 20, endPoint x: 166, endPoint y: 28, distance: 104.8
click at [166, 28] on td "Zuckerrübenpellets (1794)" at bounding box center [237, 33] width 149 height 10
copy td "Zuckerrübenpellets (1794)"
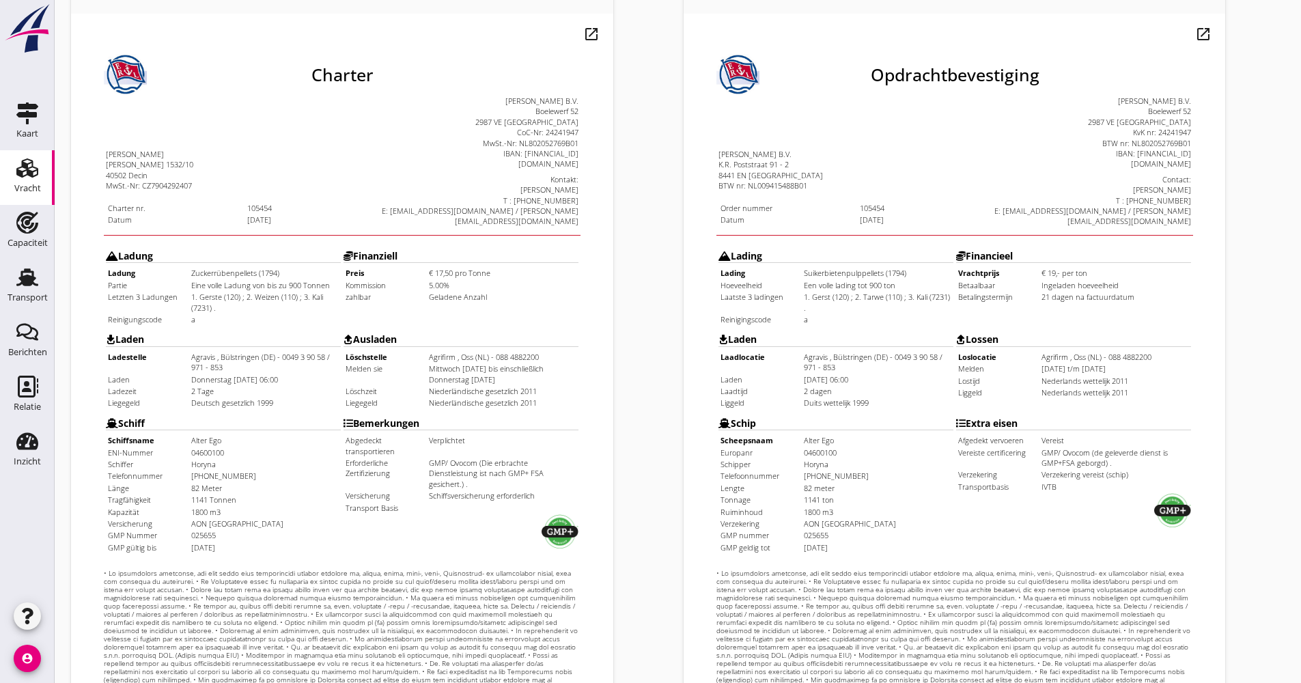
scroll to position [0, 0]
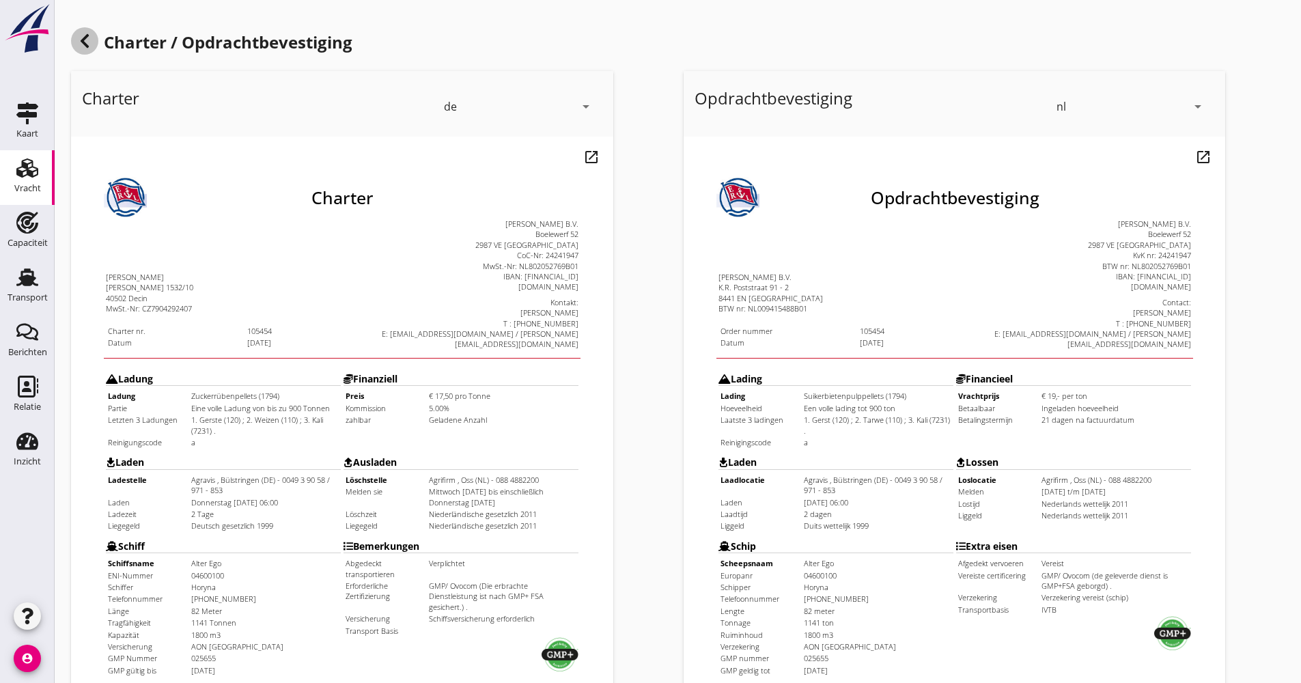
click at [80, 42] on icon at bounding box center [85, 41] width 16 height 16
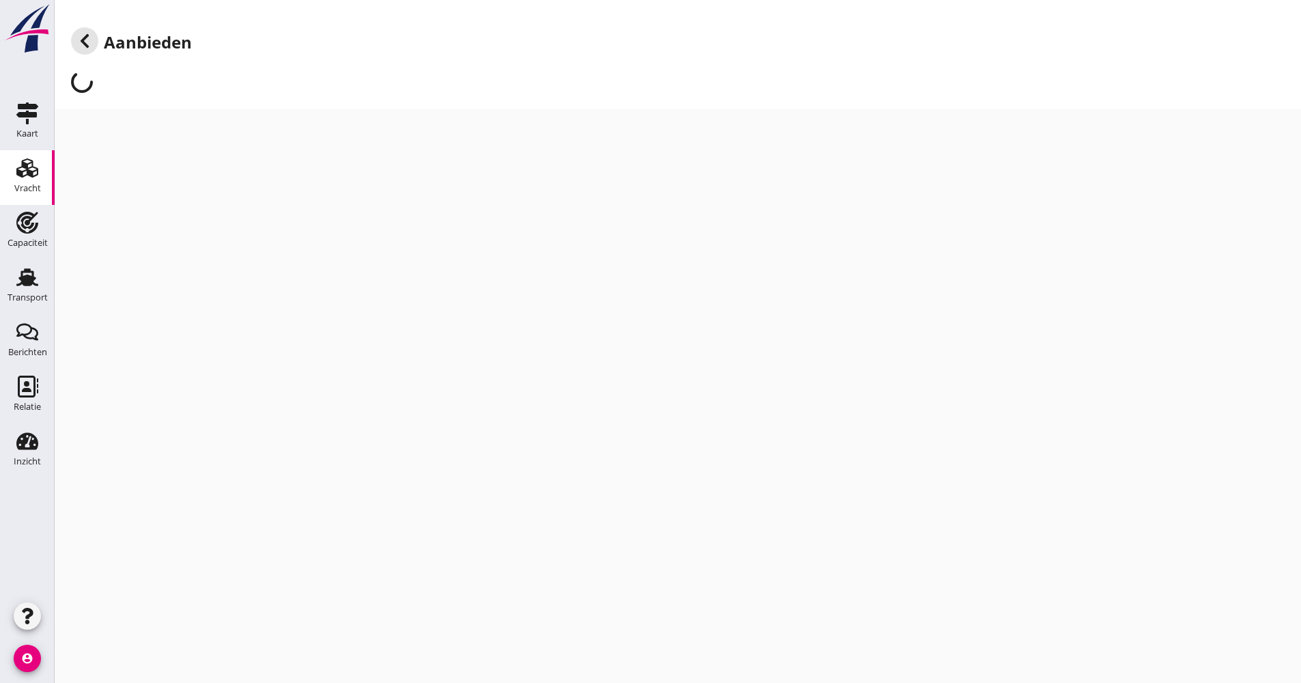
click at [81, 41] on use at bounding box center [85, 41] width 8 height 14
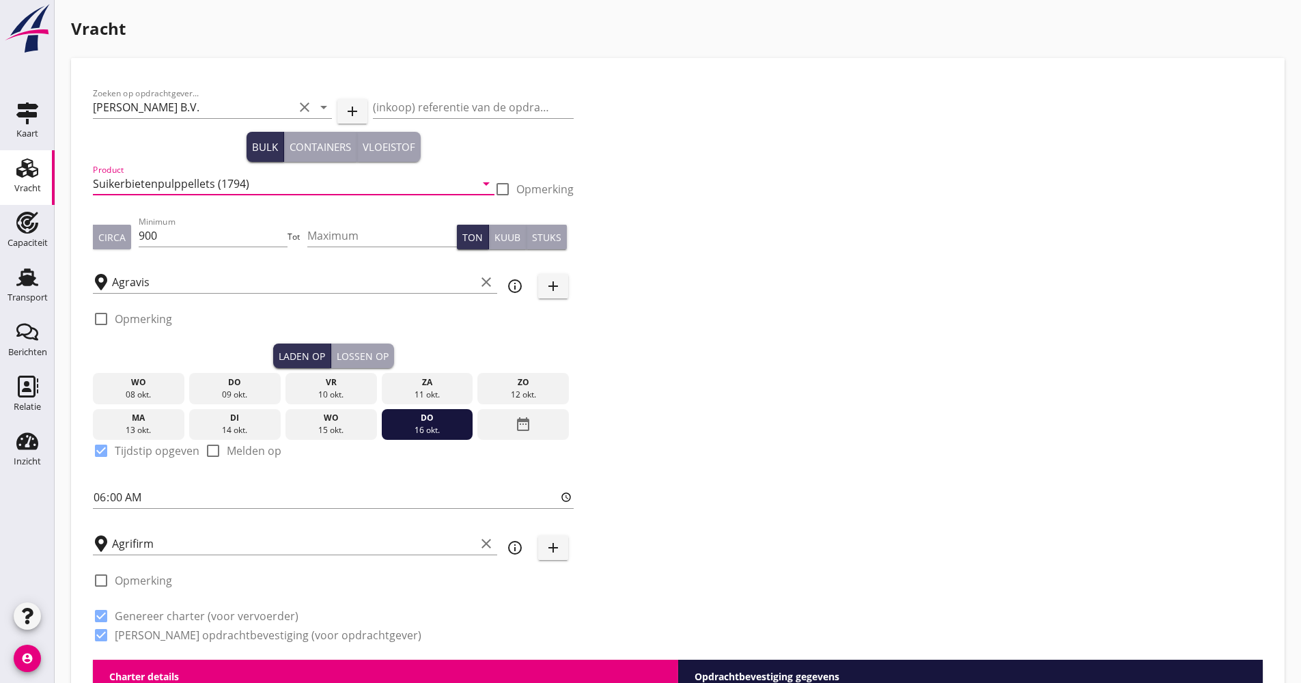
click at [254, 190] on input "Suikerbietenpulppellets (1794)" at bounding box center [284, 184] width 383 height 22
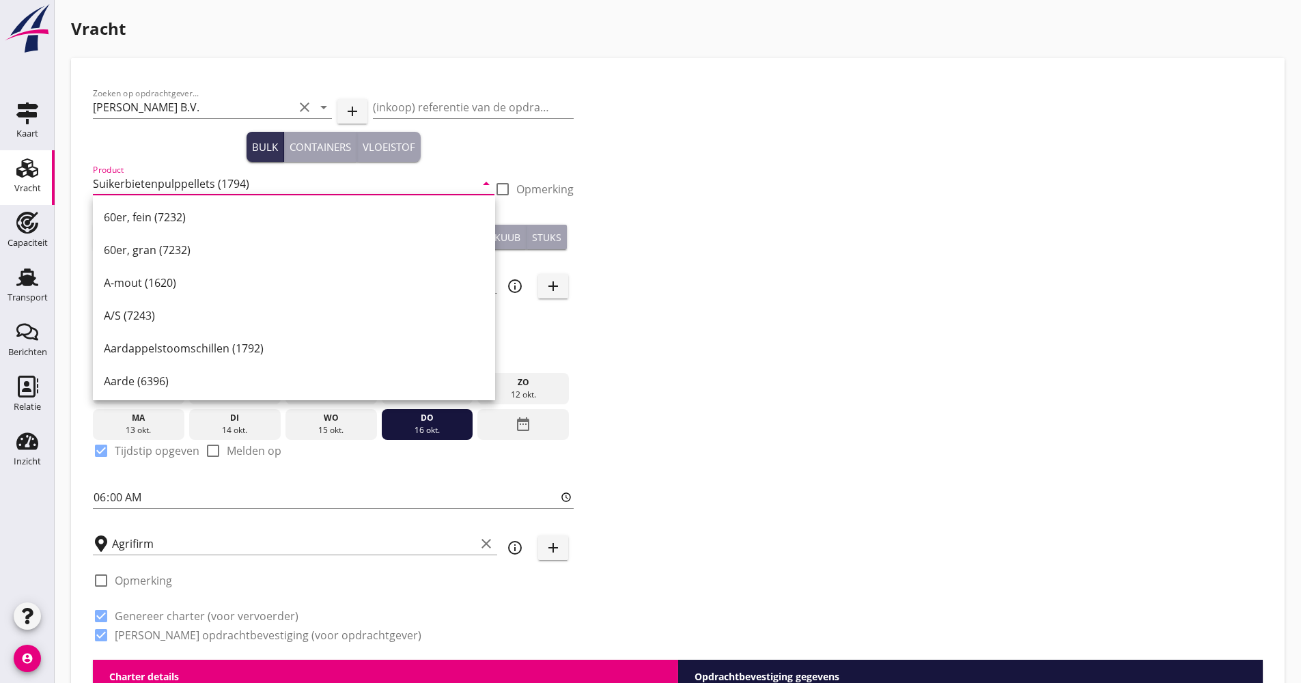
paste input "Zuckerrüben"
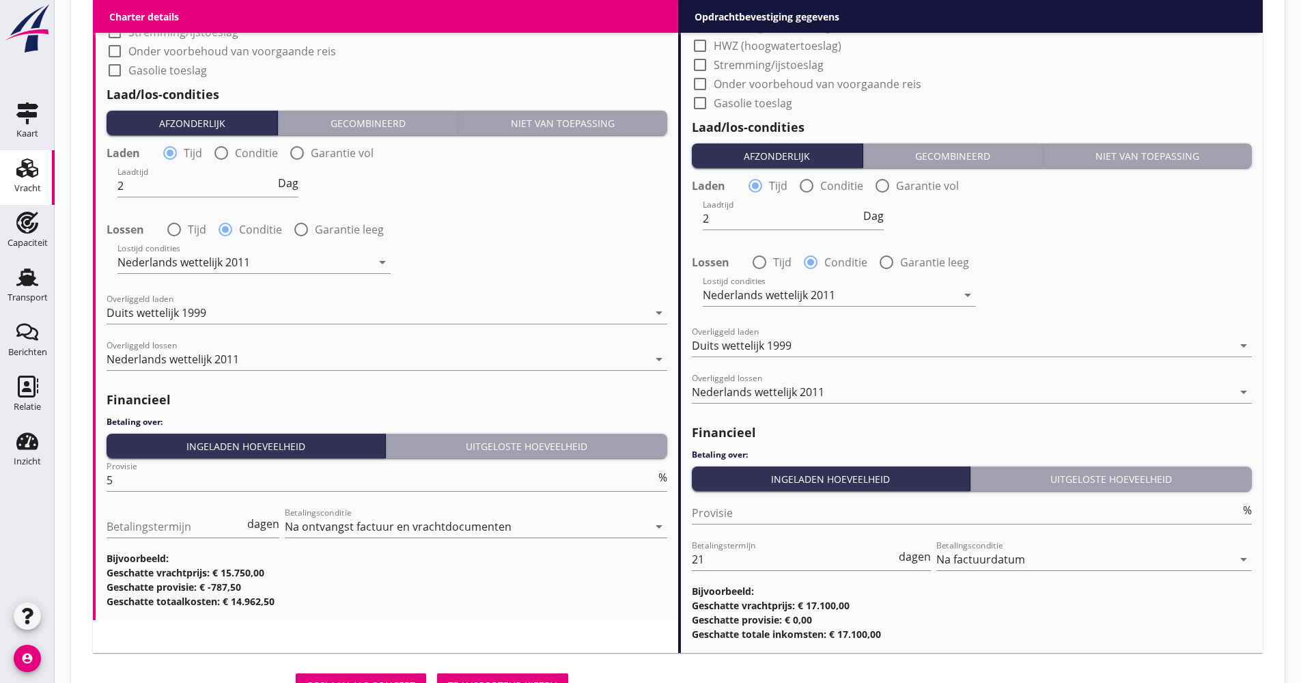
scroll to position [1635, 0]
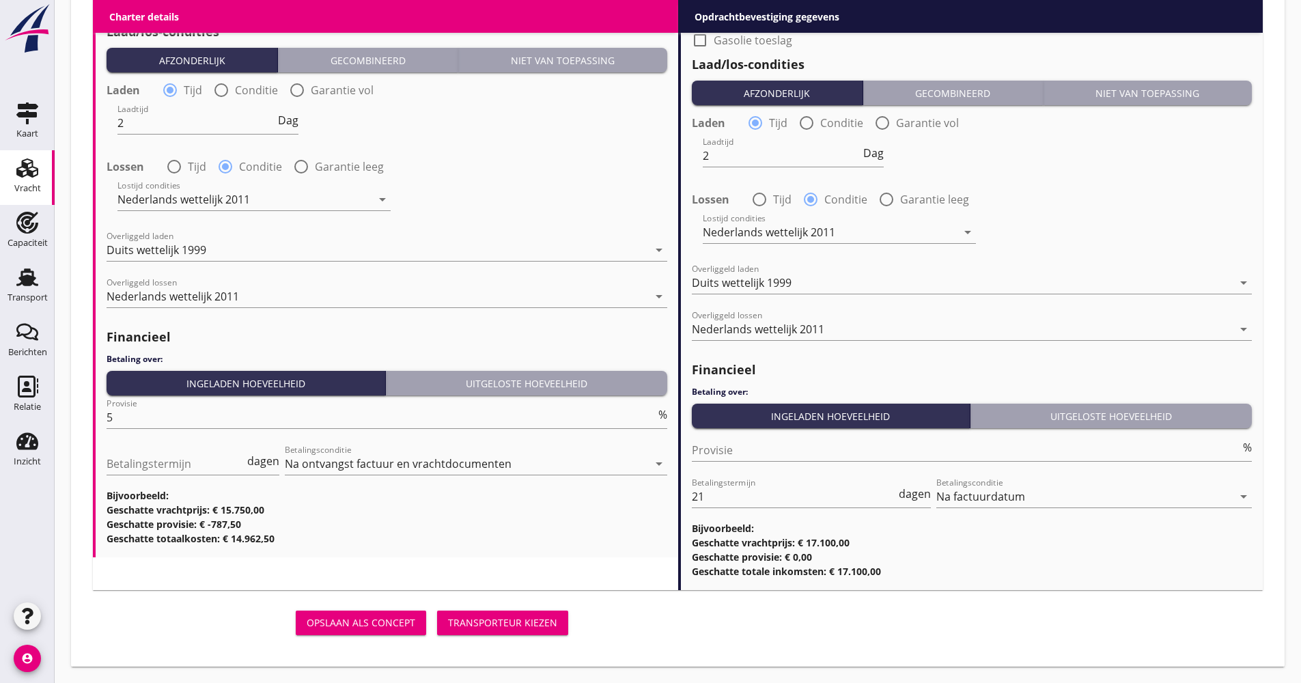
type input "Zuckerrübenpellets (1794)"
click at [479, 624] on div "Transporteur kiezen" at bounding box center [502, 622] width 109 height 14
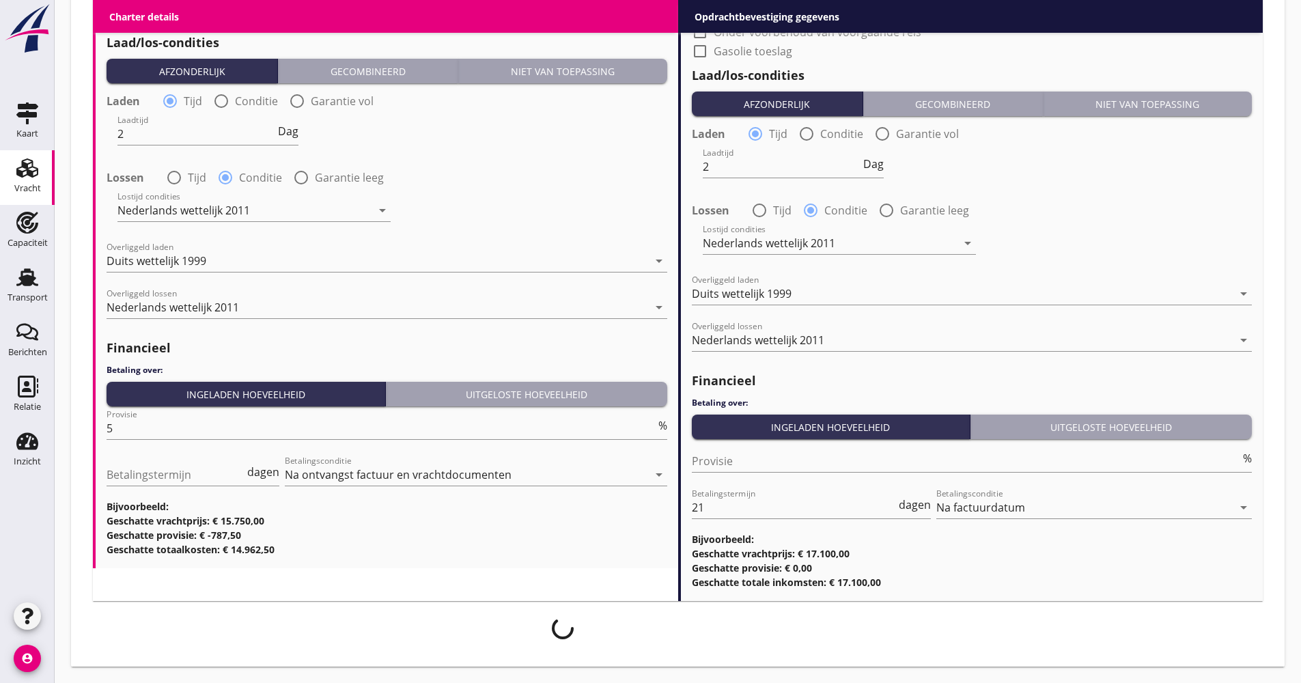
scroll to position [1624, 0]
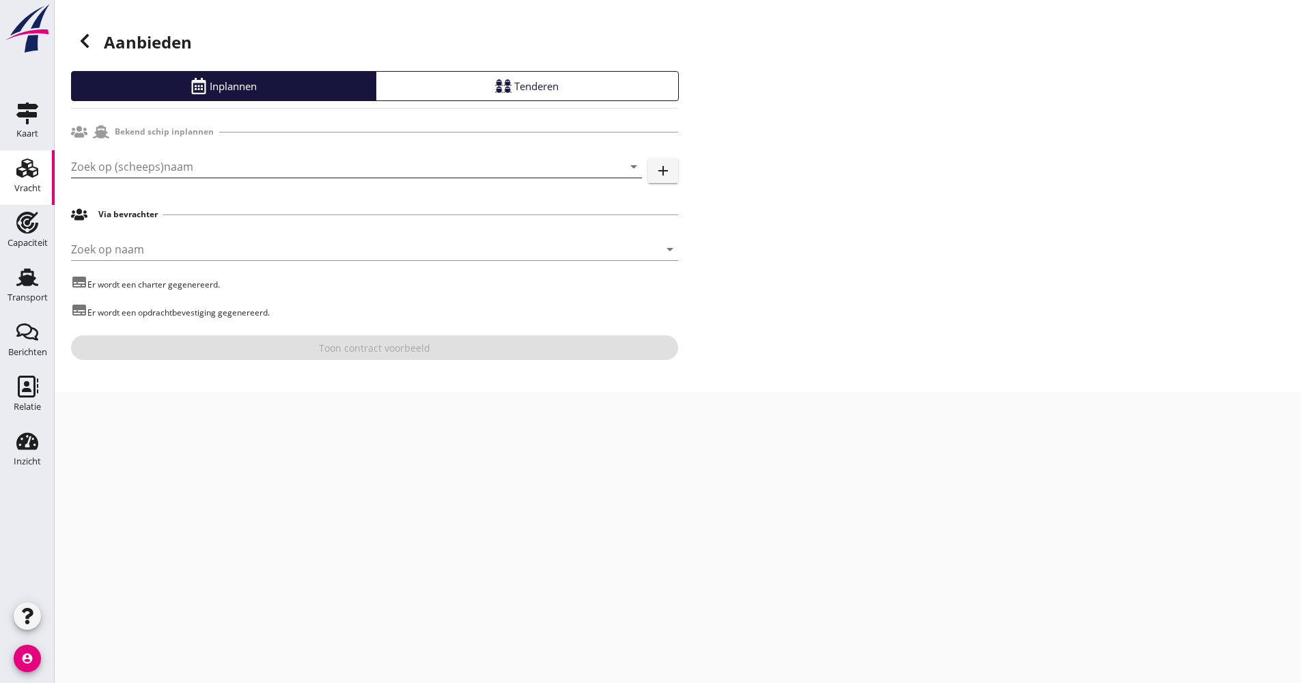
click at [161, 160] on input "Zoek op (scheeps)naam" at bounding box center [337, 167] width 533 height 22
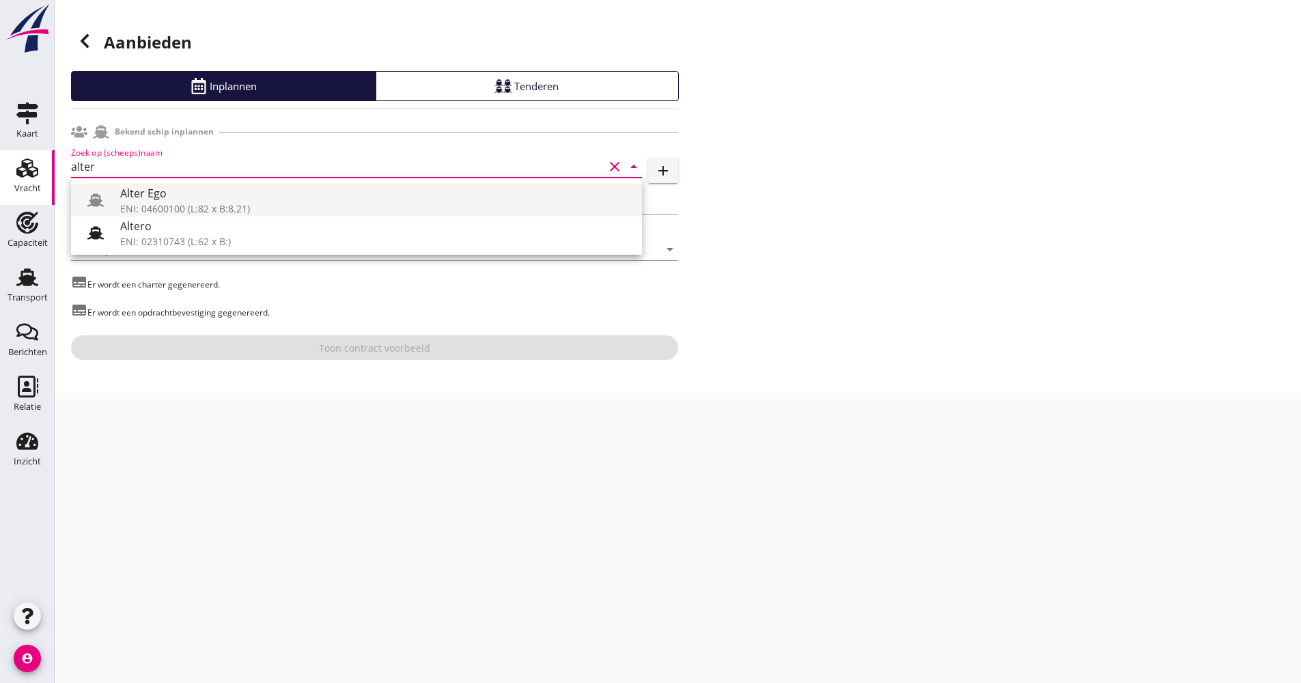
click at [201, 196] on div "Alter Ego" at bounding box center [375, 193] width 511 height 16
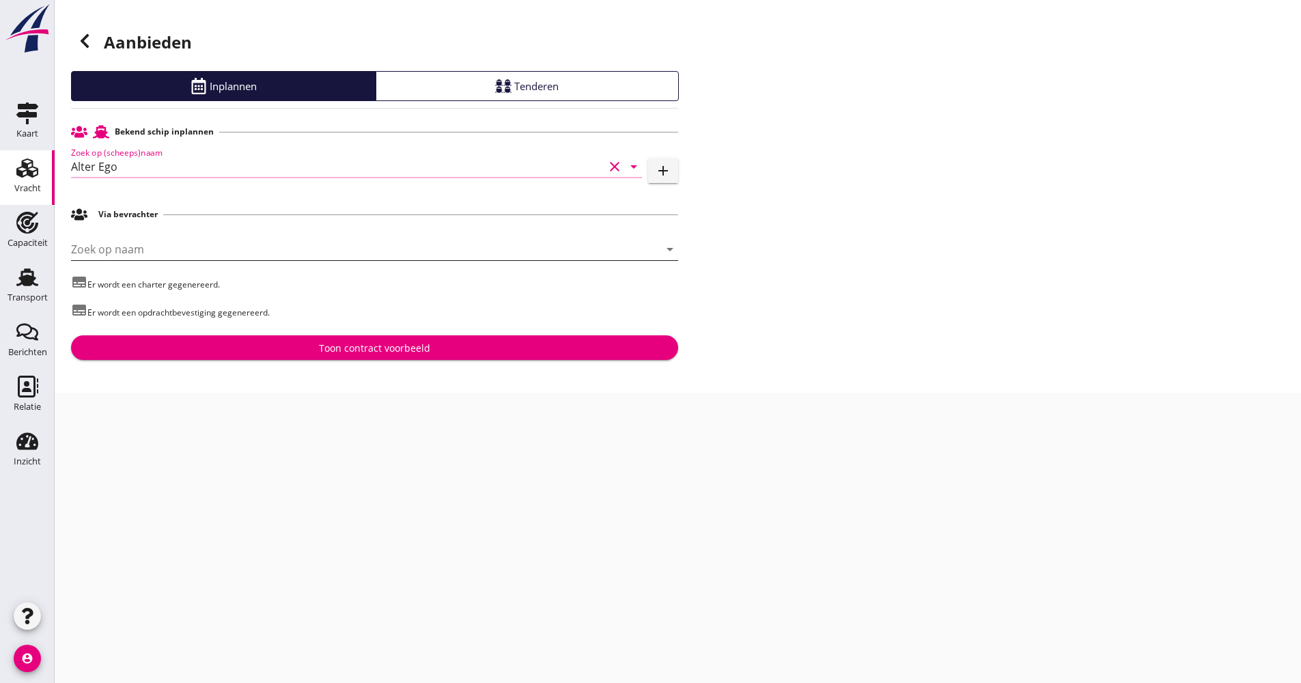
type input "Alter Ego"
click at [165, 250] on input "Zoek op naam" at bounding box center [355, 249] width 569 height 22
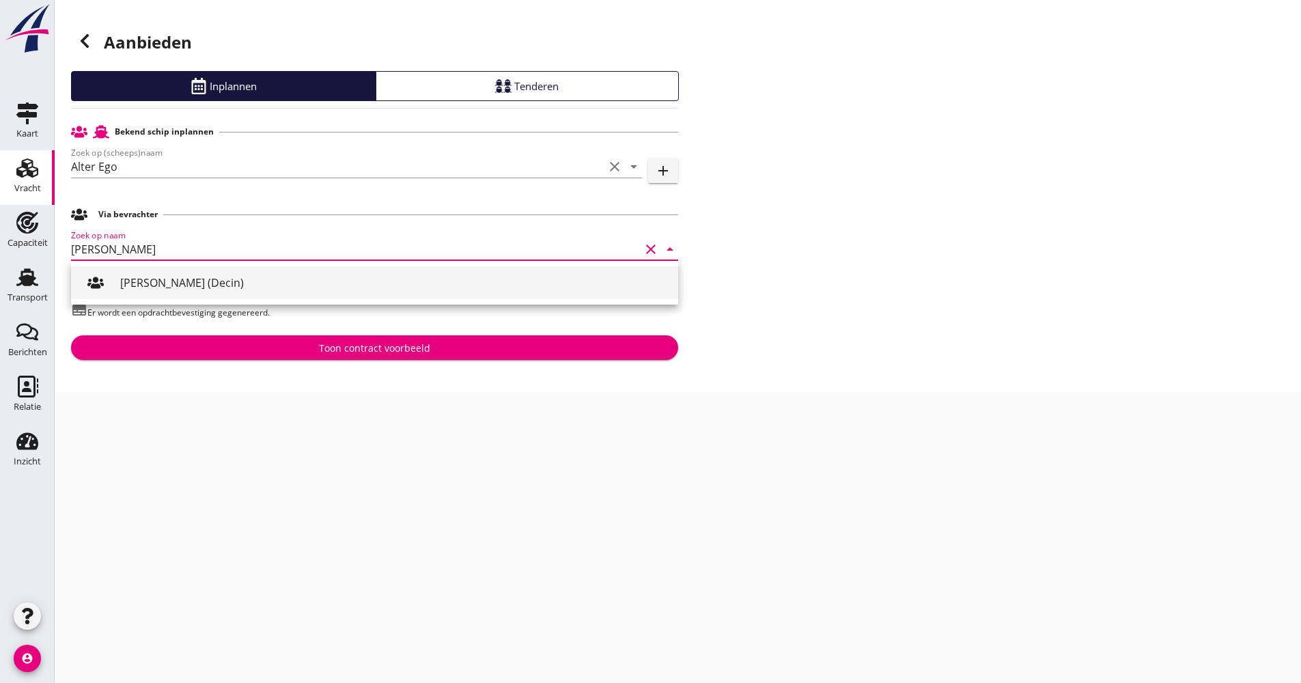
click at [169, 284] on div "[PERSON_NAME] (Decin)" at bounding box center [393, 283] width 547 height 16
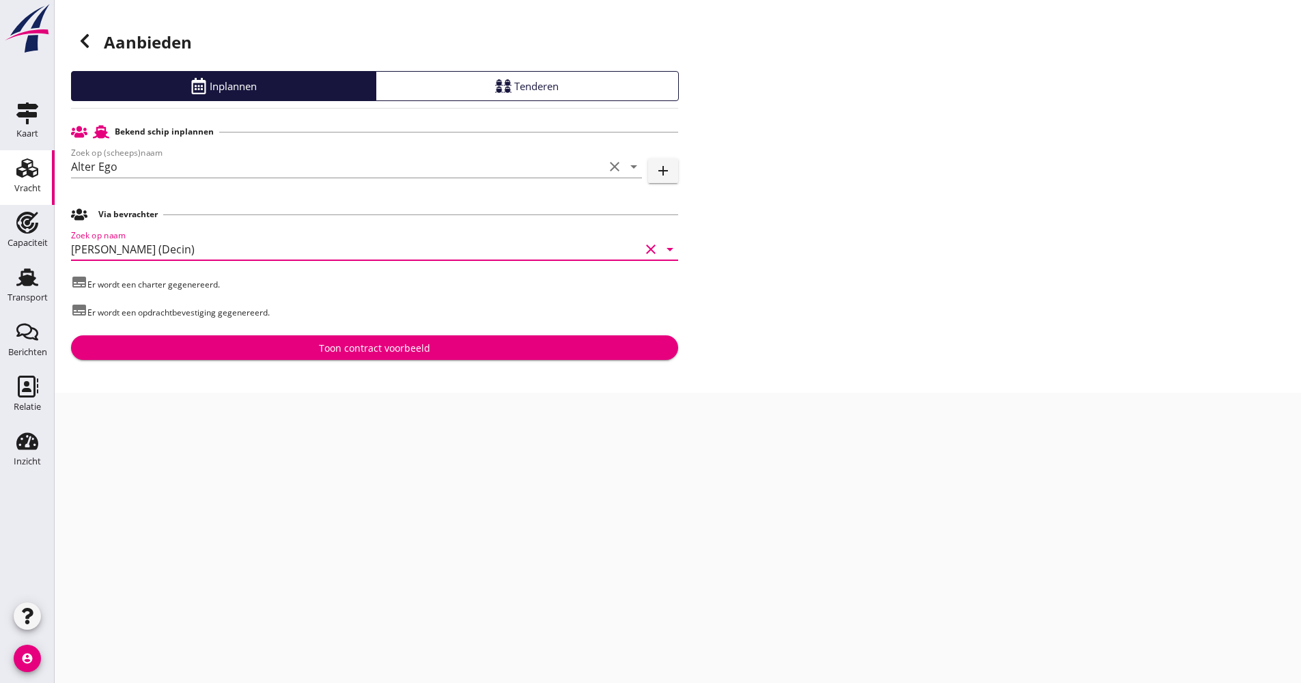
type input "[PERSON_NAME] (Decin)"
click at [291, 352] on div "Toon contract voorbeeld" at bounding box center [374, 348] width 585 height 14
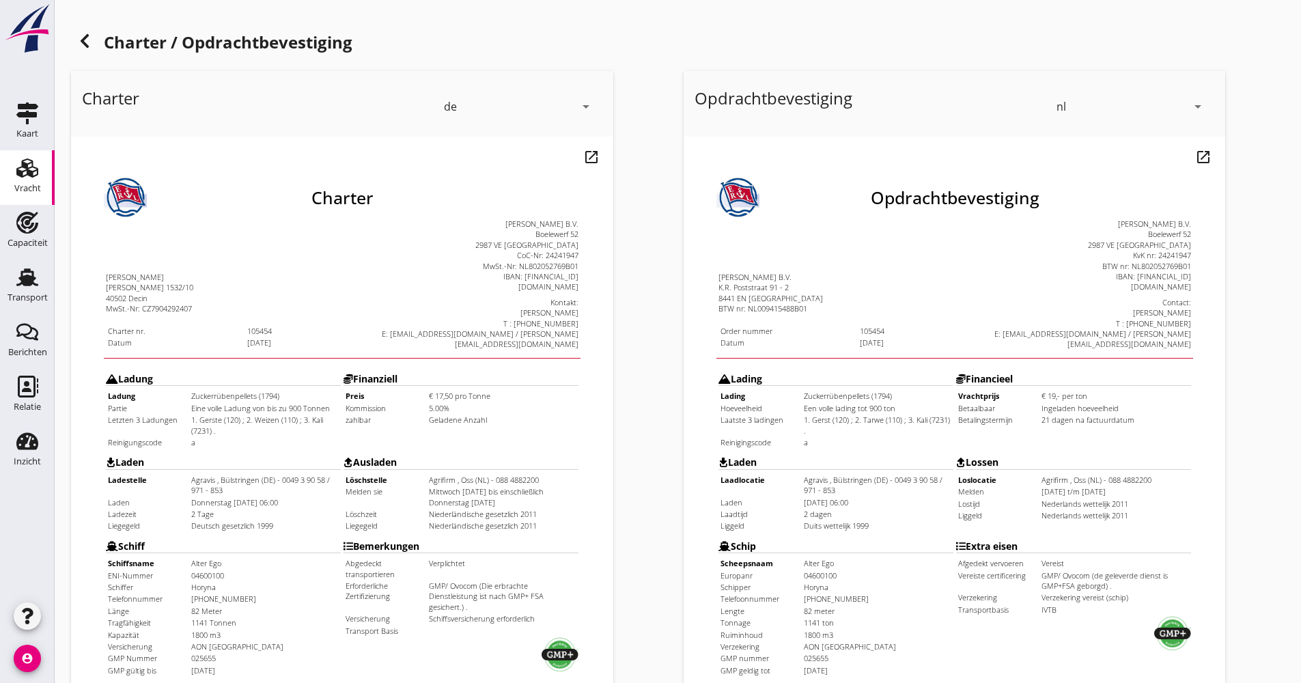
scroll to position [329, 0]
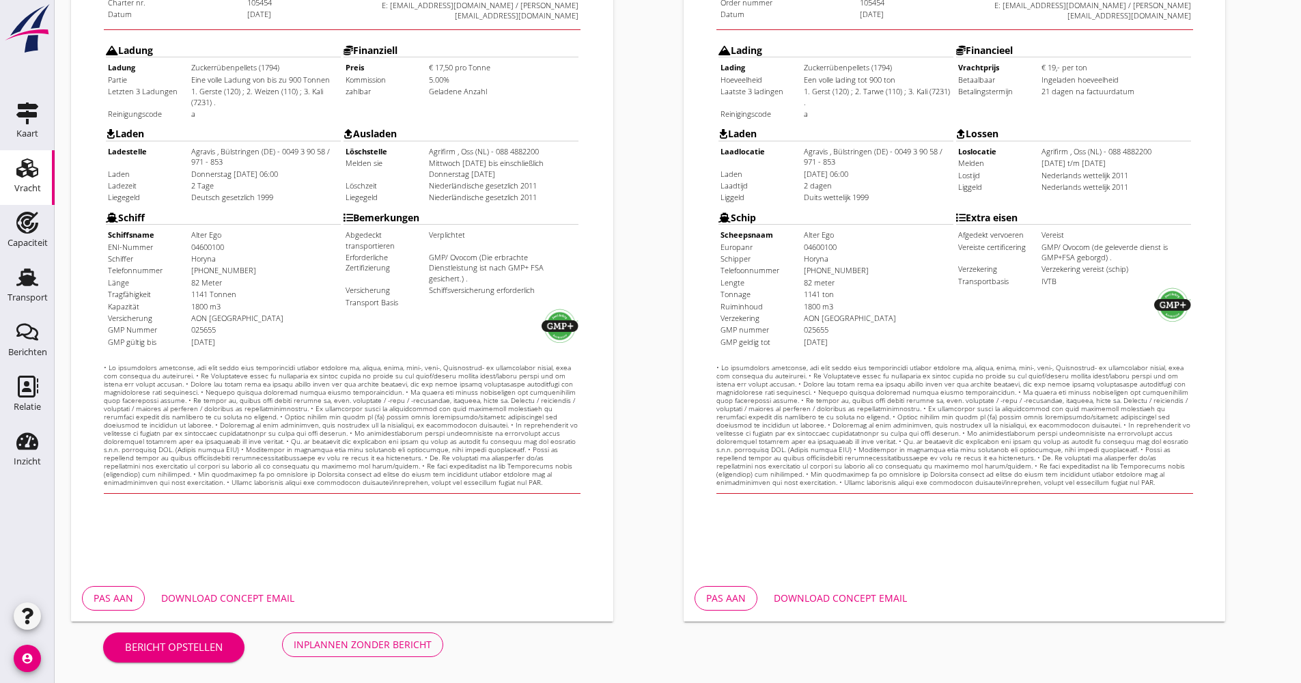
click at [257, 603] on div "Download concept email" at bounding box center [227, 598] width 133 height 14
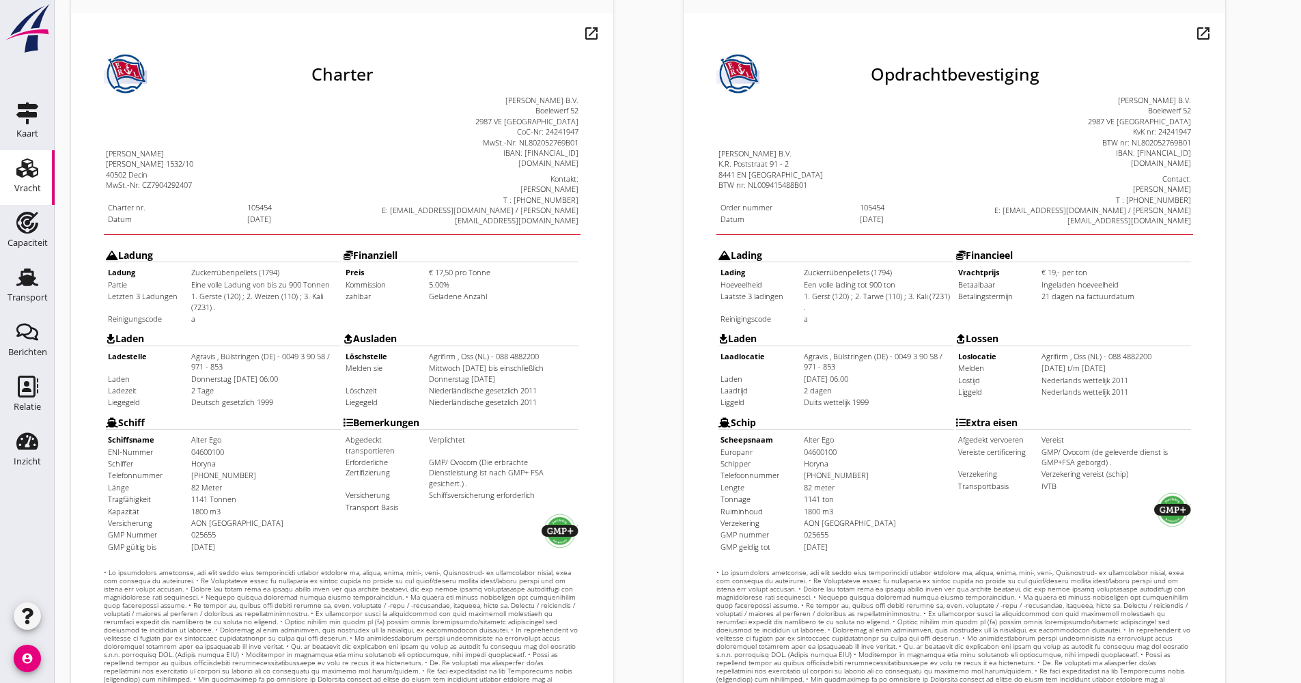
scroll to position [0, 0]
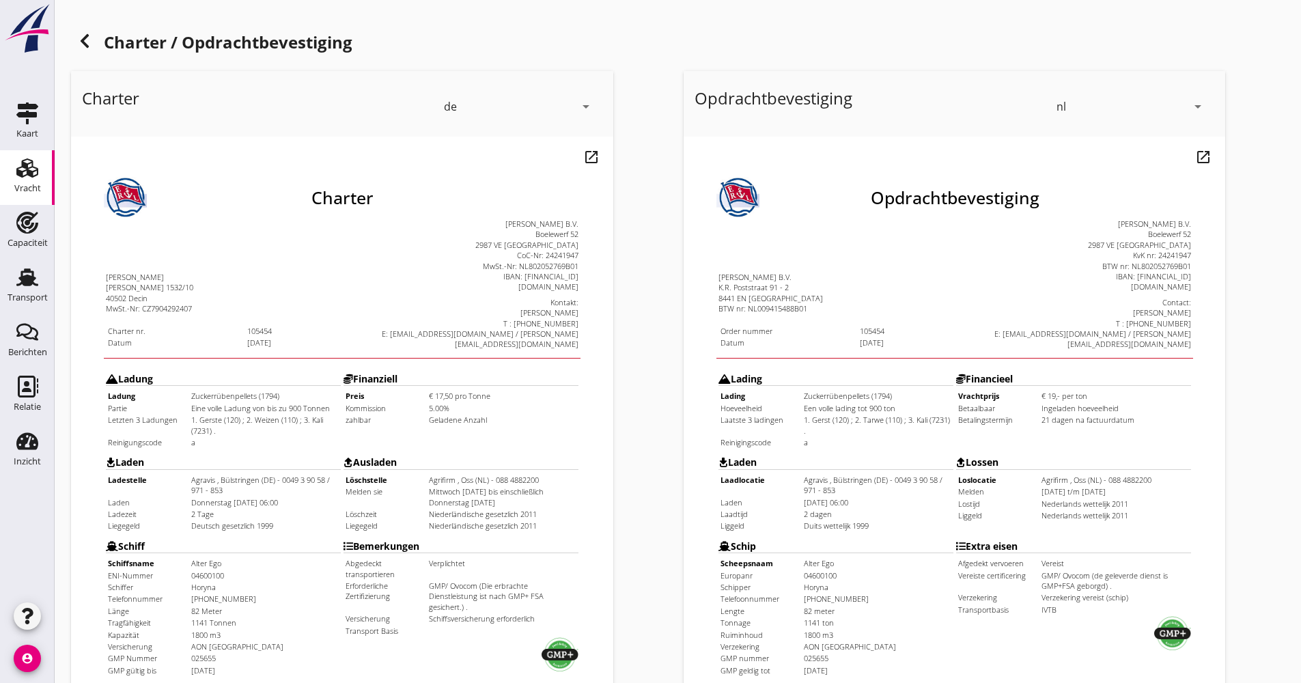
click at [90, 56] on h1 "Charter / Opdrachtbevestiging" at bounding box center [678, 43] width 1214 height 33
click at [88, 51] on div at bounding box center [84, 40] width 27 height 27
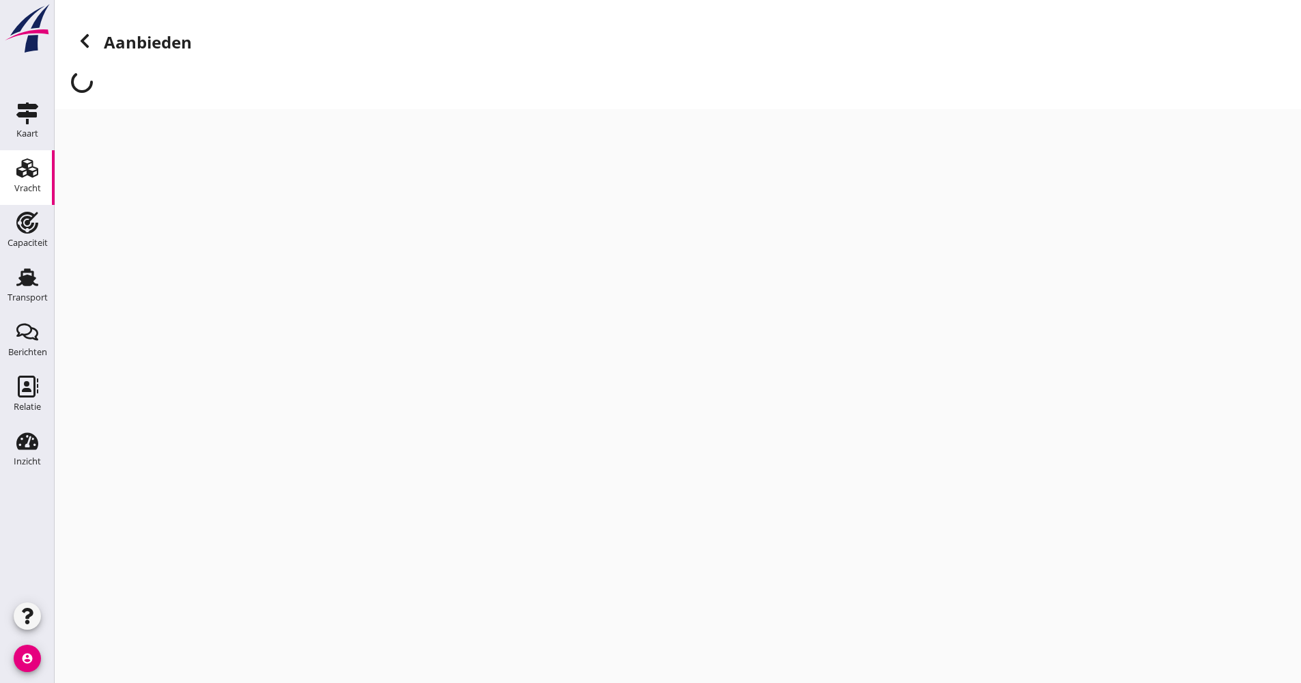
click at [87, 49] on div at bounding box center [84, 40] width 27 height 27
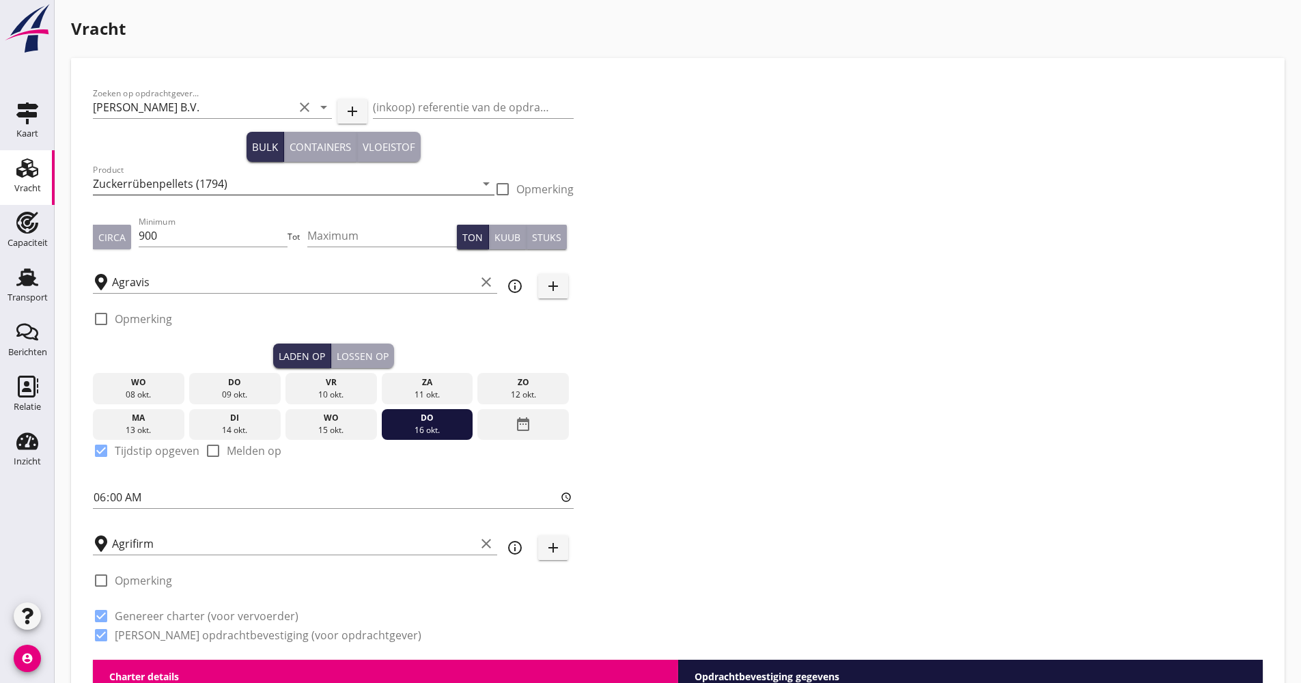
click at [208, 191] on input "Zuckerrübenpellets (1794)" at bounding box center [284, 184] width 383 height 22
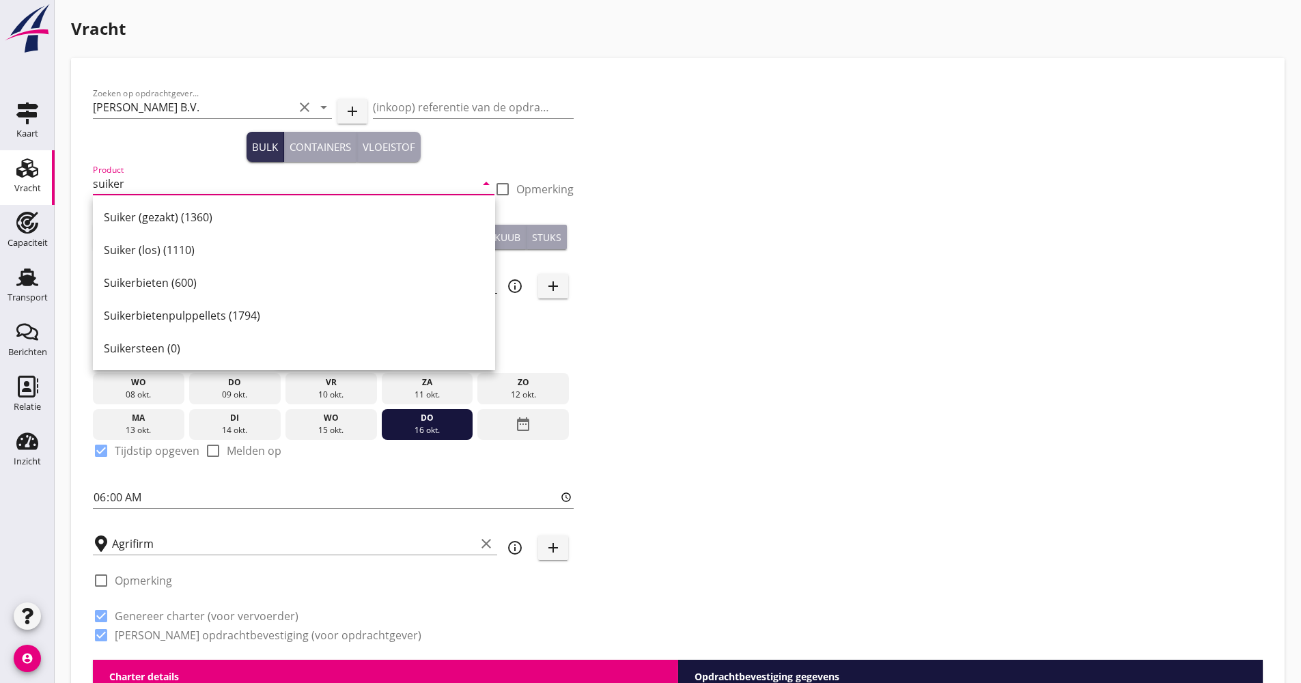
click at [229, 314] on div "Suikerbietenpulppellets (1794)" at bounding box center [294, 315] width 380 height 16
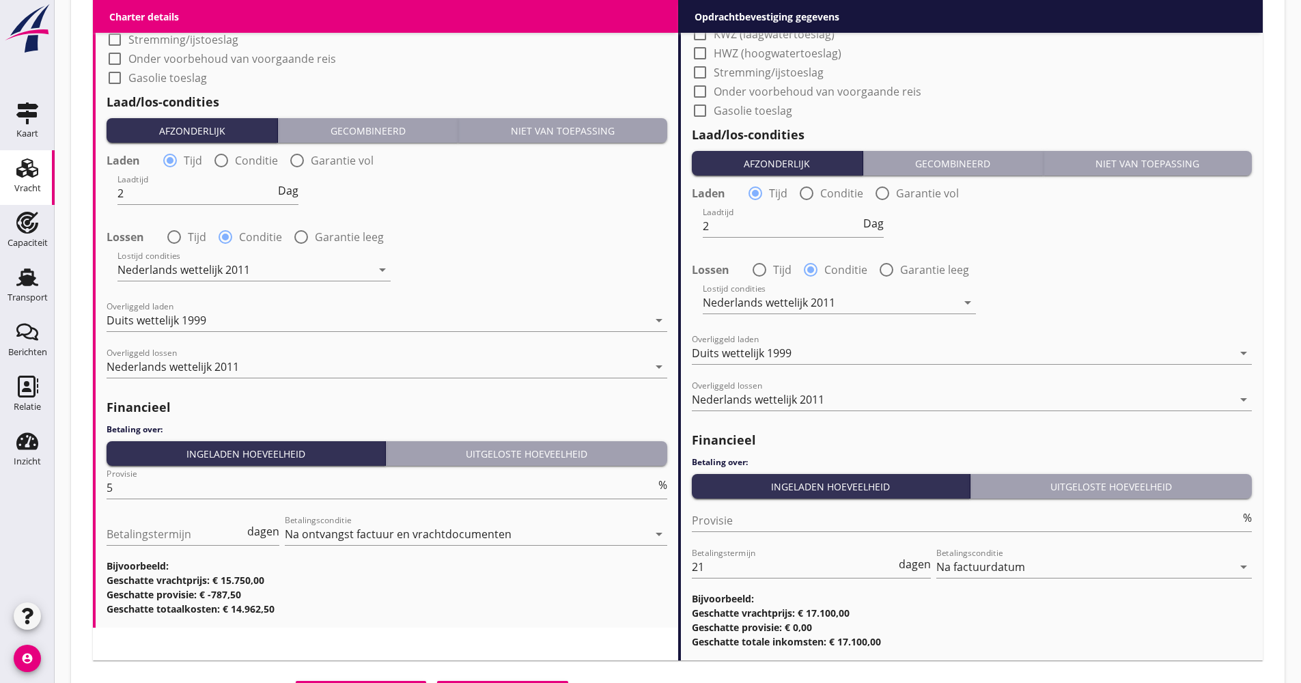
scroll to position [1635, 0]
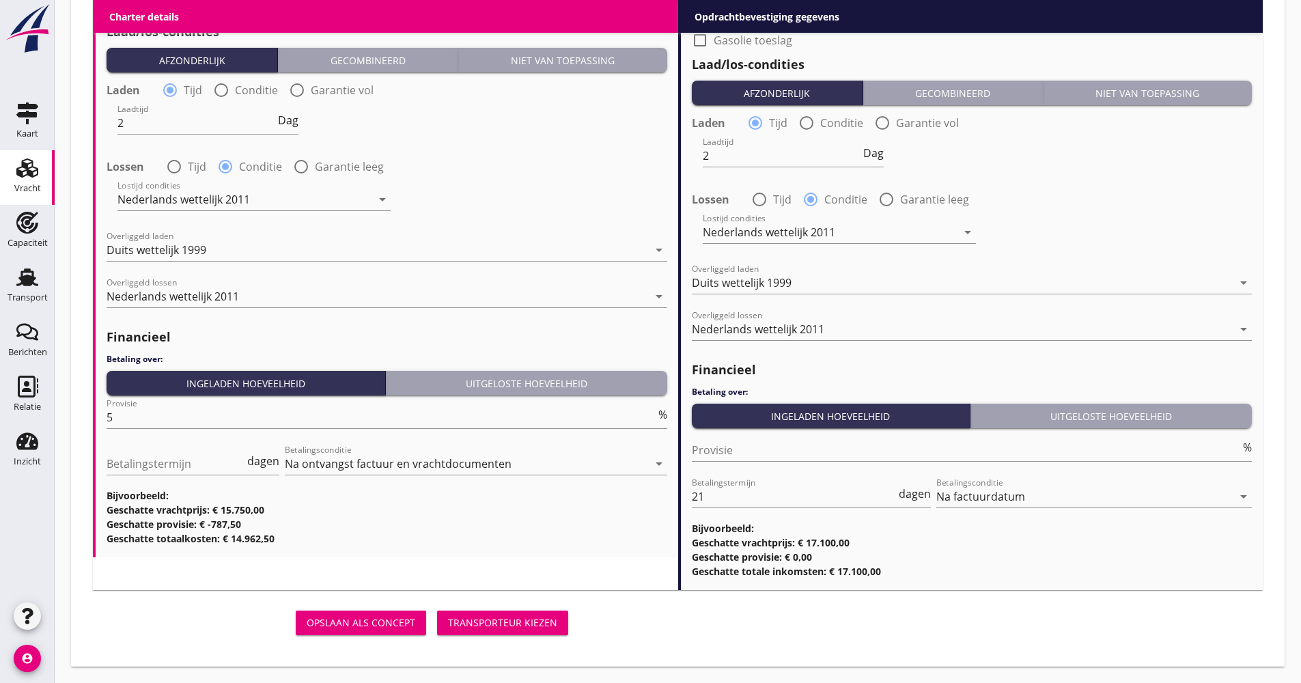
type input "Suikerbietenpulppellets (1794)"
click at [497, 618] on div "Transporteur kiezen" at bounding box center [502, 622] width 109 height 14
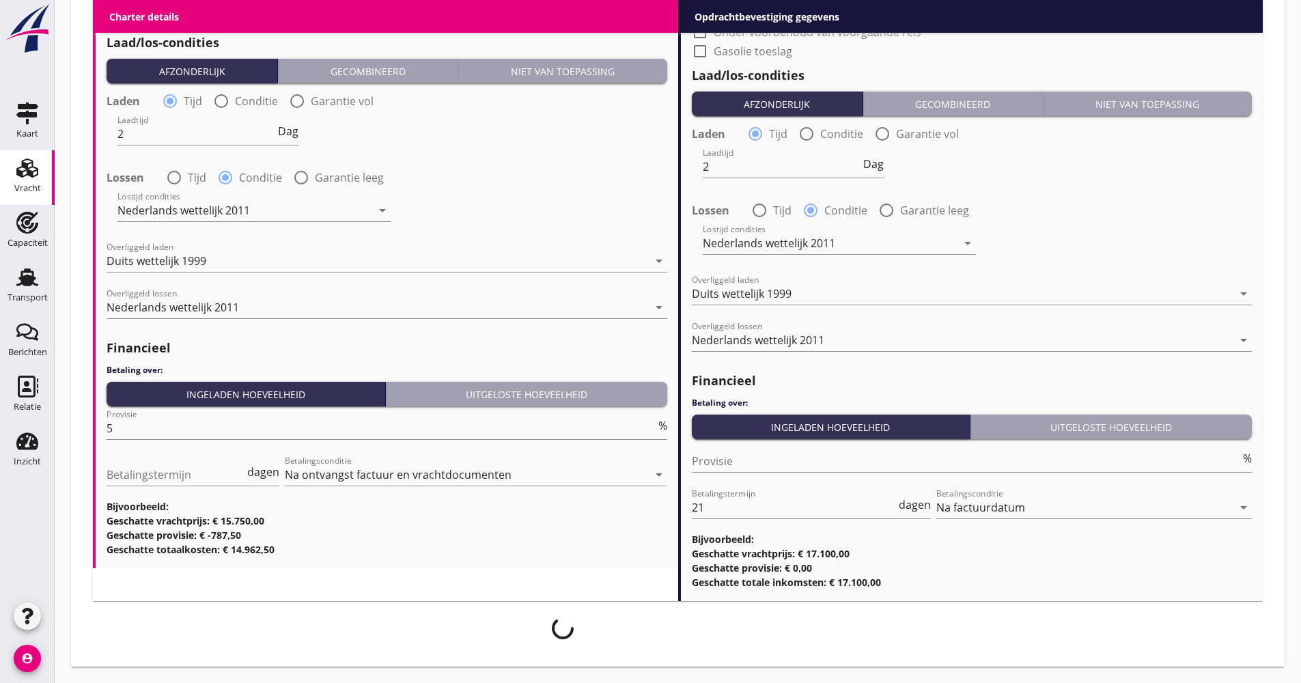
scroll to position [1624, 0]
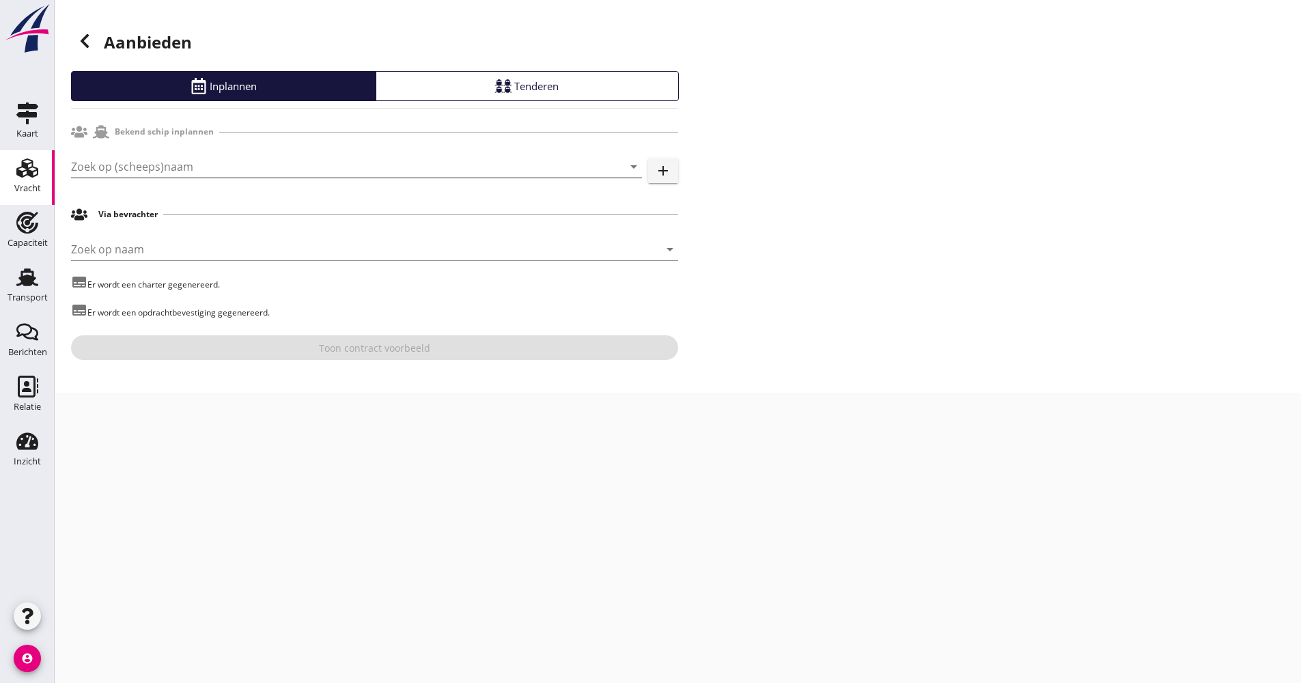
click at [120, 174] on input "Zoek op (scheeps)naam" at bounding box center [337, 167] width 533 height 22
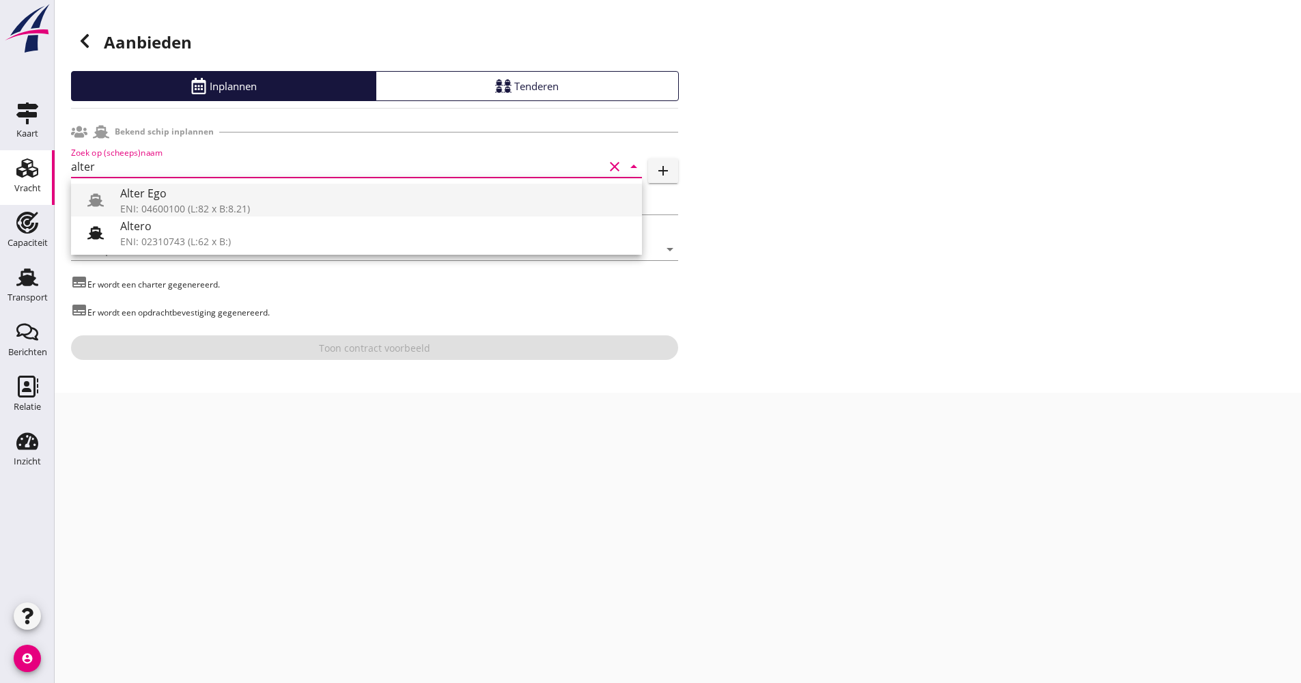
click at [135, 193] on div "Alter Ego" at bounding box center [375, 193] width 511 height 16
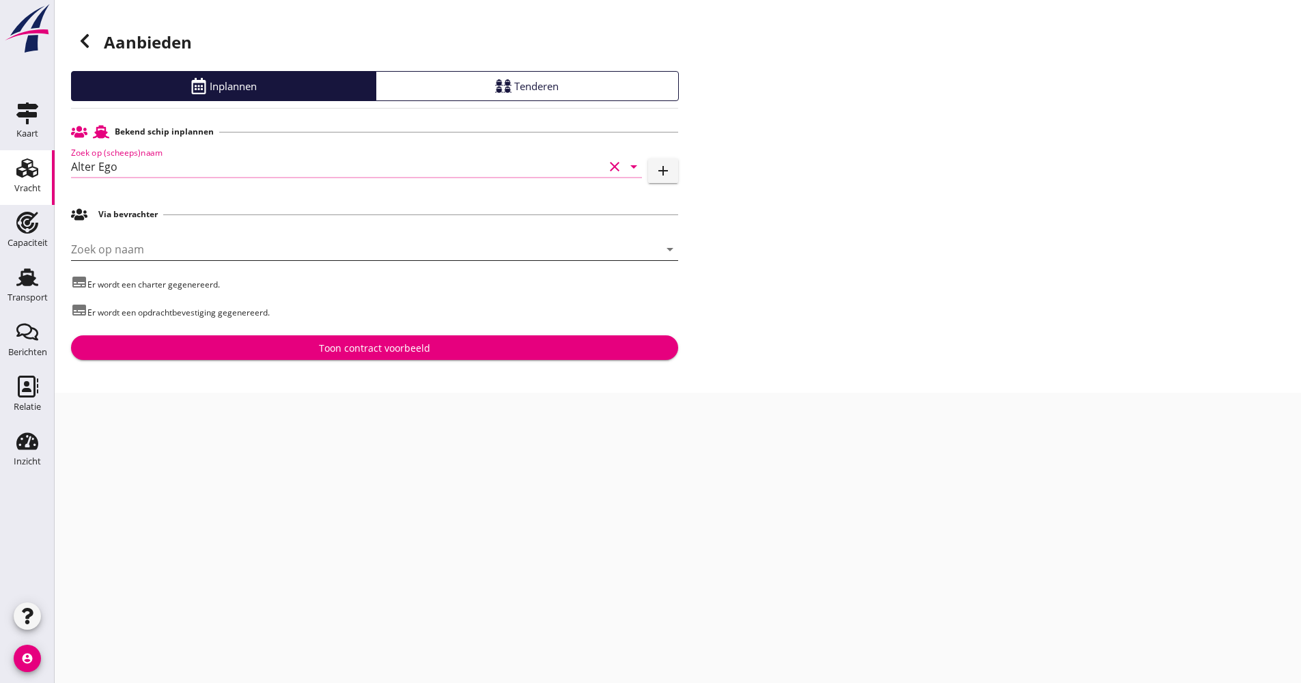
type input "Alter Ego"
click at [169, 253] on input "Zoek op naam" at bounding box center [355, 249] width 569 height 22
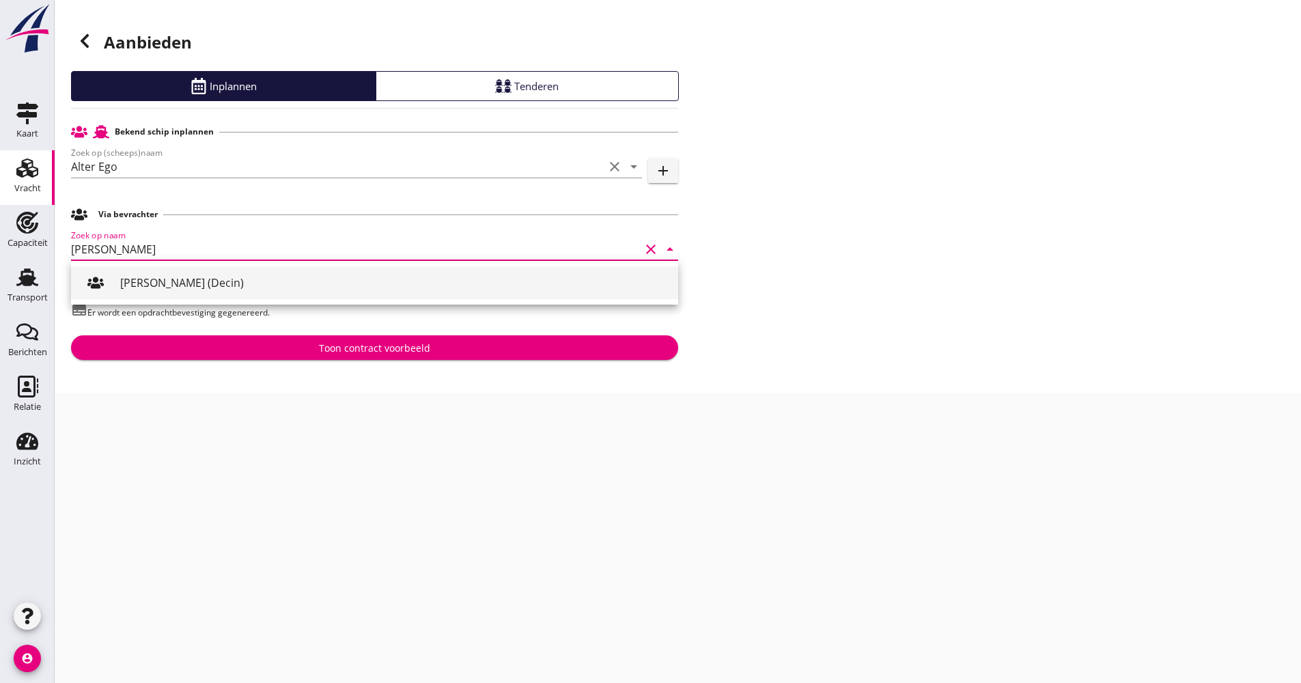
click at [171, 273] on div "[PERSON_NAME] (Decin)" at bounding box center [393, 282] width 547 height 33
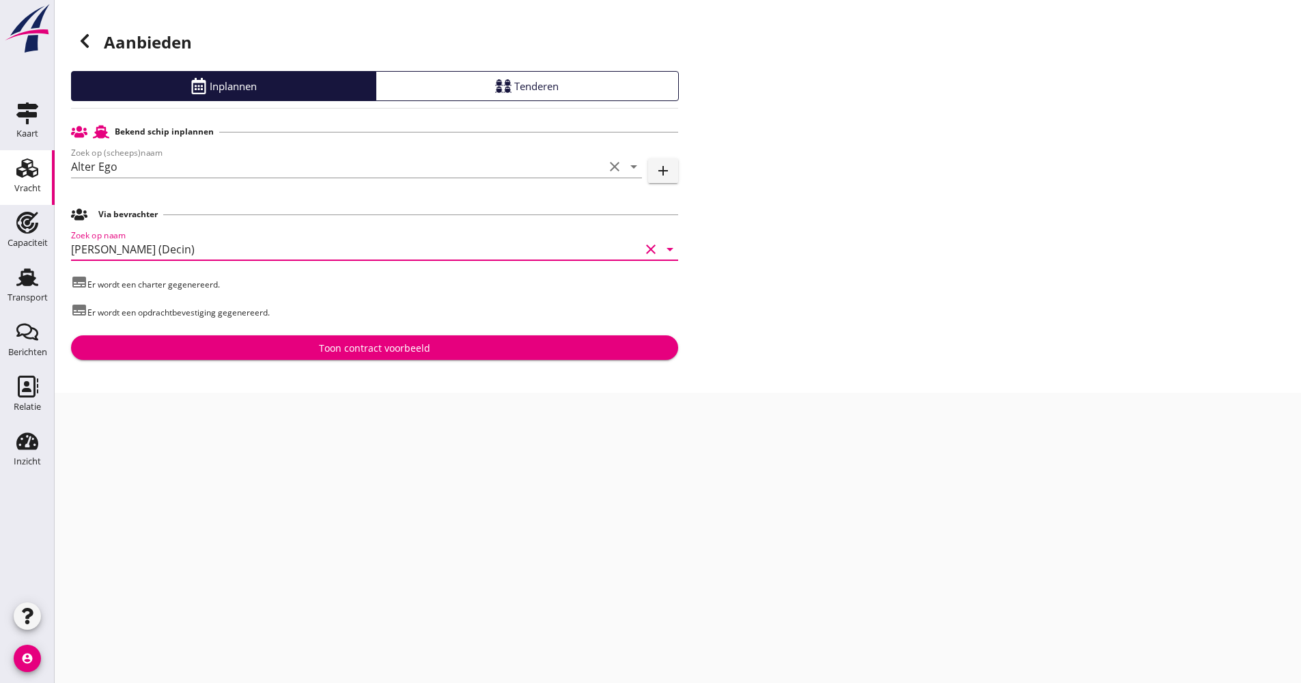
type input "[PERSON_NAME] (Decin)"
click at [260, 345] on div "Toon contract voorbeeld" at bounding box center [374, 348] width 585 height 14
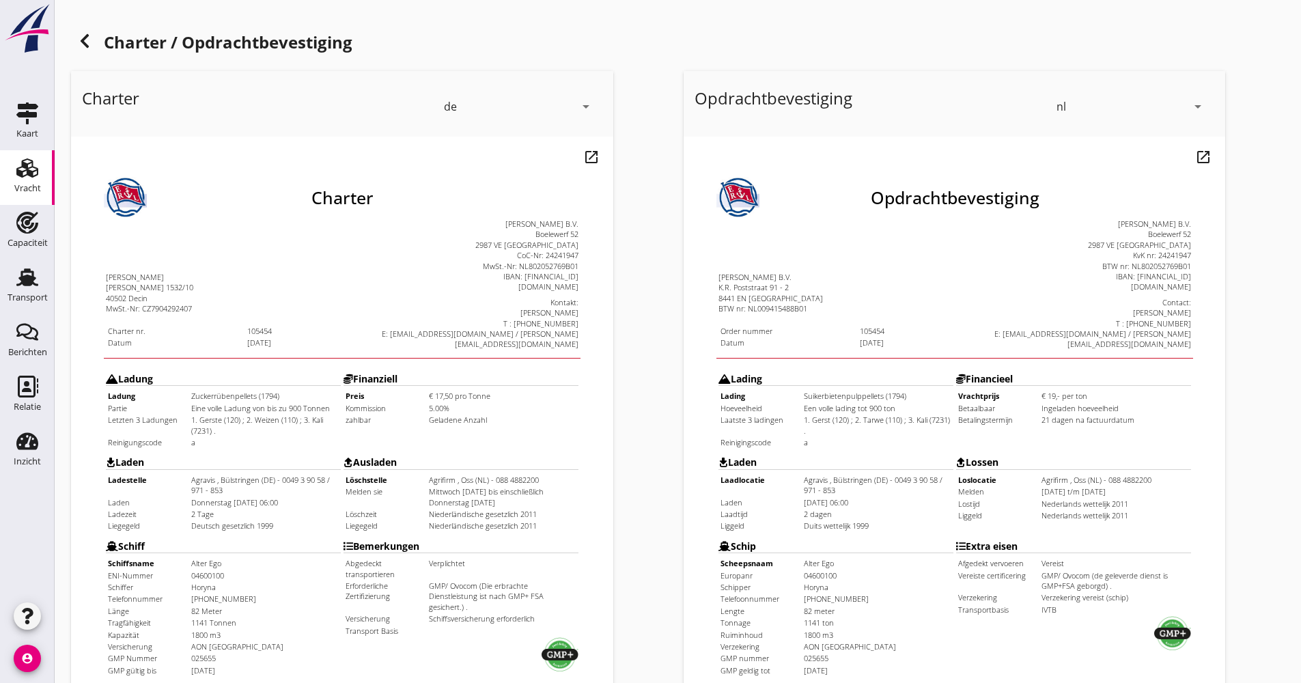
drag, startPoint x: 158, startPoint y: 355, endPoint x: 232, endPoint y: 357, distance: 73.8
click at [232, 357] on tr "Ladung Zuckerrübenpellets (1794)" at bounding box center [196, 362] width 232 height 10
click at [232, 357] on td "Zuckerrübenpellets (1794)" at bounding box center [237, 362] width 149 height 10
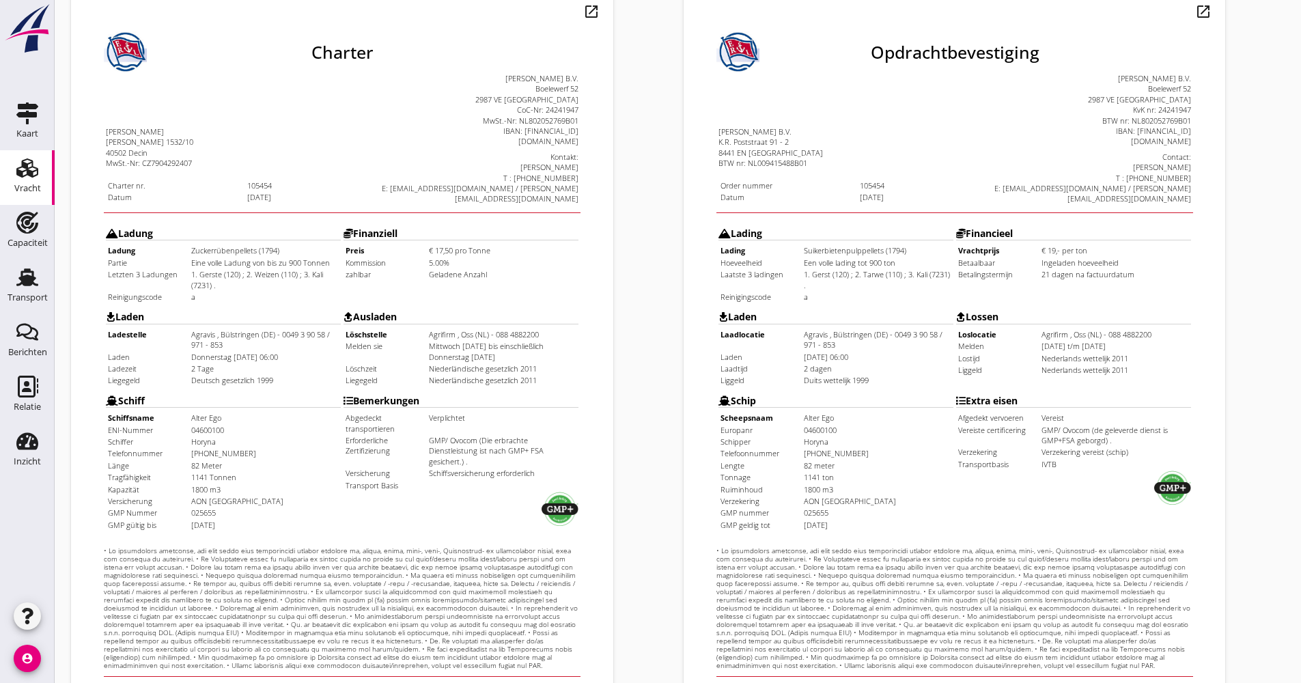
scroll to position [273, 0]
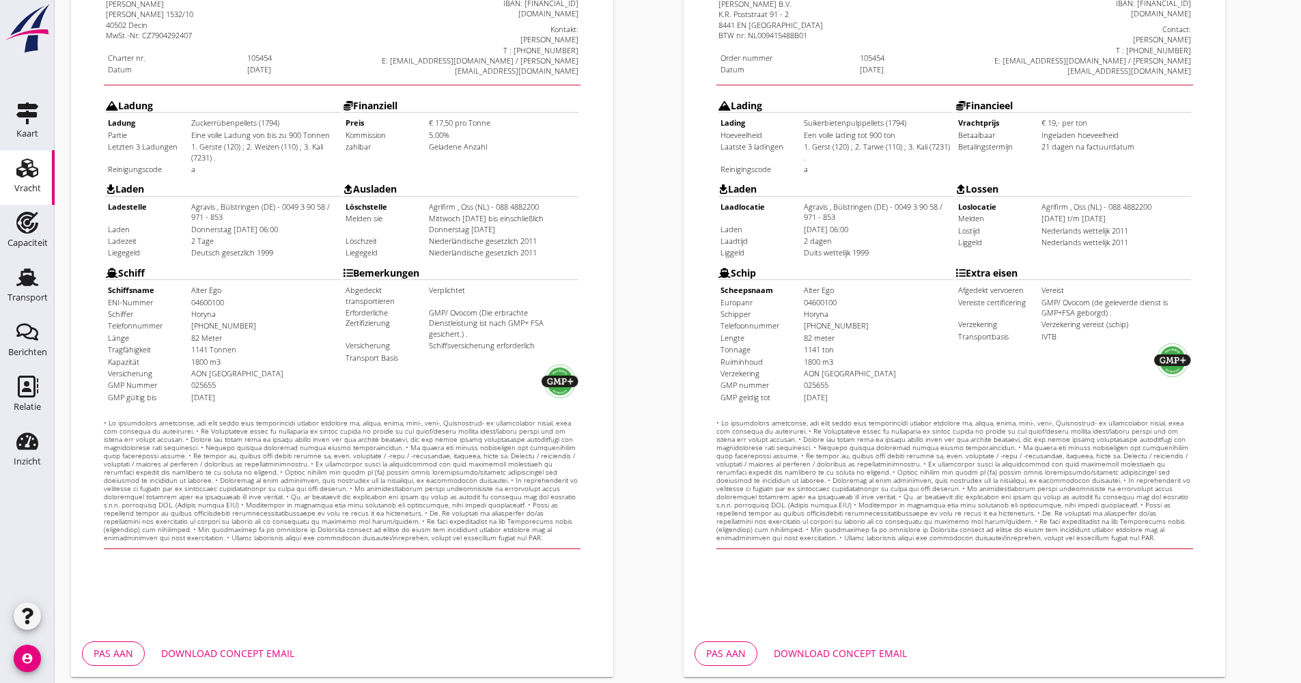
click at [266, 652] on div "Download concept email" at bounding box center [227, 653] width 133 height 14
drag, startPoint x: 174, startPoint y: 85, endPoint x: 255, endPoint y: 79, distance: 81.5
click at [255, 83] on td "Zuckerrübenpellets (1794)" at bounding box center [237, 88] width 149 height 10
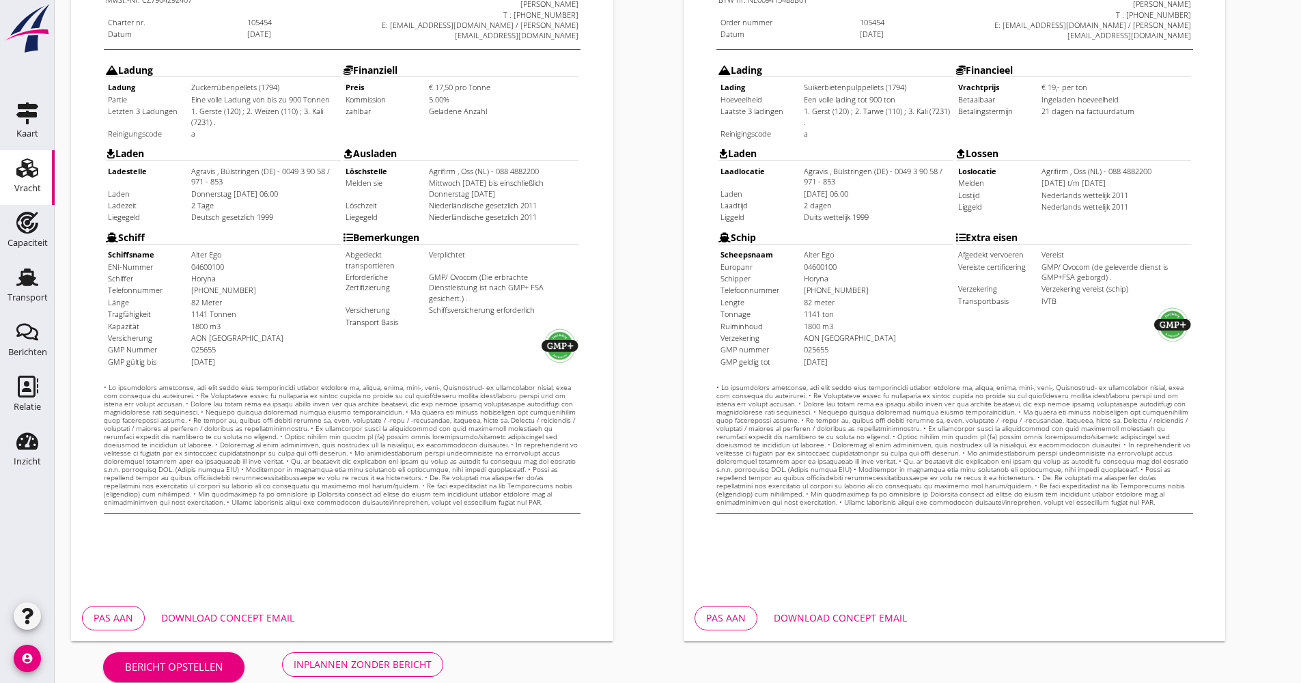
scroll to position [329, 0]
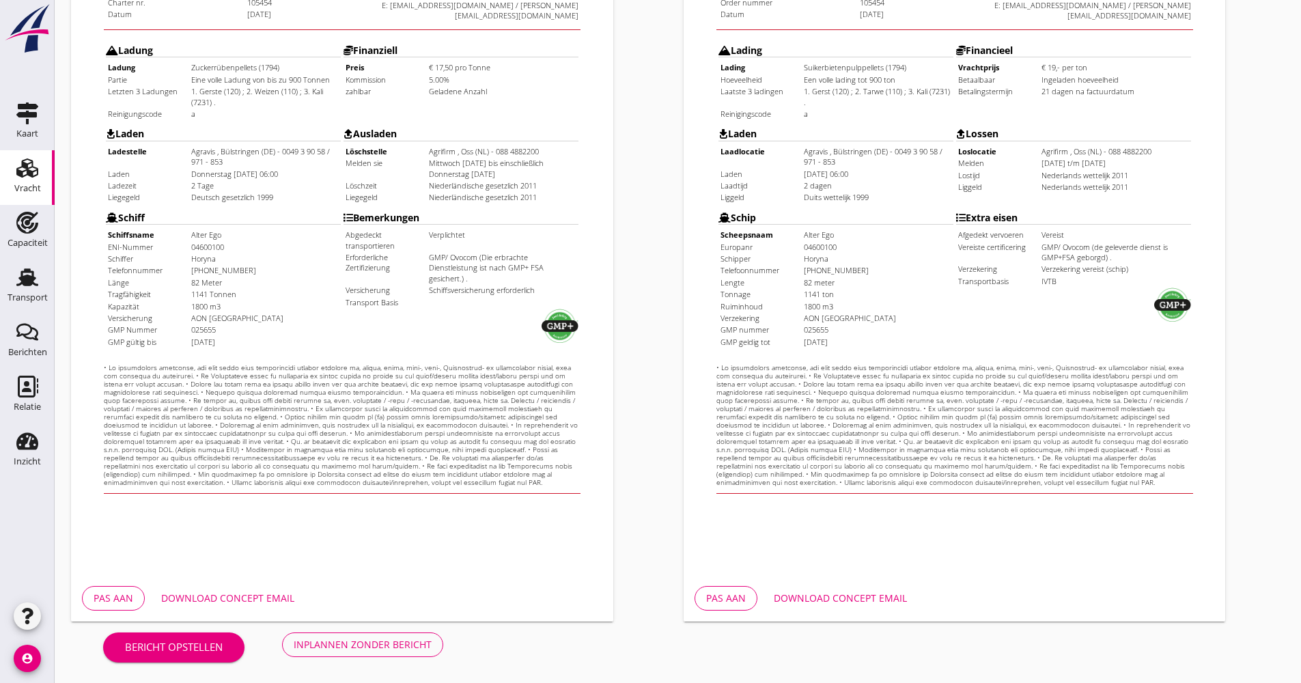
click at [268, 589] on button "Download concept email" at bounding box center [227, 598] width 155 height 25
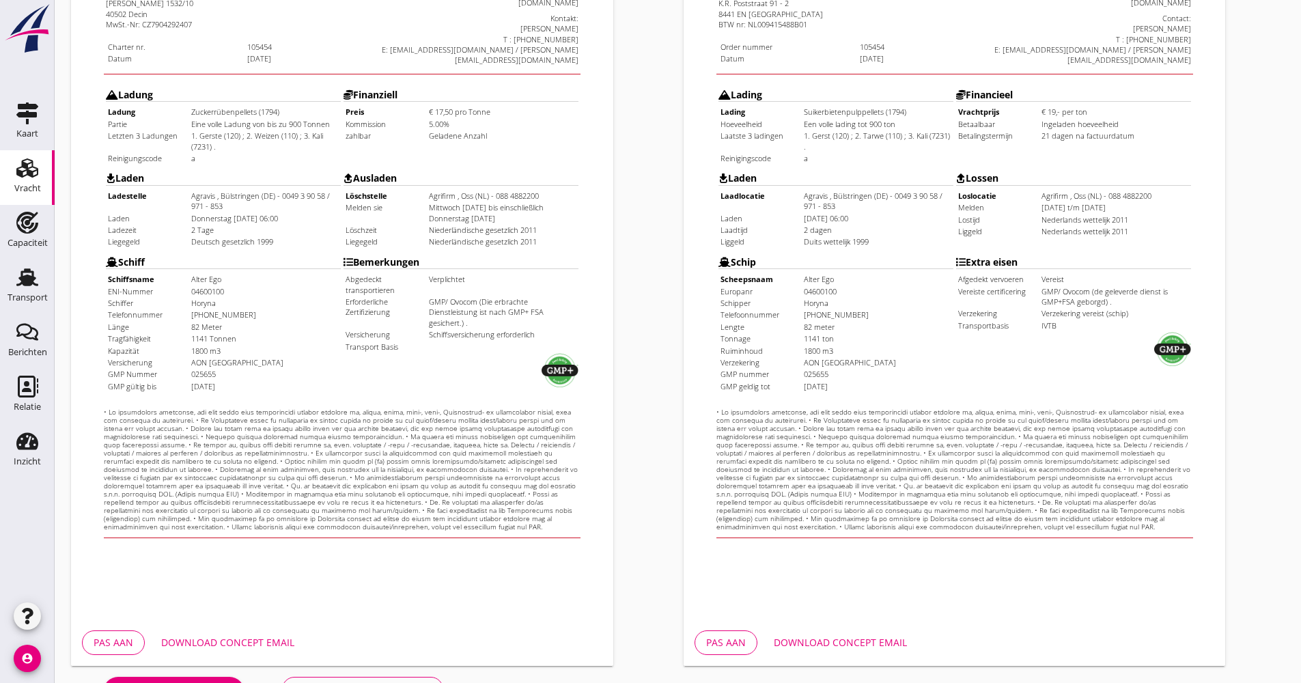
scroll to position [260, 0]
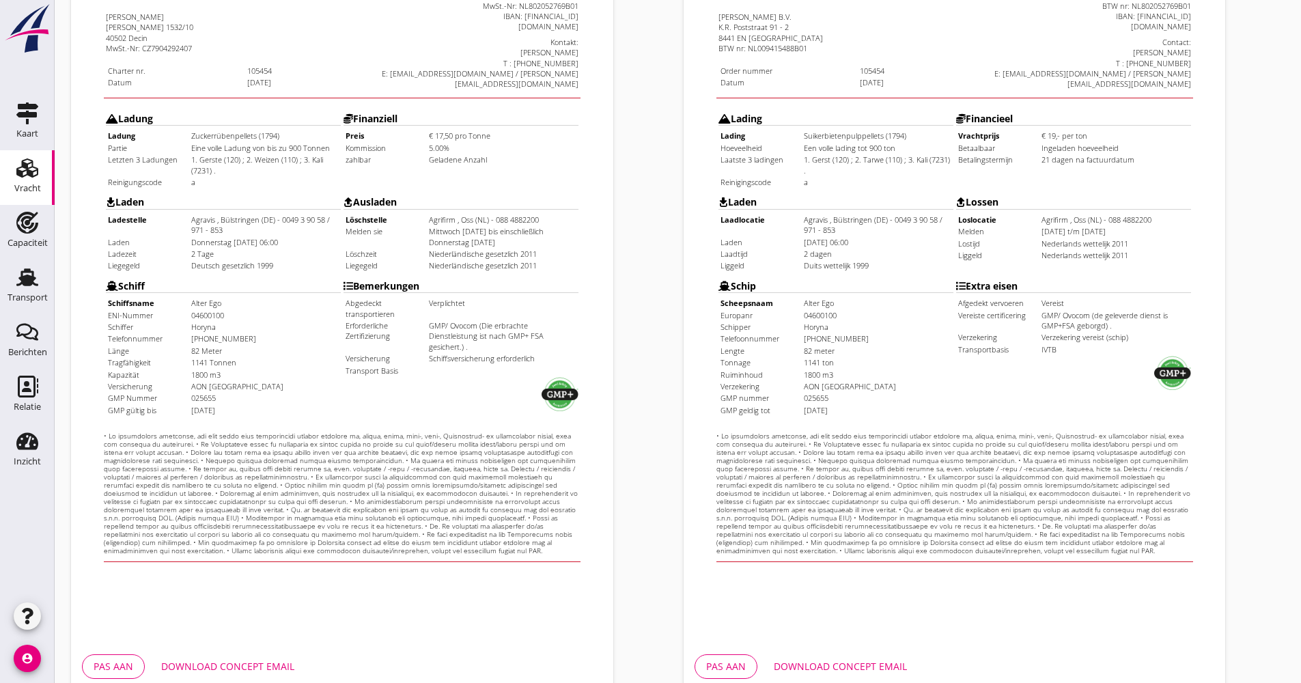
drag, startPoint x: 160, startPoint y: 94, endPoint x: 261, endPoint y: 96, distance: 101.1
click at [261, 96] on tr "Ladung Zuckerrübenpellets (1794)" at bounding box center [196, 101] width 232 height 10
click at [260, 96] on td "Zuckerrübenpellets (1794)" at bounding box center [237, 101] width 149 height 10
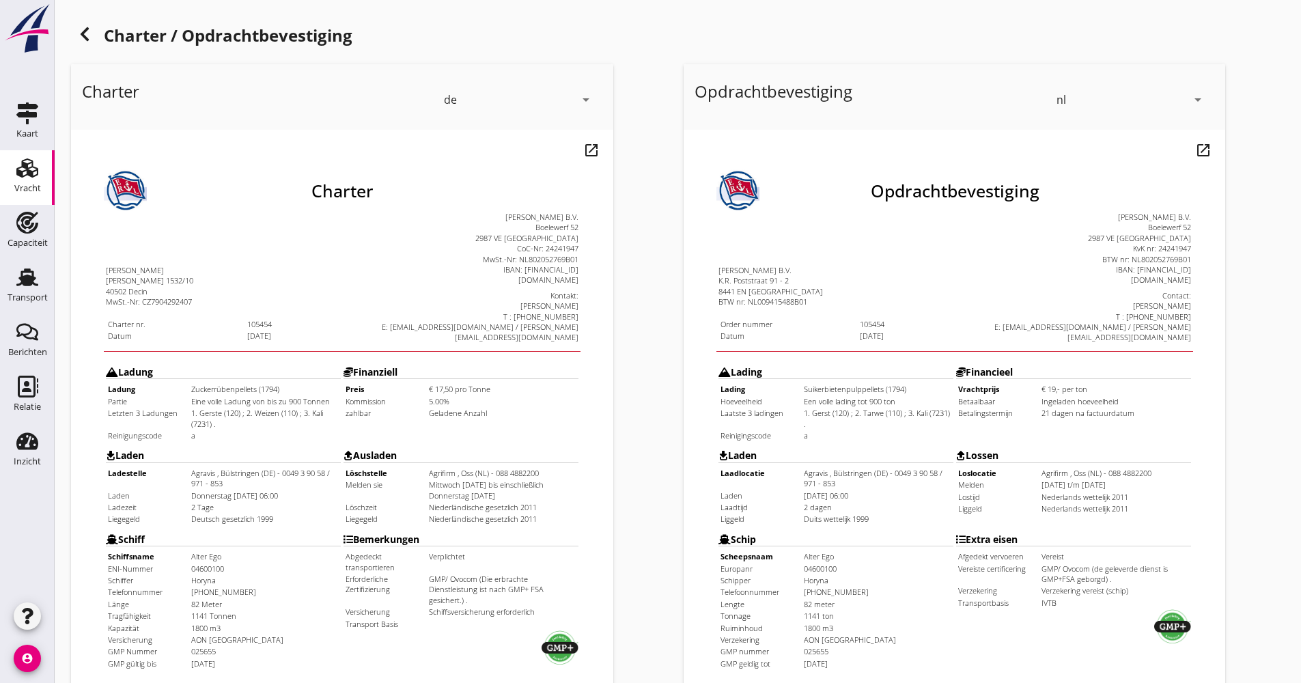
scroll to position [0, 0]
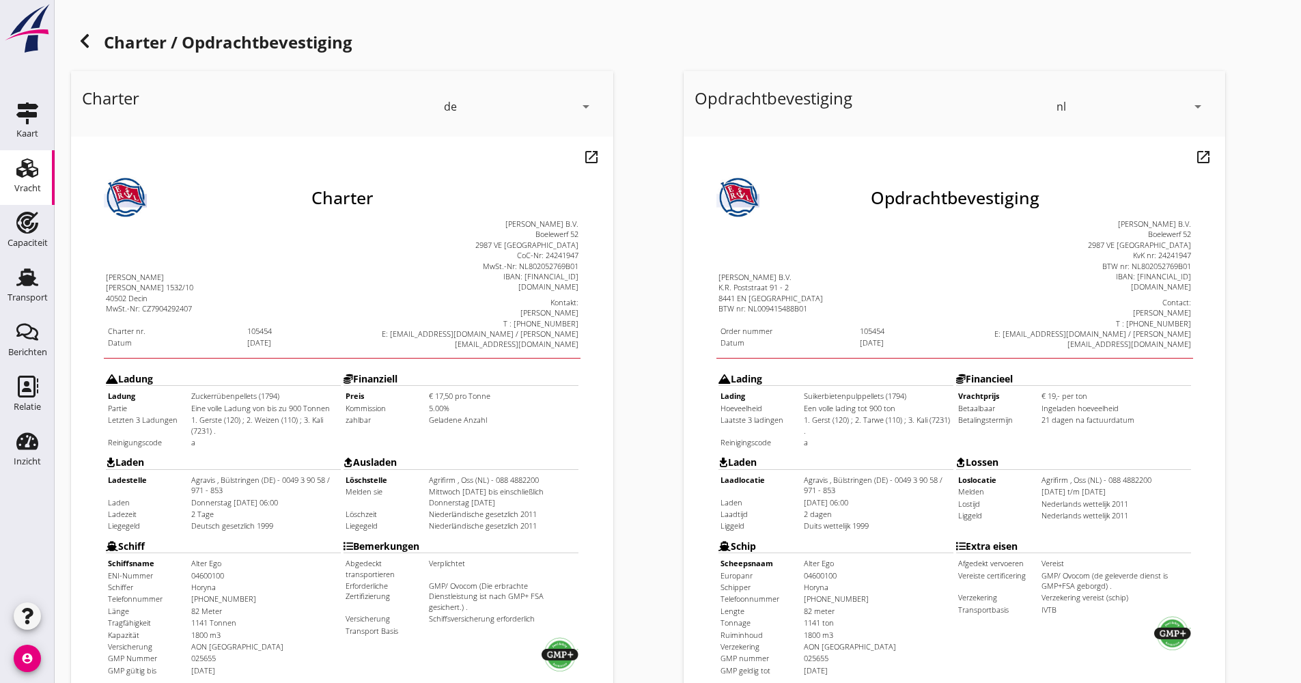
click at [1125, 112] on div "nl" at bounding box center [1122, 107] width 130 height 22
click at [1103, 148] on div "de" at bounding box center [1132, 158] width 144 height 27
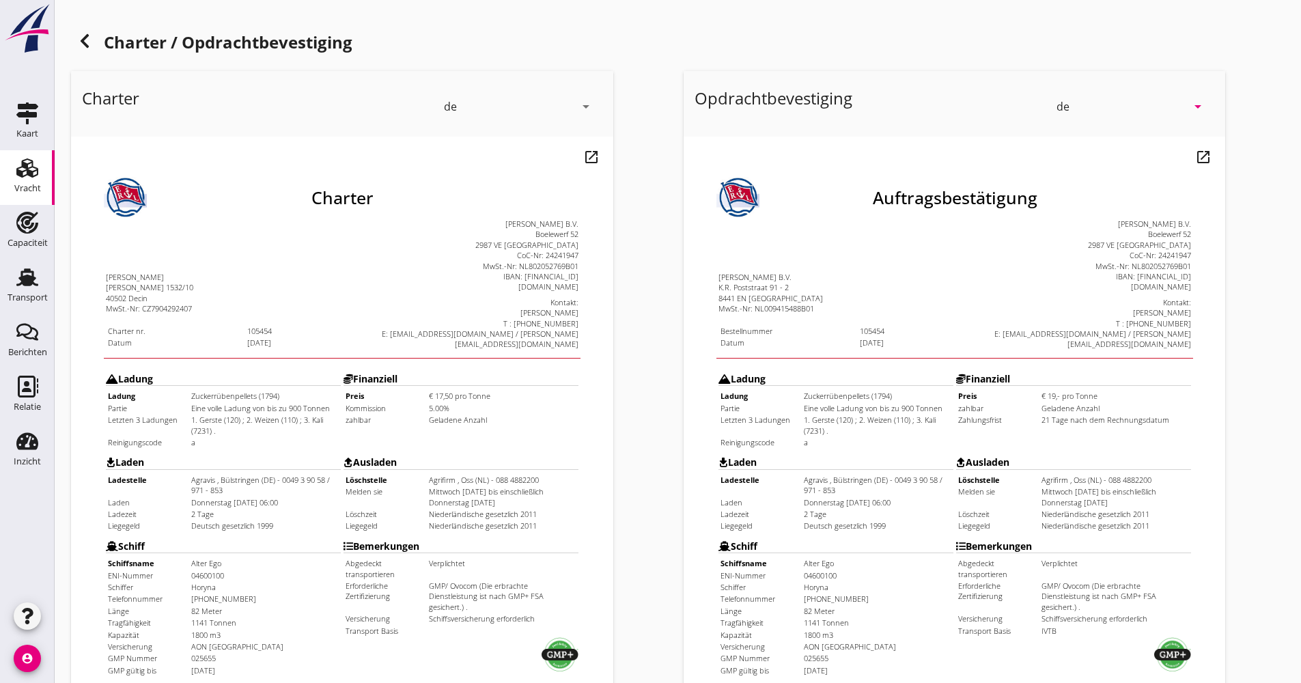
scroll to position [273, 0]
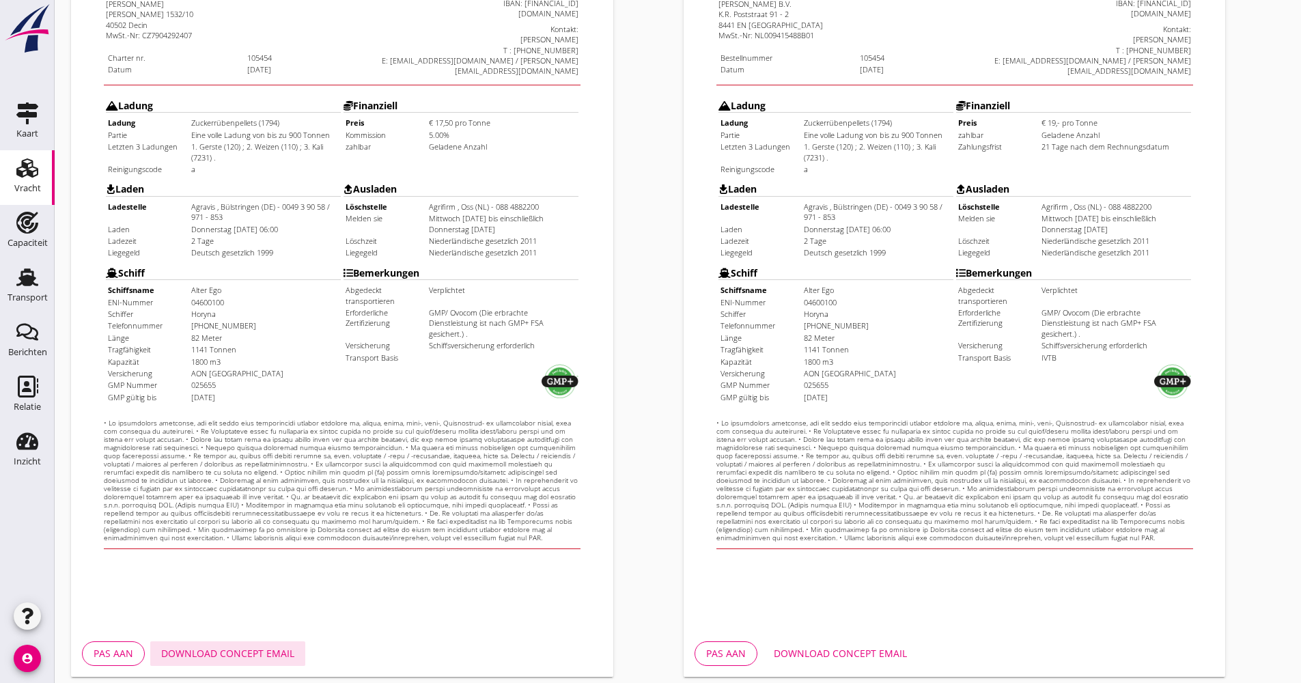
click at [281, 645] on button "Download concept email" at bounding box center [227, 653] width 155 height 25
click at [670, 301] on div "Charter de arrow_drop_down open_in_new Pas aan Download concept email" at bounding box center [372, 237] width 613 height 890
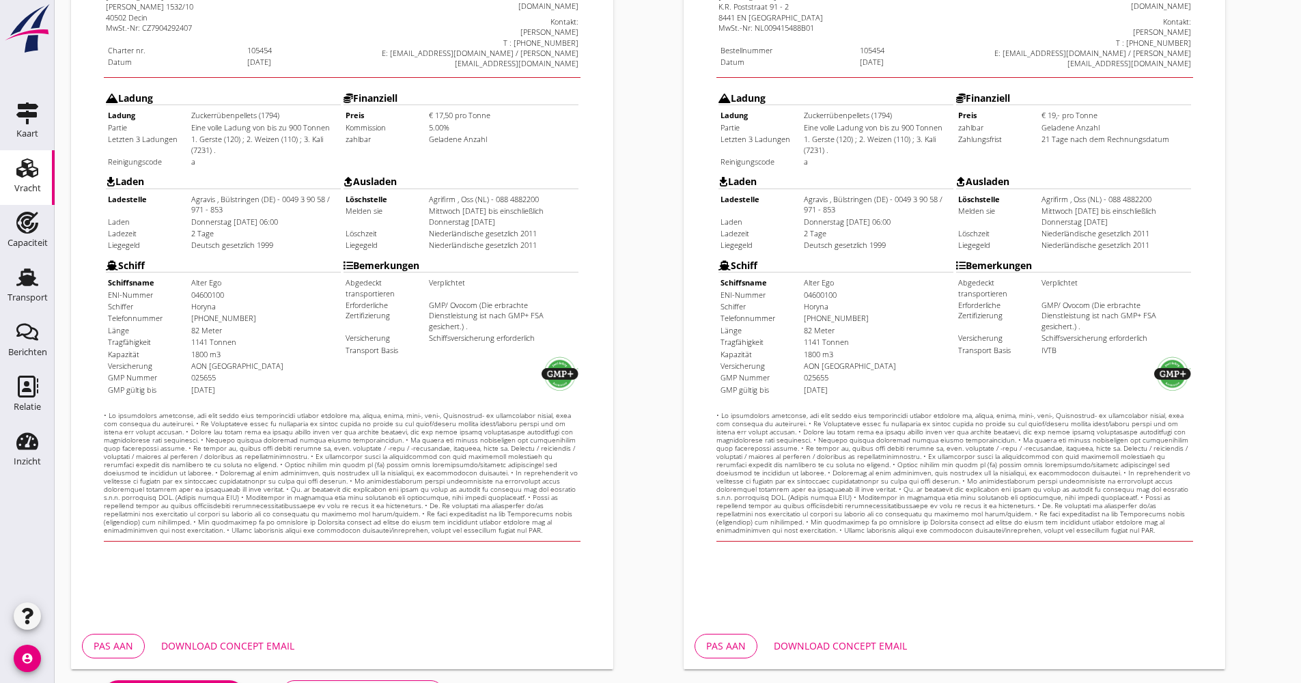
scroll to position [329, 0]
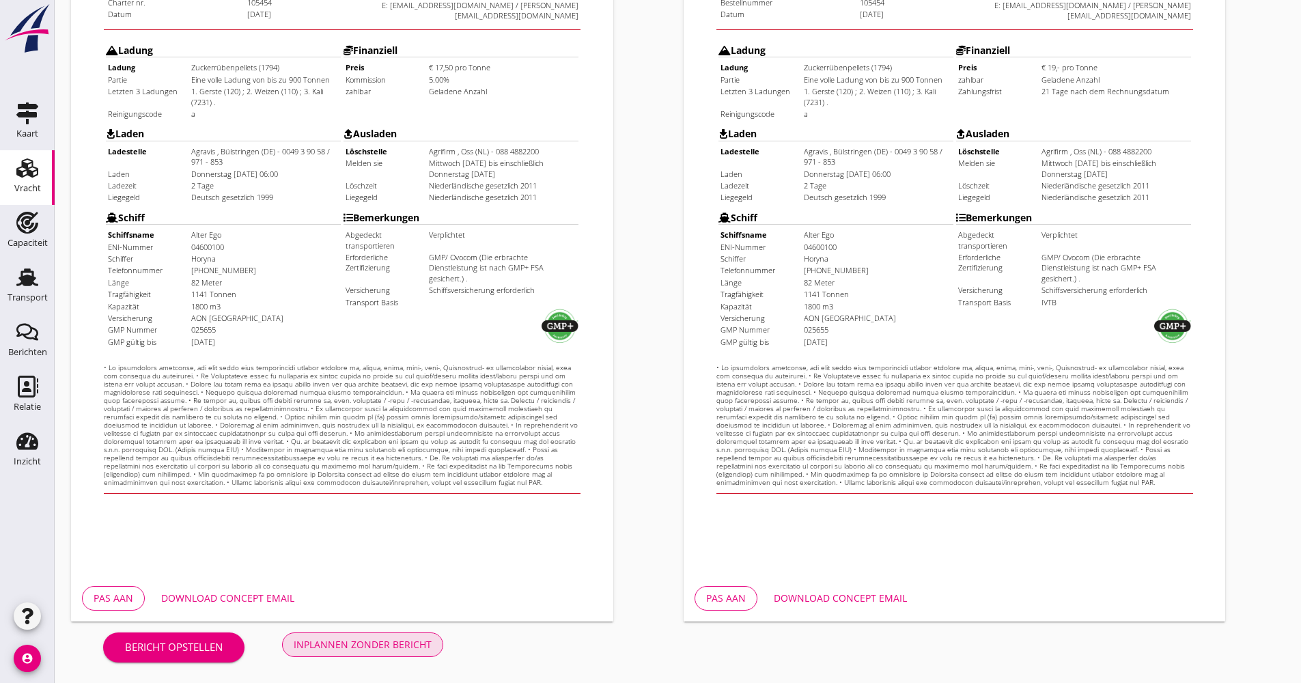
click at [418, 635] on button "Inplannen zonder bericht" at bounding box center [362, 645] width 161 height 25
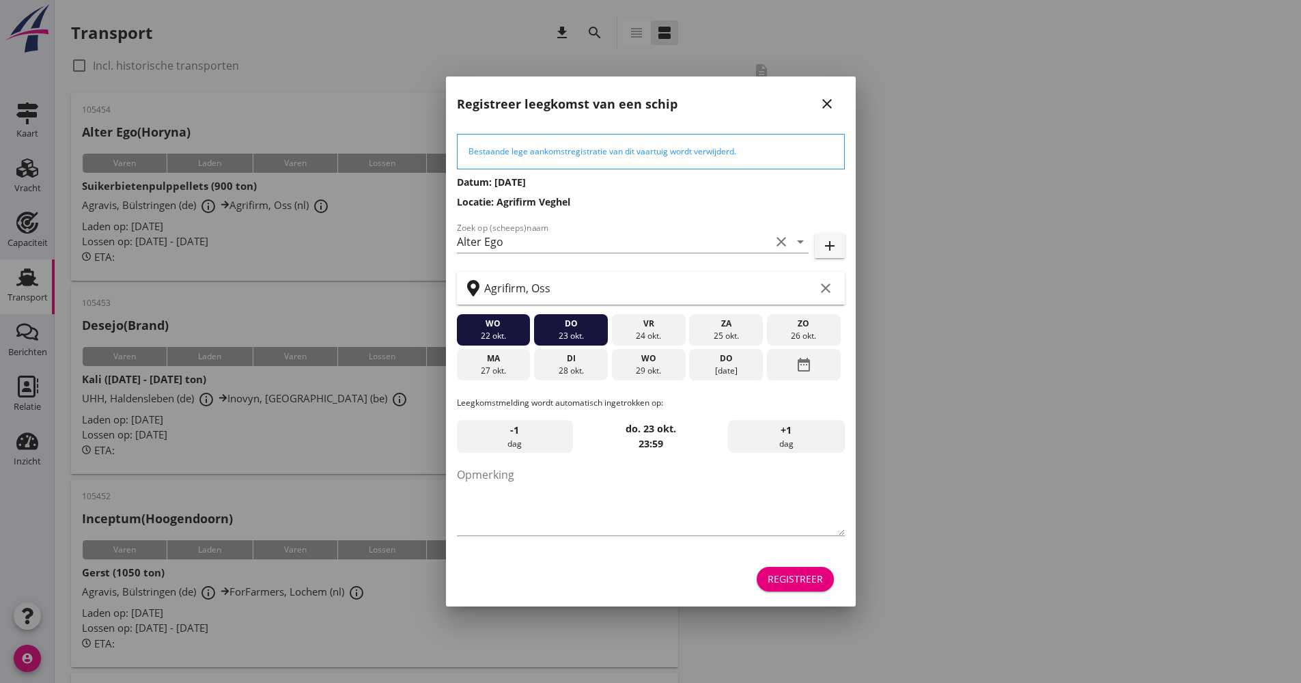
click at [799, 590] on button "Registreer" at bounding box center [795, 579] width 77 height 25
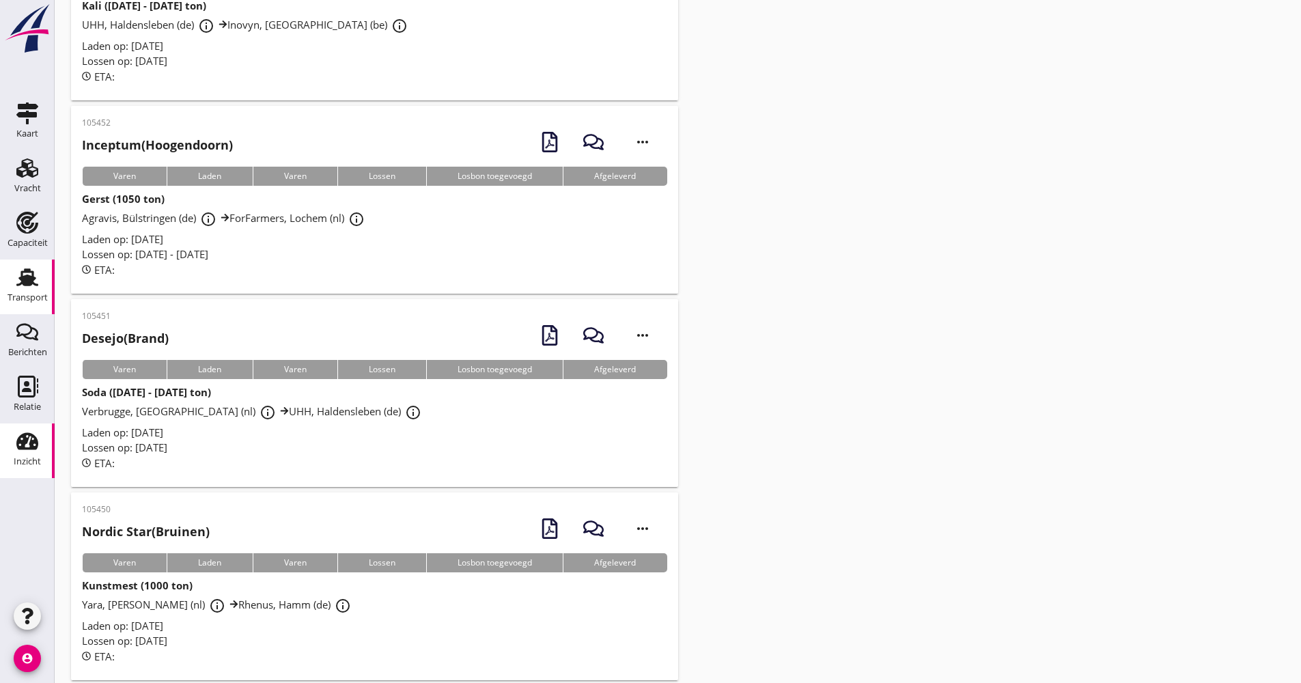
scroll to position [546, 0]
